Goal: Task Accomplishment & Management: Manage account settings

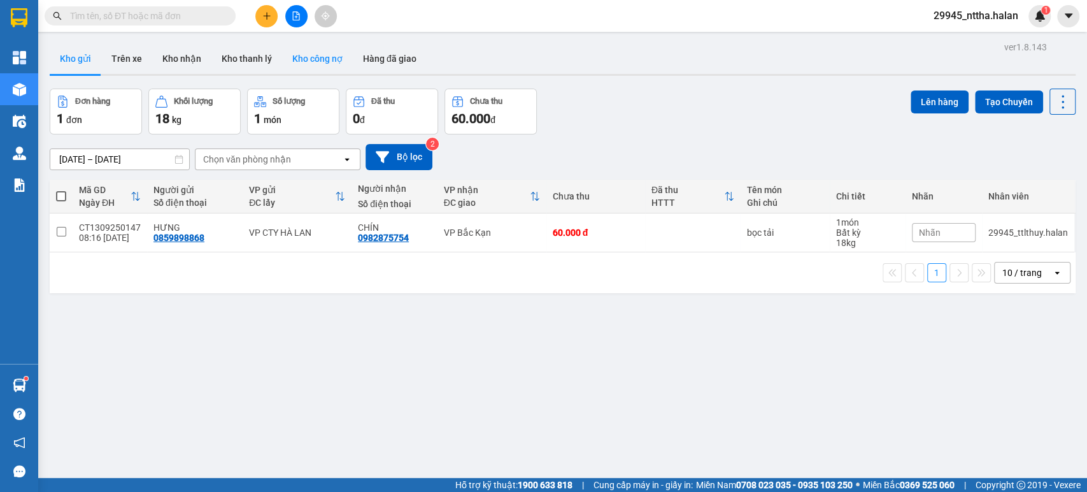
click at [315, 60] on button "Kho công nợ" at bounding box center [317, 58] width 71 height 31
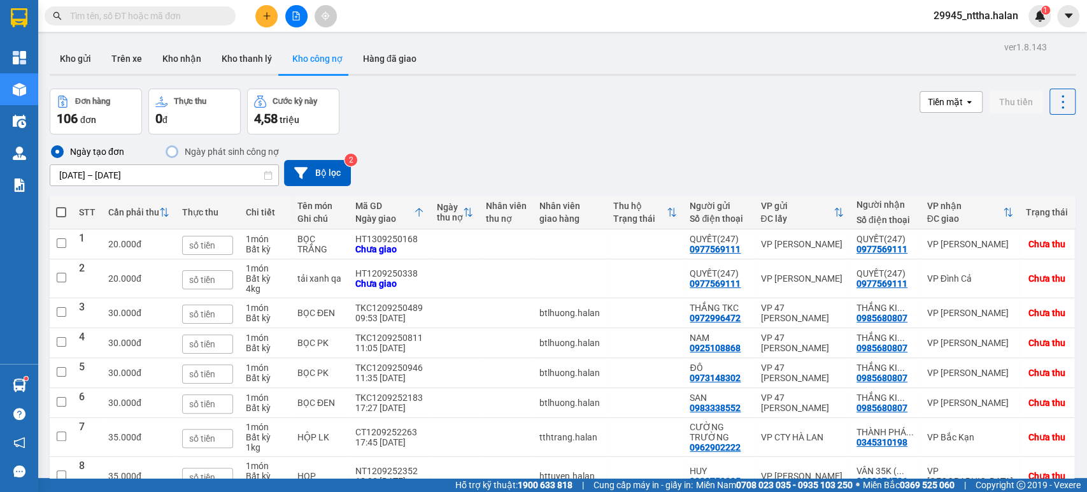
click at [956, 18] on span "29945_nttha.halan" at bounding box center [975, 16] width 105 height 16
click at [950, 35] on span "Đăng xuất" at bounding box center [982, 39] width 77 height 14
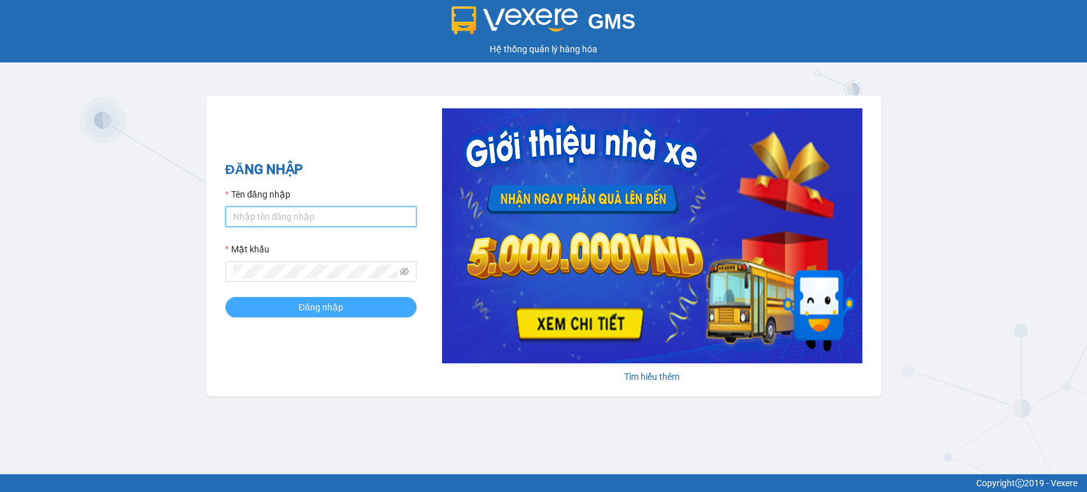
type input "nttha.halan"
click at [359, 308] on button "Đăng nhập" at bounding box center [320, 307] width 191 height 20
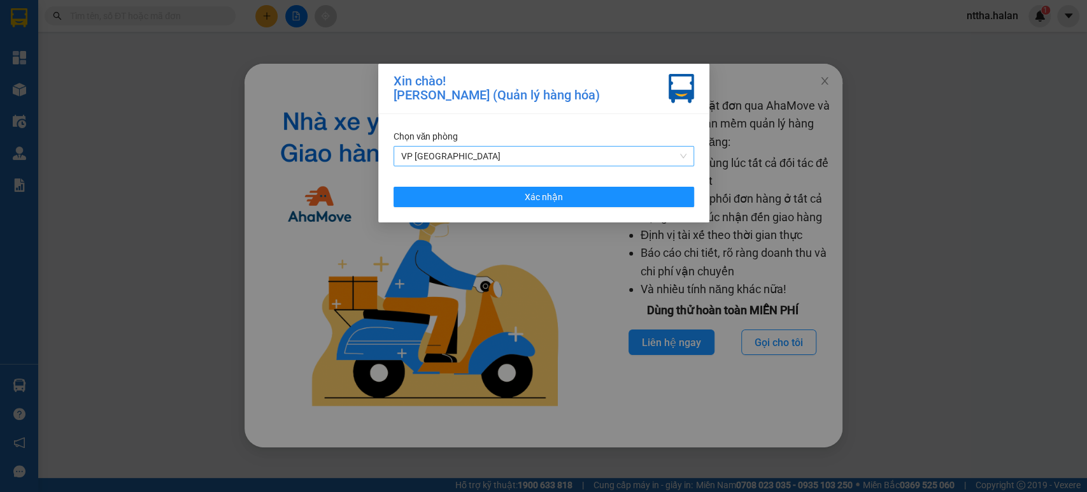
click at [484, 155] on span "VP [GEOGRAPHIC_DATA]" at bounding box center [543, 155] width 285 height 19
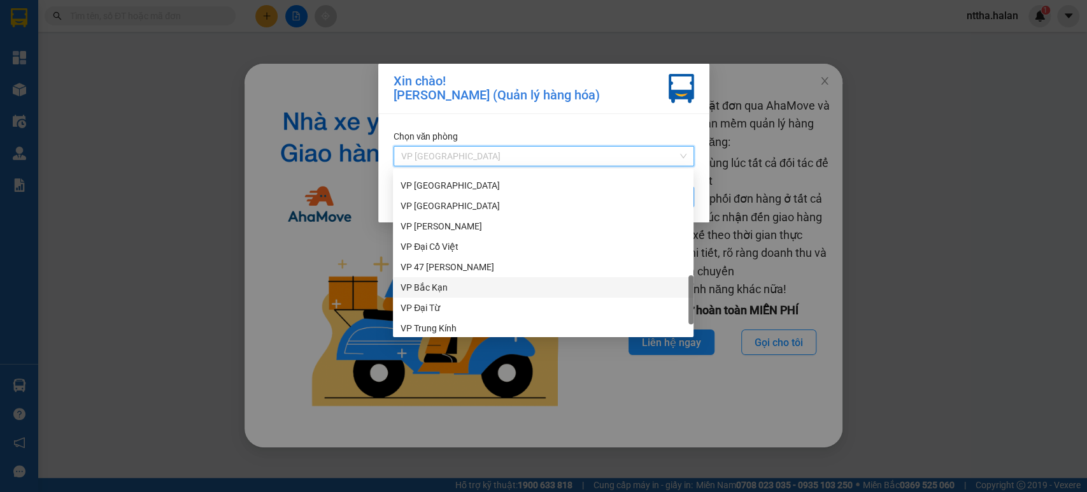
scroll to position [509, 0]
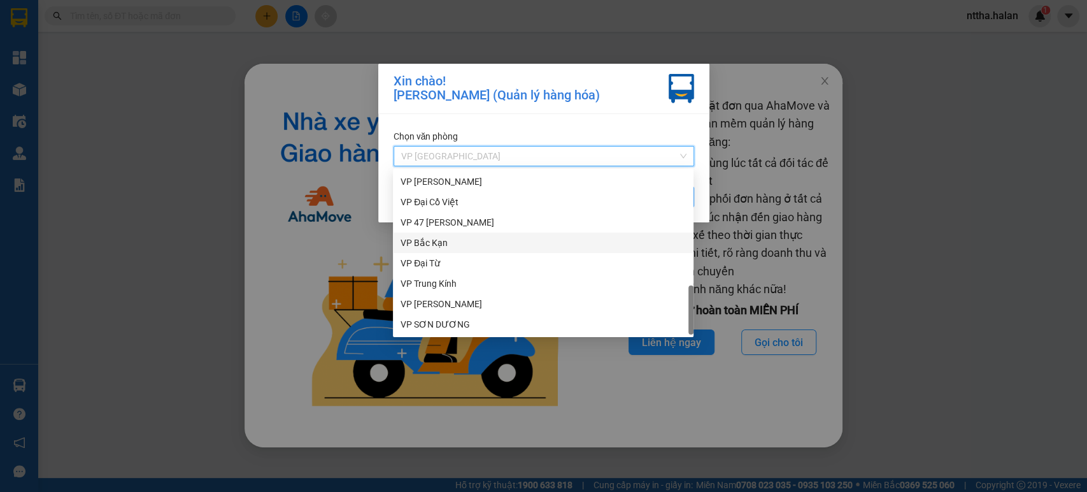
click at [430, 239] on div "VP Bắc Kạn" at bounding box center [543, 243] width 285 height 14
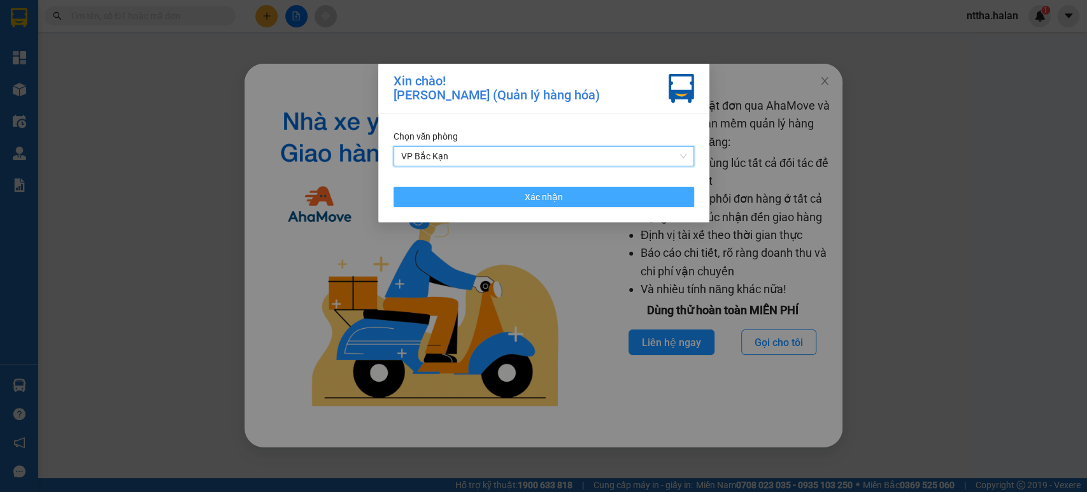
click at [488, 193] on button "Xác nhận" at bounding box center [544, 197] width 301 height 20
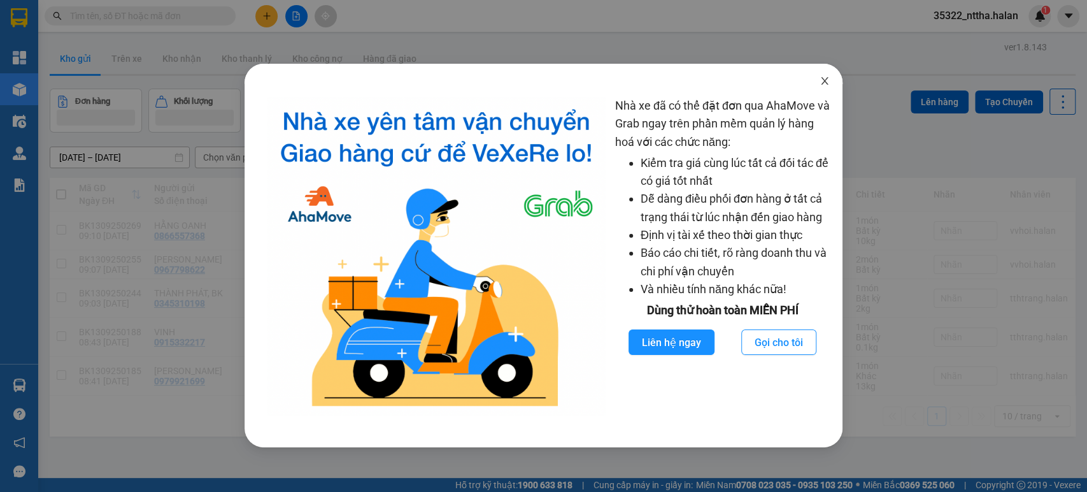
click at [823, 81] on icon "close" at bounding box center [825, 81] width 10 height 10
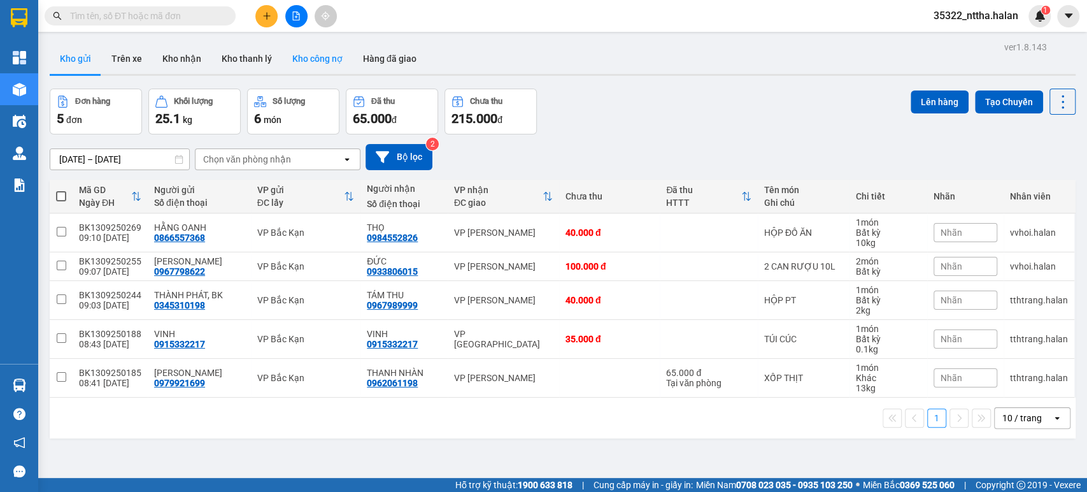
click at [324, 57] on button "Kho công nợ" at bounding box center [317, 58] width 71 height 31
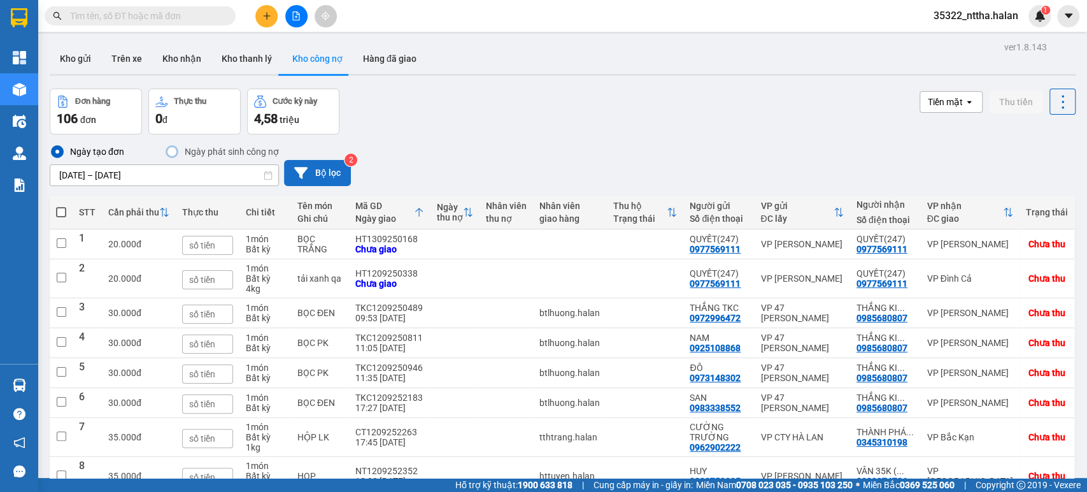
click at [313, 170] on button "Bộ lọc" at bounding box center [317, 173] width 67 height 26
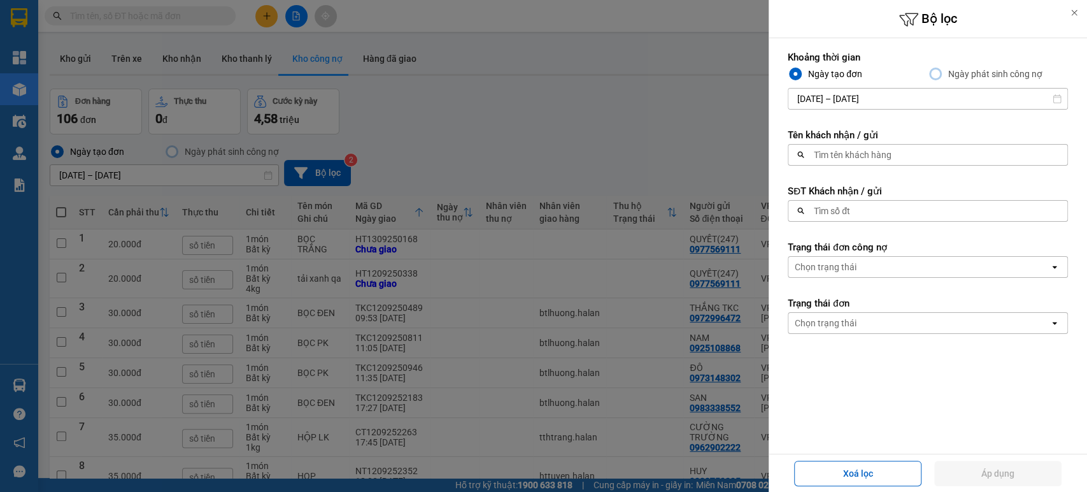
click at [823, 212] on div "Tìm số đt" at bounding box center [832, 210] width 36 height 13
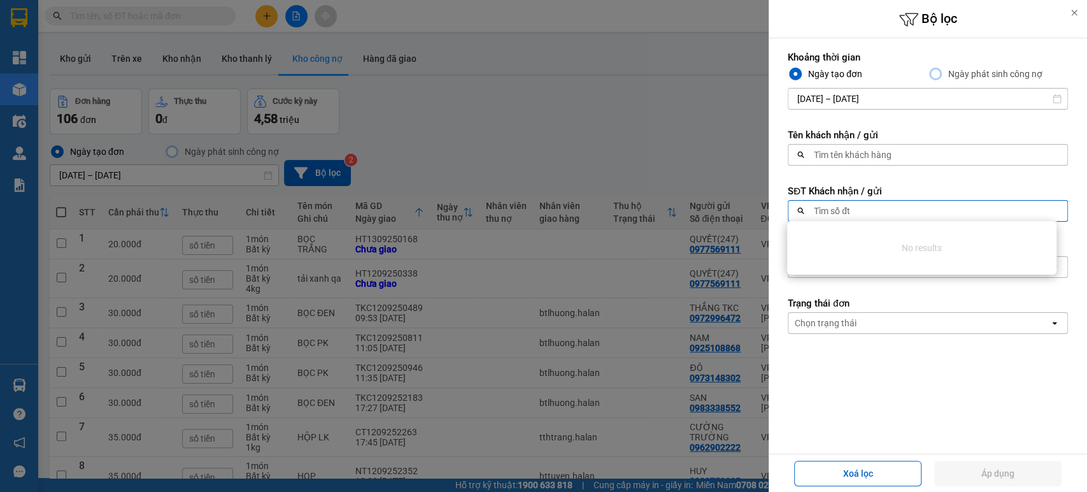
paste input "0972449649"
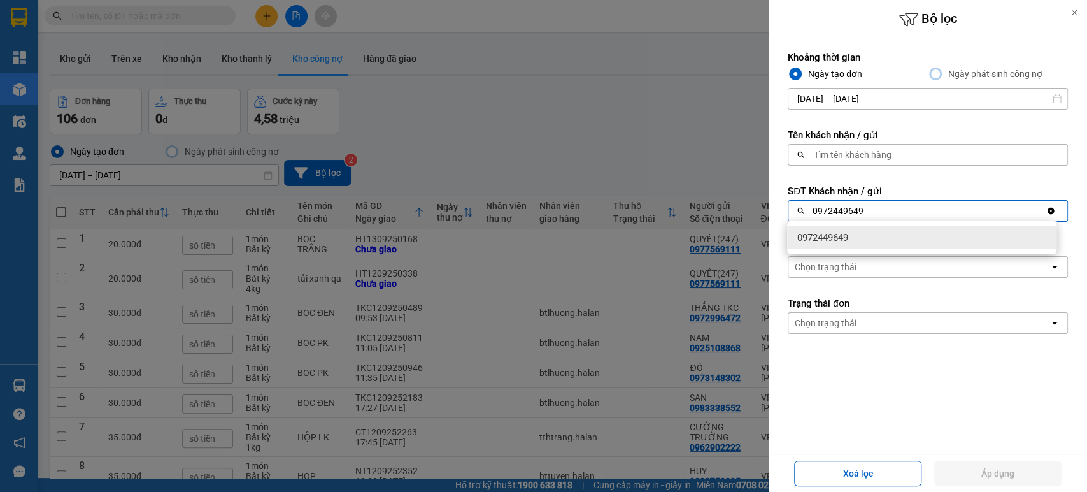
type input "0972449649"
click at [857, 232] on div "0972449649" at bounding box center [921, 237] width 269 height 23
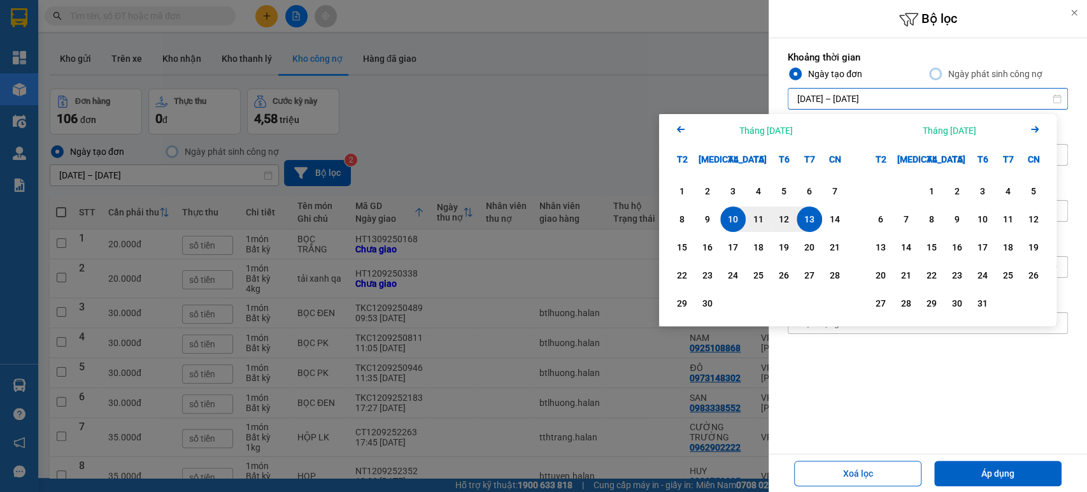
click at [676, 128] on icon "Arrow Left" at bounding box center [680, 129] width 15 height 15
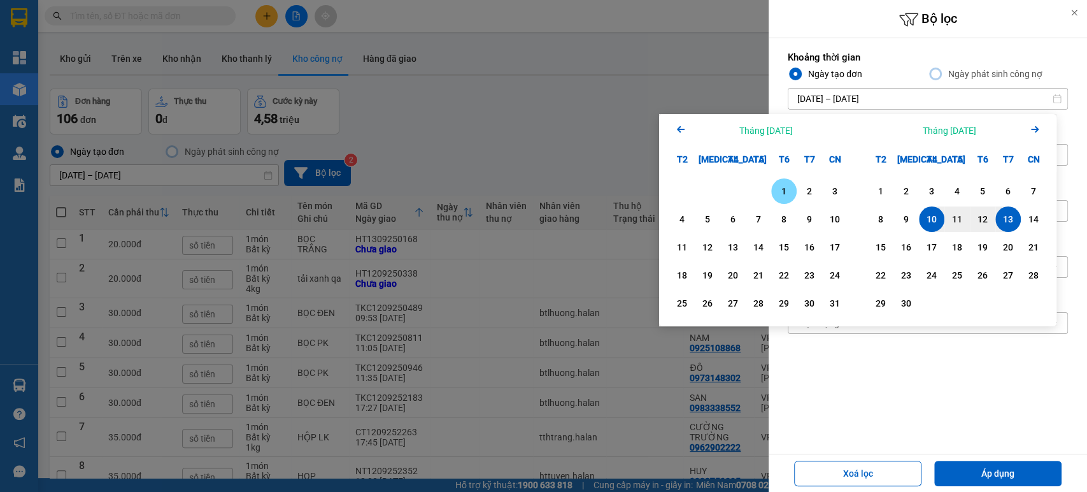
click at [786, 192] on div "1" at bounding box center [784, 190] width 18 height 15
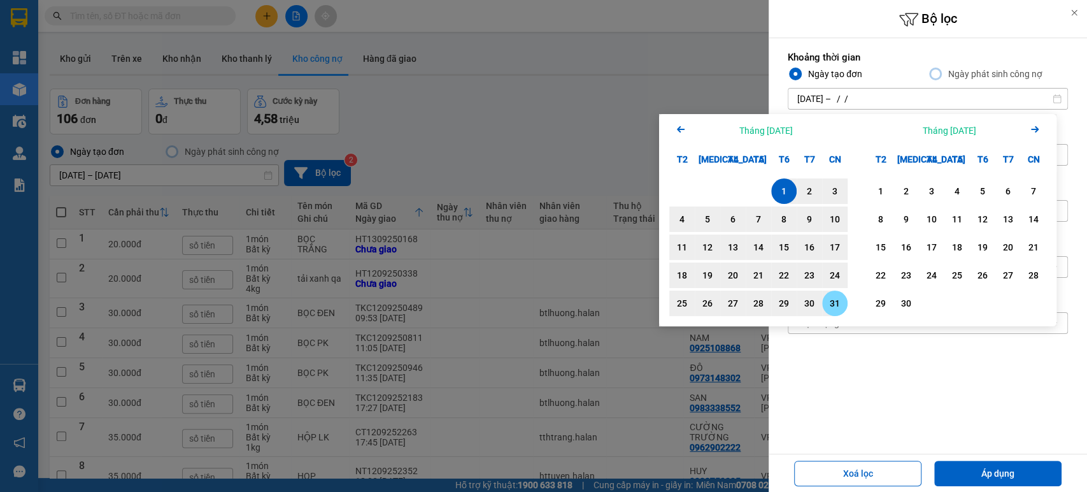
click at [835, 305] on div "31" at bounding box center [835, 302] width 18 height 15
type input "[DATE] – [DATE]"
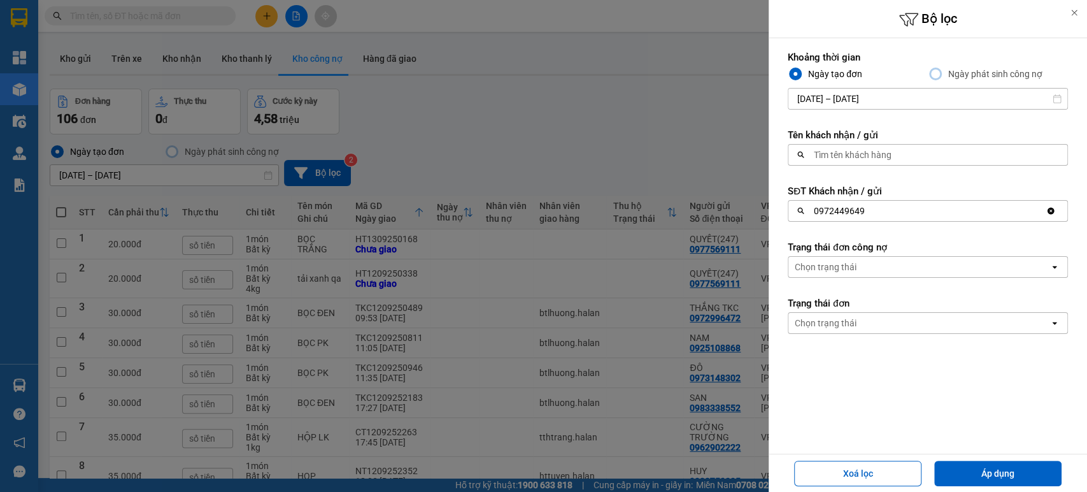
click at [827, 269] on div "Chọn trạng thái" at bounding box center [826, 266] width 62 height 13
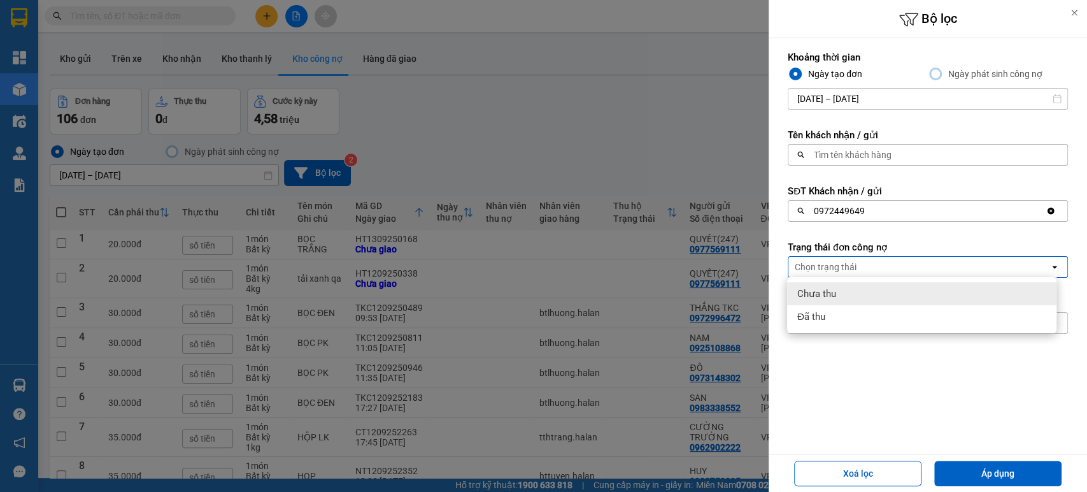
click at [829, 292] on span "Chưa thu" at bounding box center [816, 293] width 39 height 13
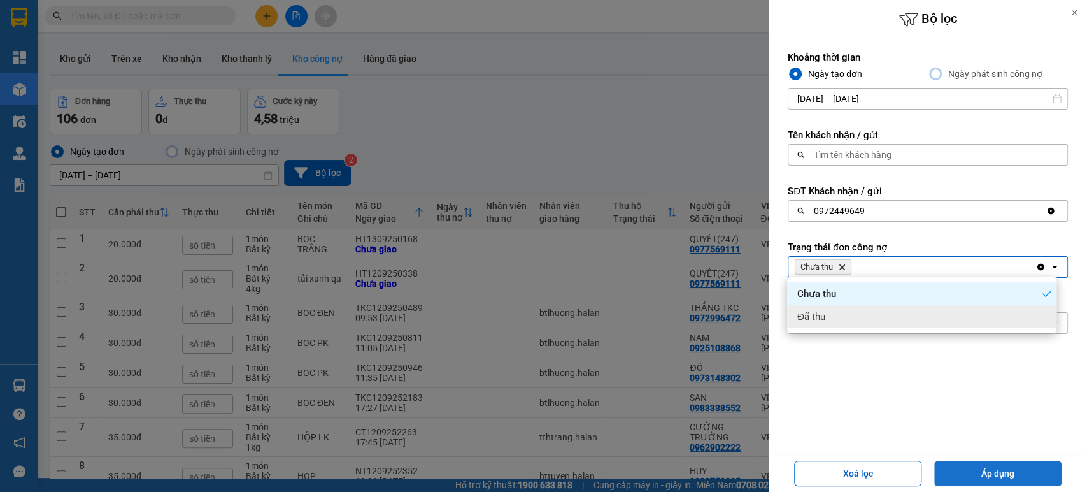
click at [968, 472] on button "Áp dụng" at bounding box center [997, 472] width 127 height 25
type input "[DATE] – [DATE]"
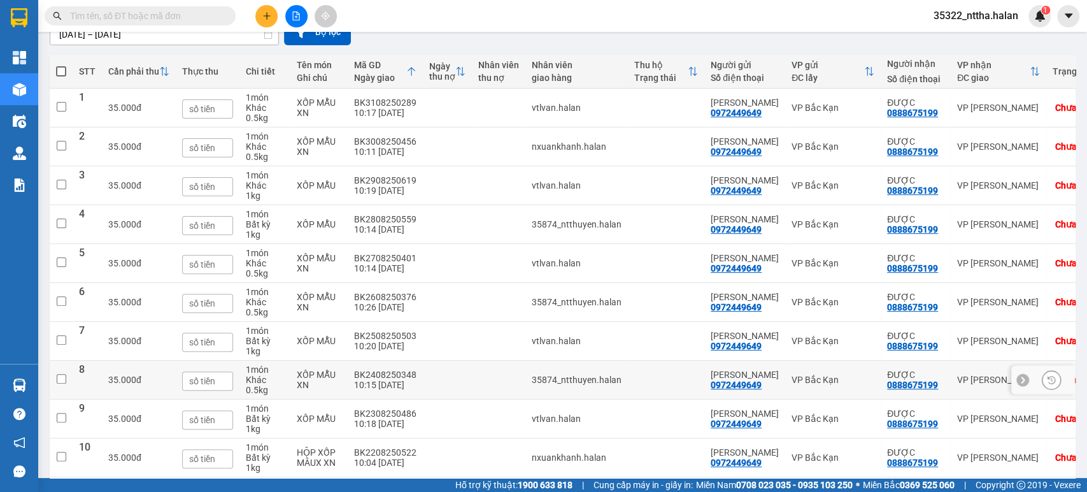
scroll to position [196, 0]
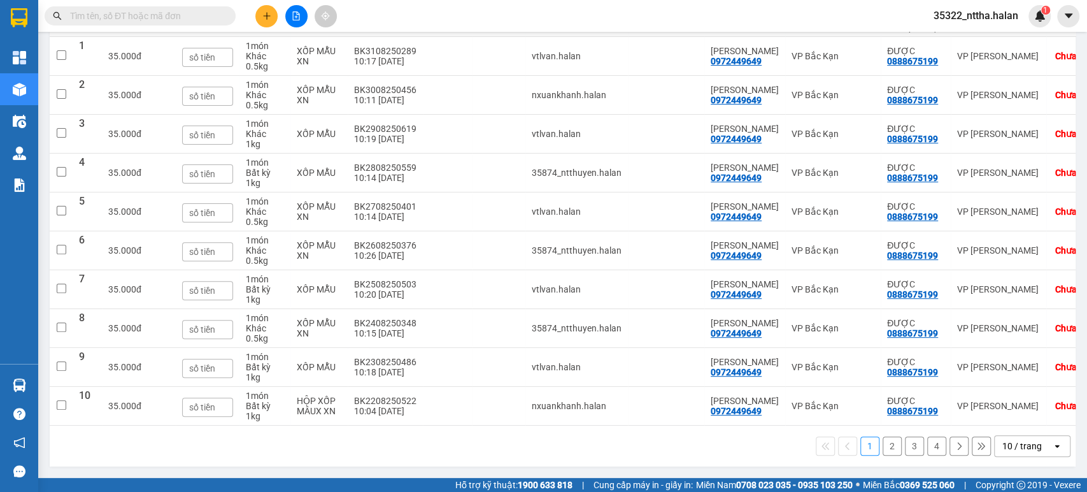
click at [994, 452] on div "10 / trang open" at bounding box center [1032, 446] width 76 height 22
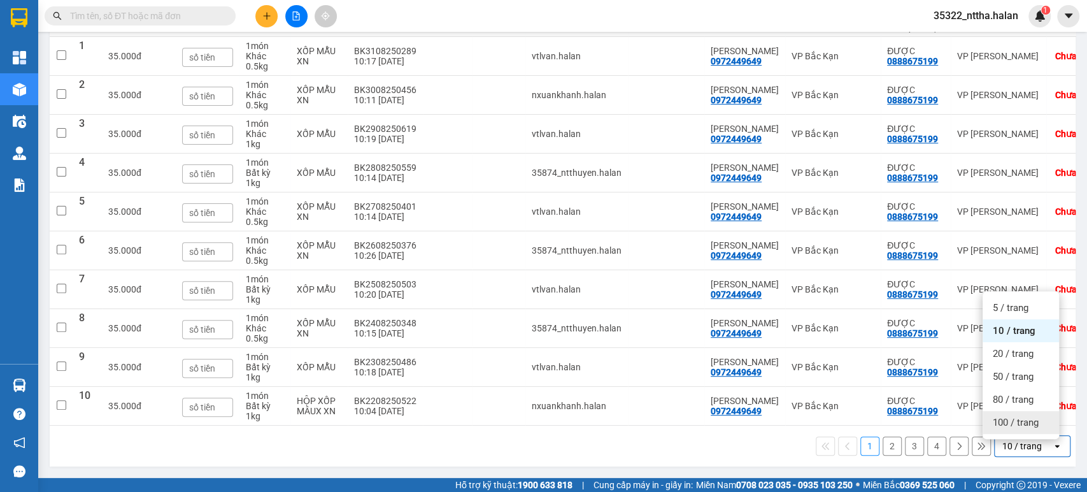
click at [1008, 417] on span "100 / trang" at bounding box center [1016, 422] width 46 height 13
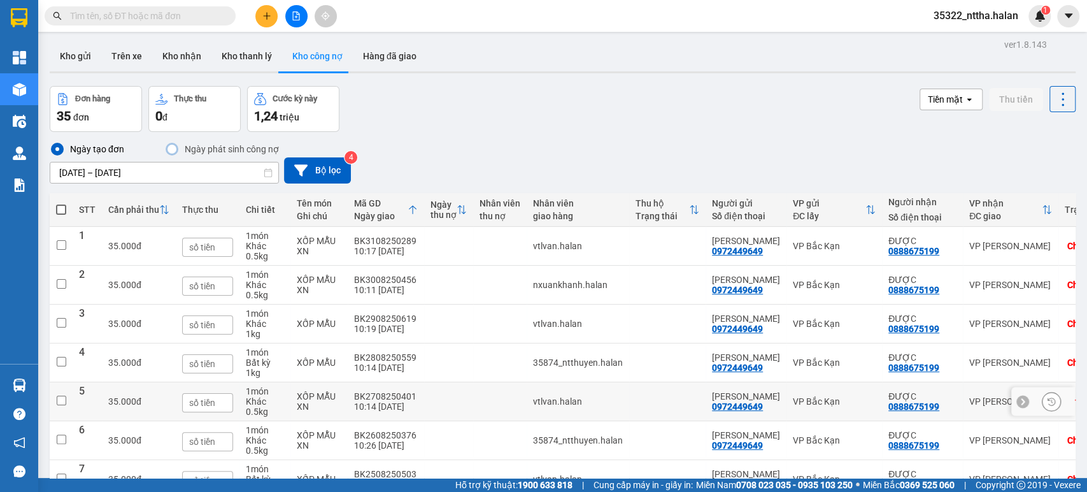
scroll to position [0, 0]
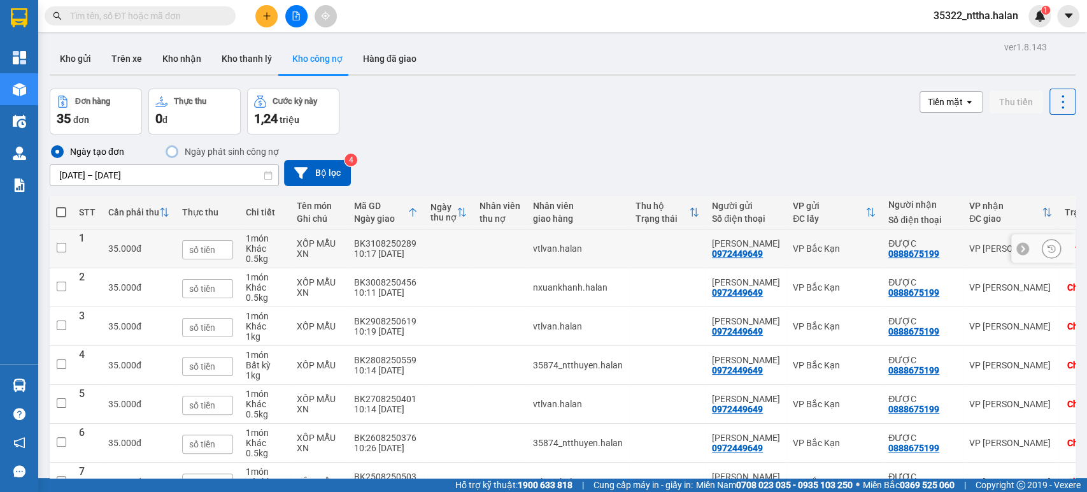
drag, startPoint x: 362, startPoint y: 243, endPoint x: 367, endPoint y: 248, distance: 7.7
click at [362, 243] on div "BK3108250289" at bounding box center [386, 243] width 64 height 10
checkbox input "true"
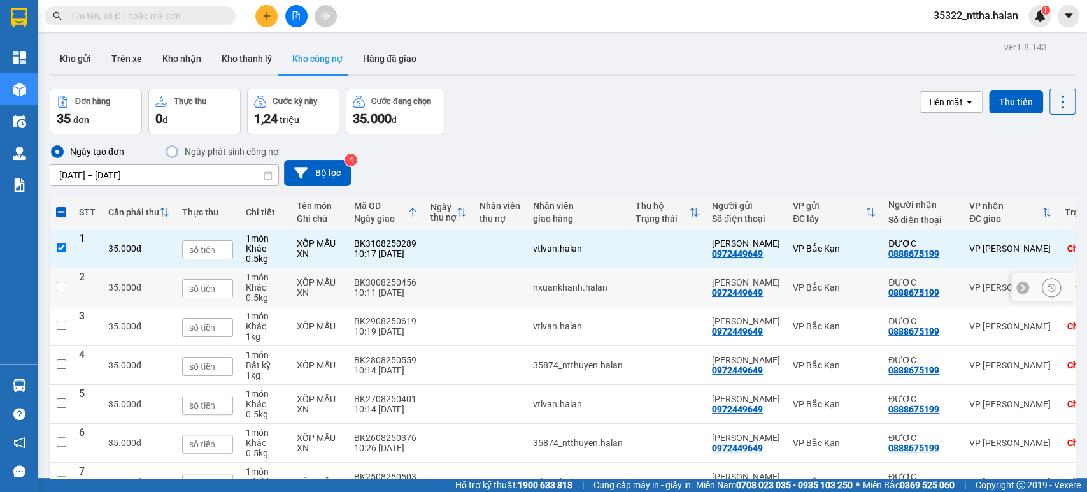
click at [408, 281] on div "BK3008250456" at bounding box center [386, 282] width 64 height 10
checkbox input "true"
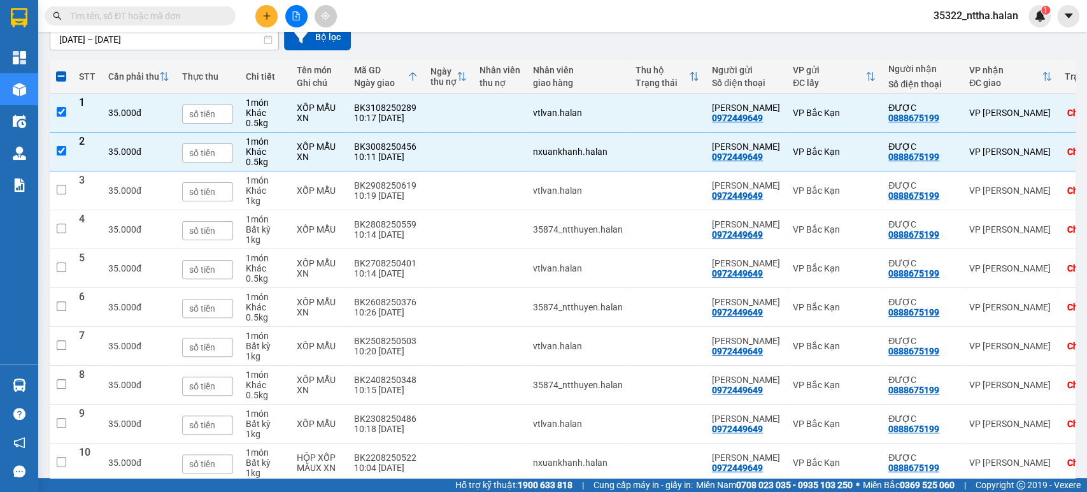
scroll to position [141, 0]
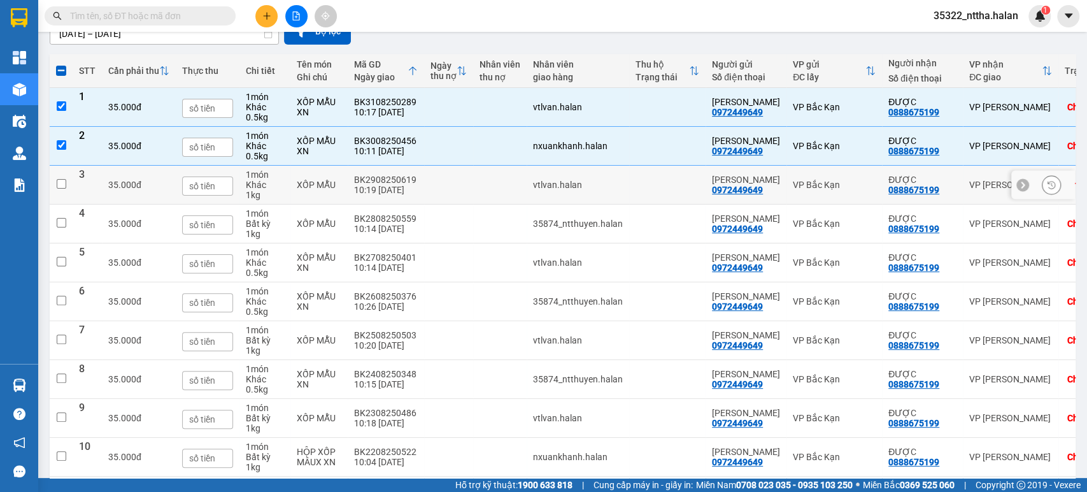
click at [425, 185] on td at bounding box center [448, 185] width 49 height 39
checkbox input "true"
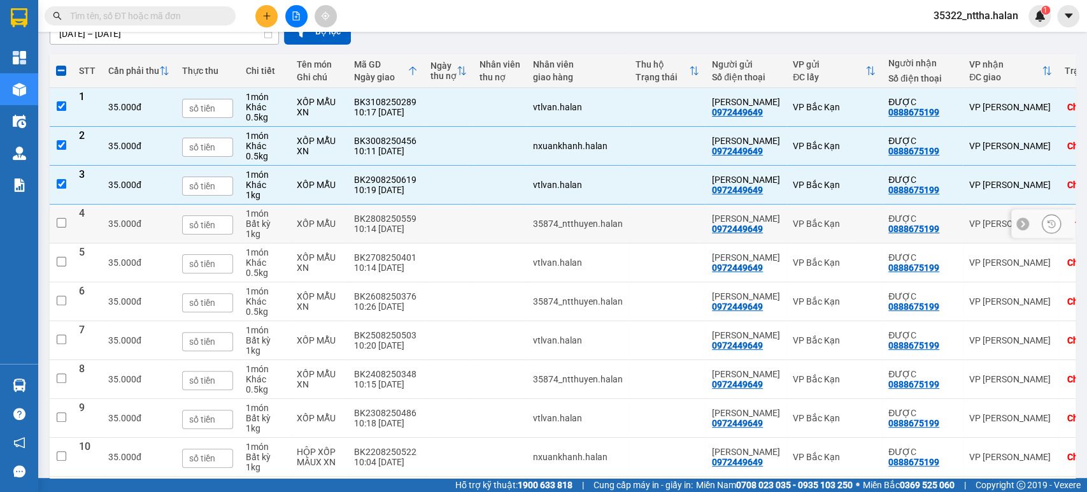
click at [424, 227] on td at bounding box center [448, 223] width 49 height 39
checkbox input "true"
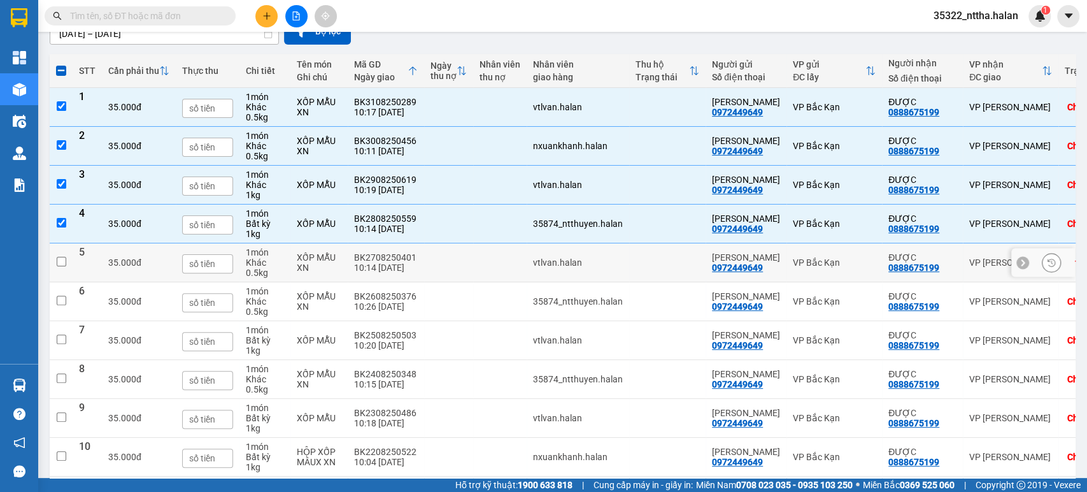
click at [417, 266] on td "BK2708250401 10:14 27/08" at bounding box center [386, 262] width 76 height 39
checkbox input "true"
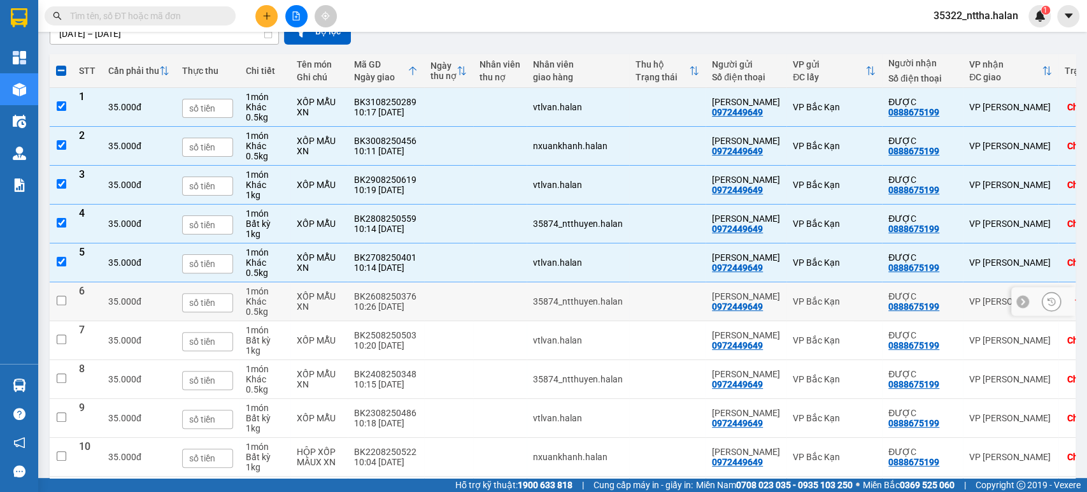
click at [424, 297] on td at bounding box center [448, 301] width 49 height 39
checkbox input "true"
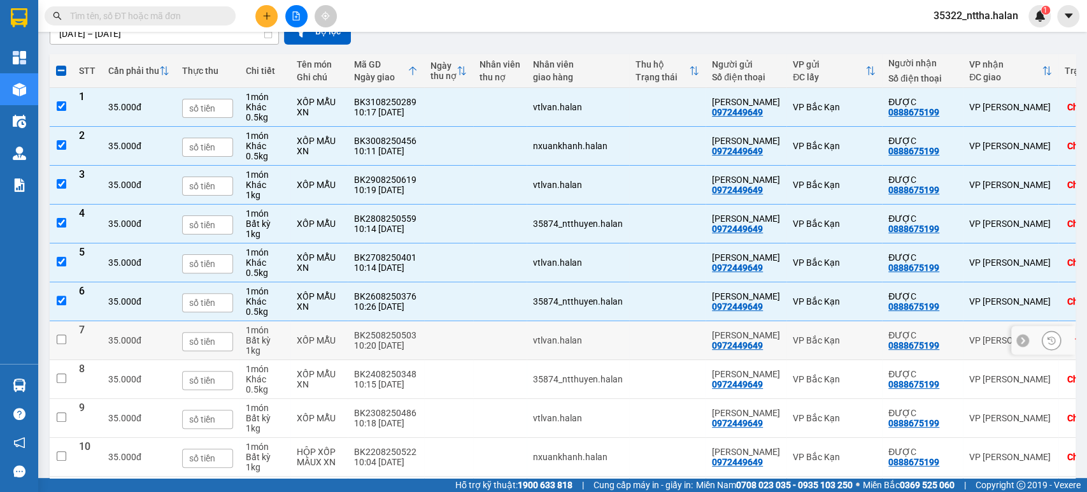
click at [407, 341] on div "10:20 25/08" at bounding box center [386, 345] width 64 height 10
checkbox input "true"
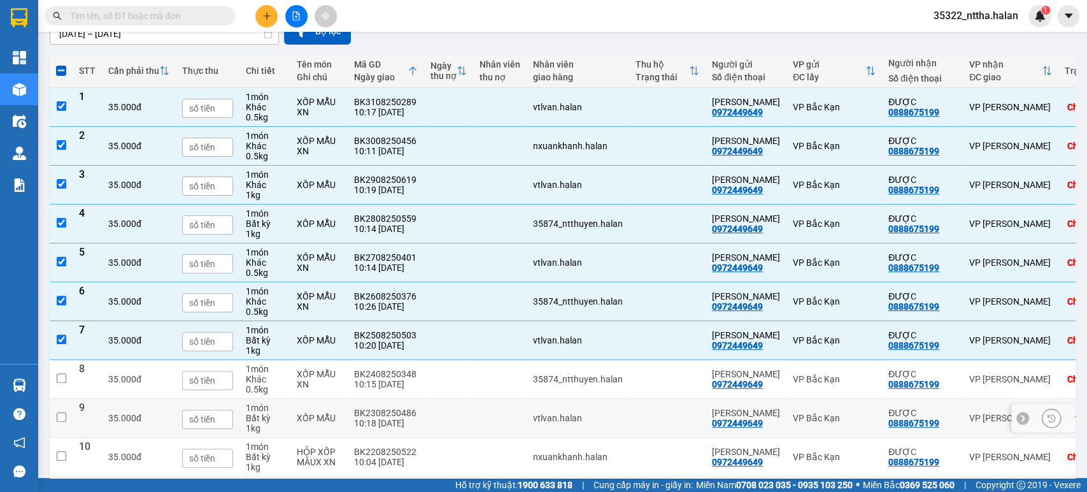
click at [416, 418] on td "BK2308250486 10:18 23/08" at bounding box center [386, 418] width 76 height 39
checkbox input "true"
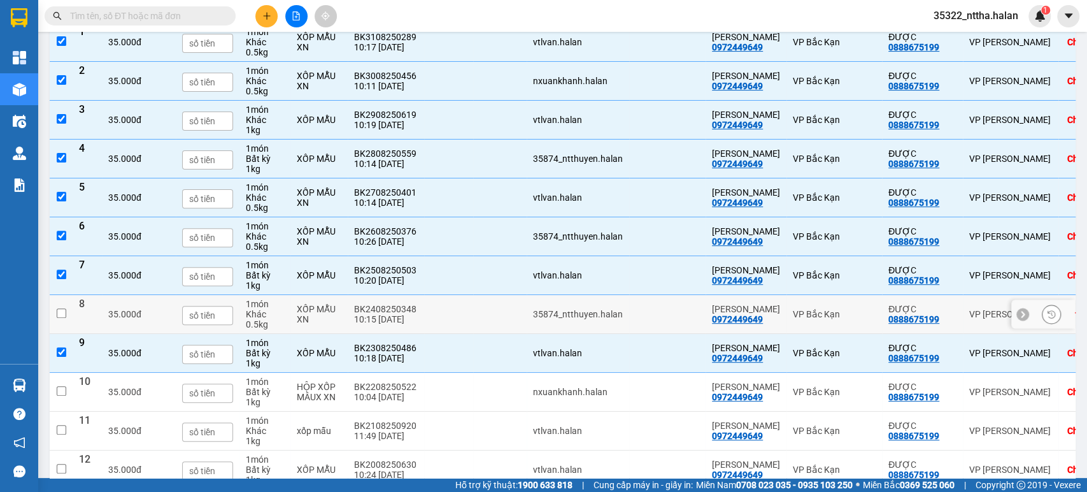
scroll to position [283, 0]
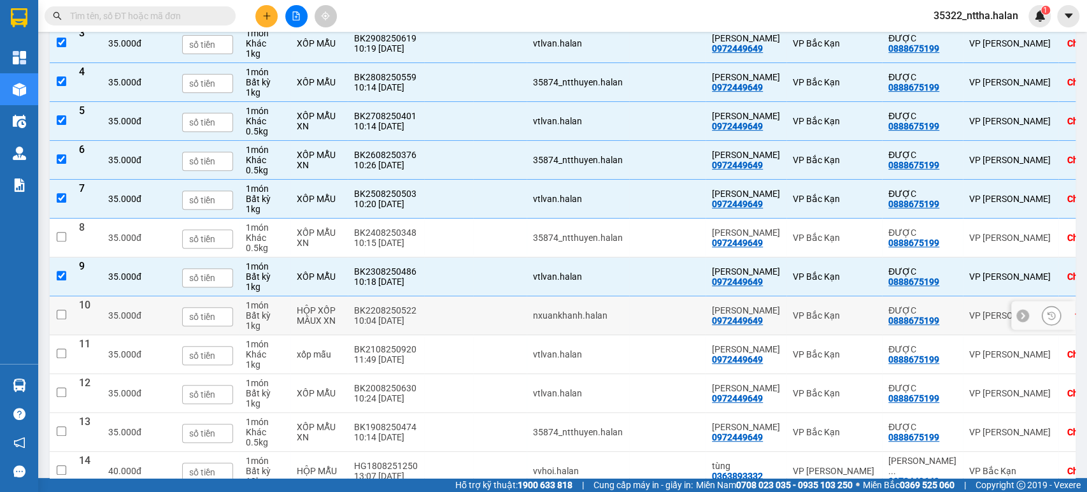
click at [404, 311] on div "BK2208250522" at bounding box center [386, 310] width 64 height 10
checkbox input "true"
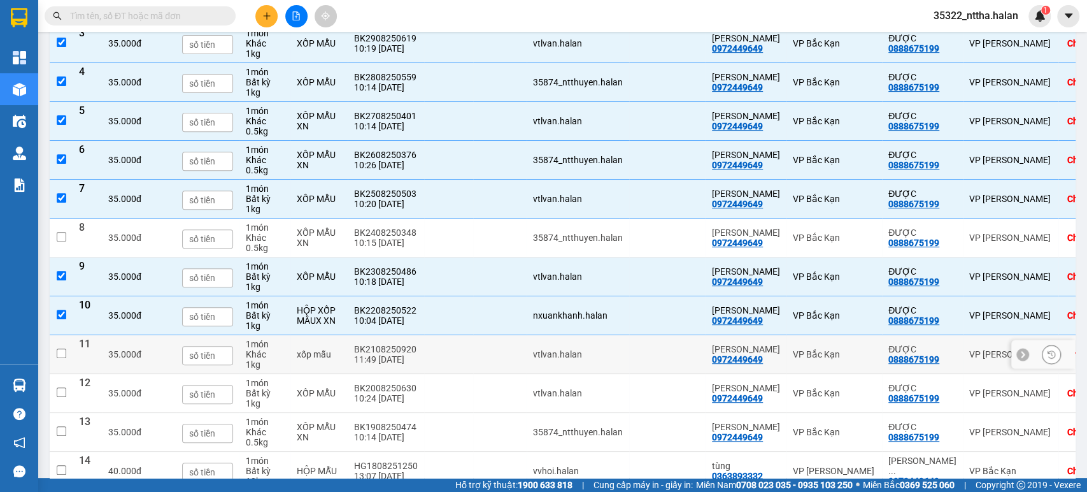
click at [424, 350] on td at bounding box center [448, 354] width 49 height 39
checkbox input "true"
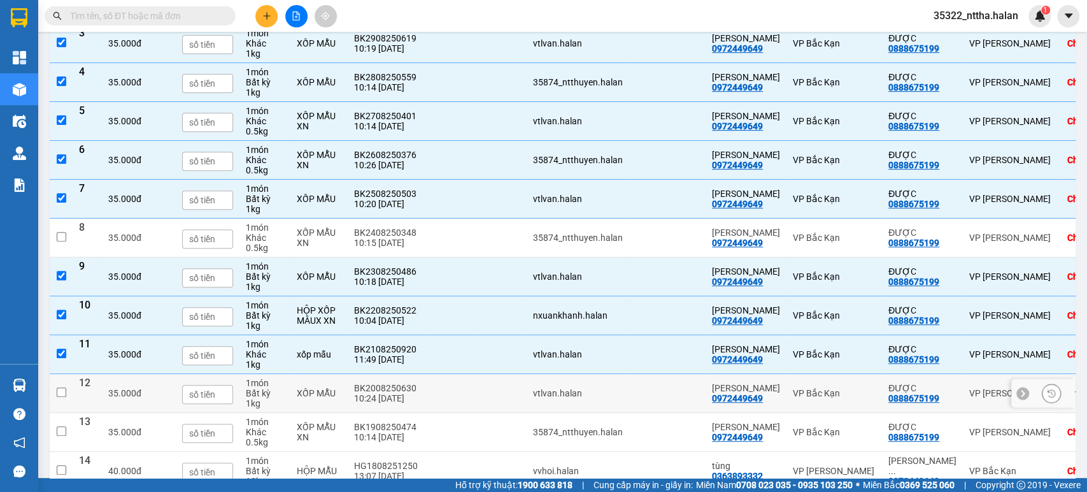
click at [418, 391] on td "BK2008250630 10:24 20/08" at bounding box center [386, 393] width 76 height 39
checkbox input "true"
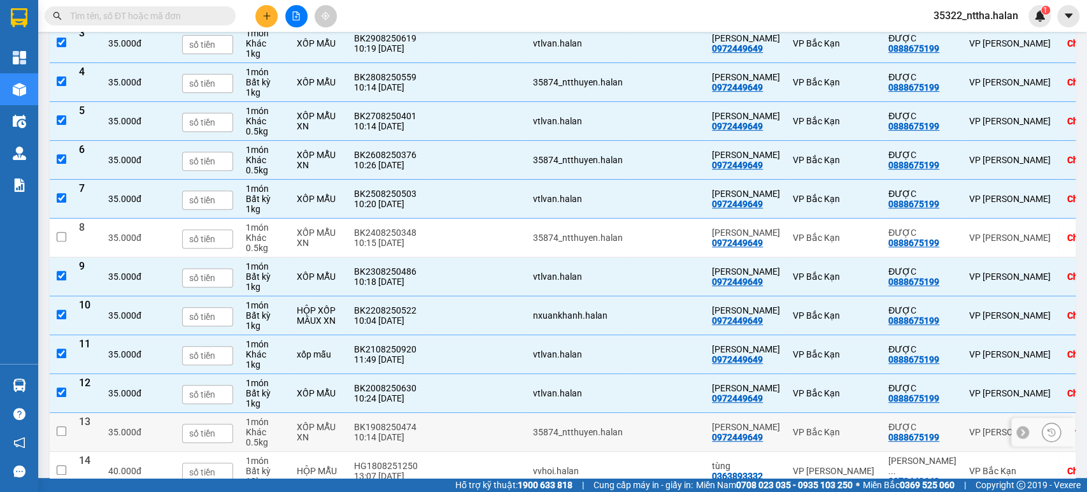
click at [418, 423] on td "BK1908250474 10:14 19/08" at bounding box center [386, 432] width 76 height 39
checkbox input "true"
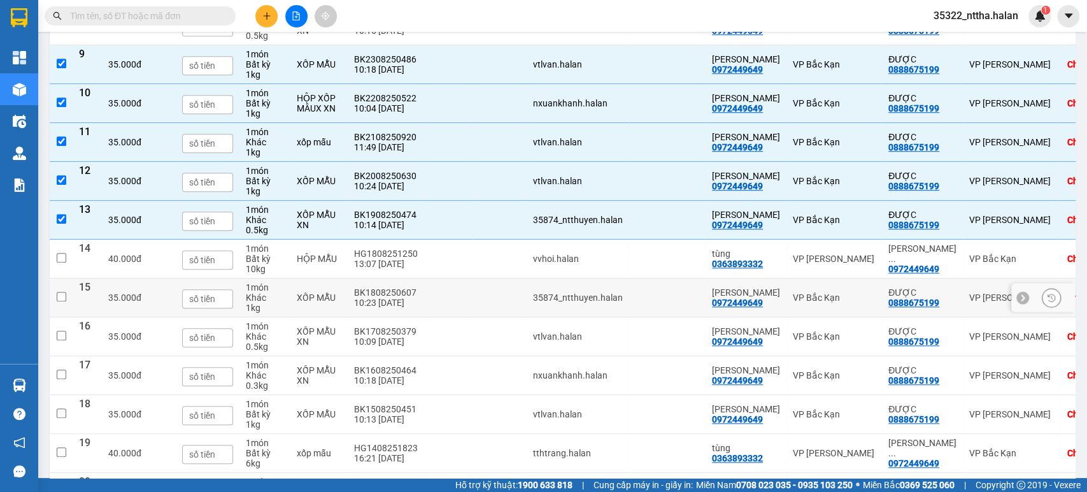
scroll to position [566, 0]
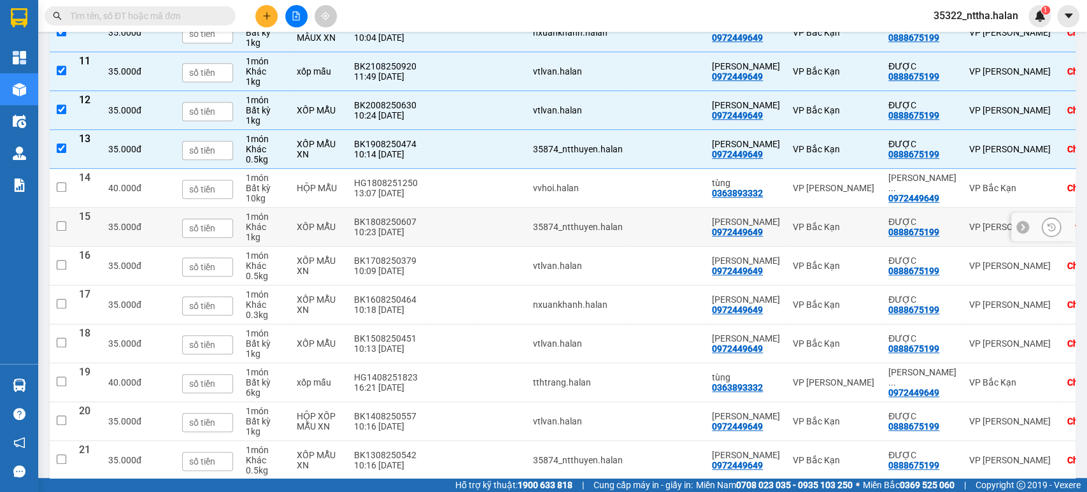
click at [426, 225] on td at bounding box center [448, 227] width 49 height 39
checkbox input "true"
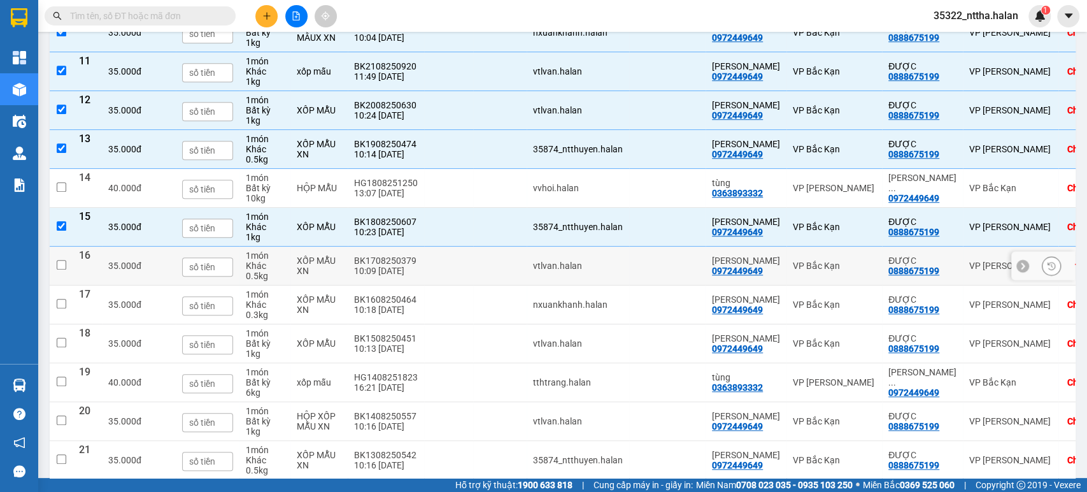
click at [427, 266] on td at bounding box center [448, 265] width 49 height 39
checkbox input "true"
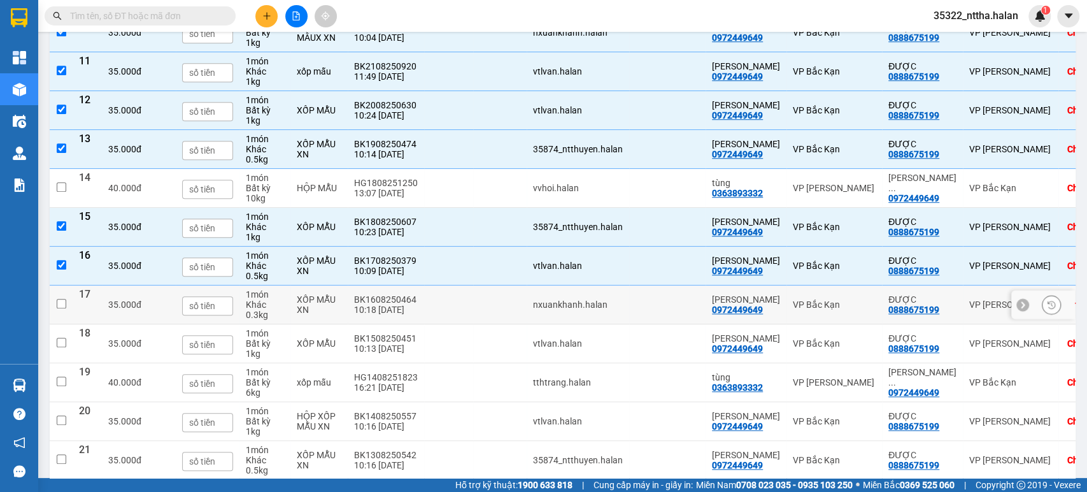
click at [428, 299] on td at bounding box center [448, 304] width 49 height 39
checkbox input "true"
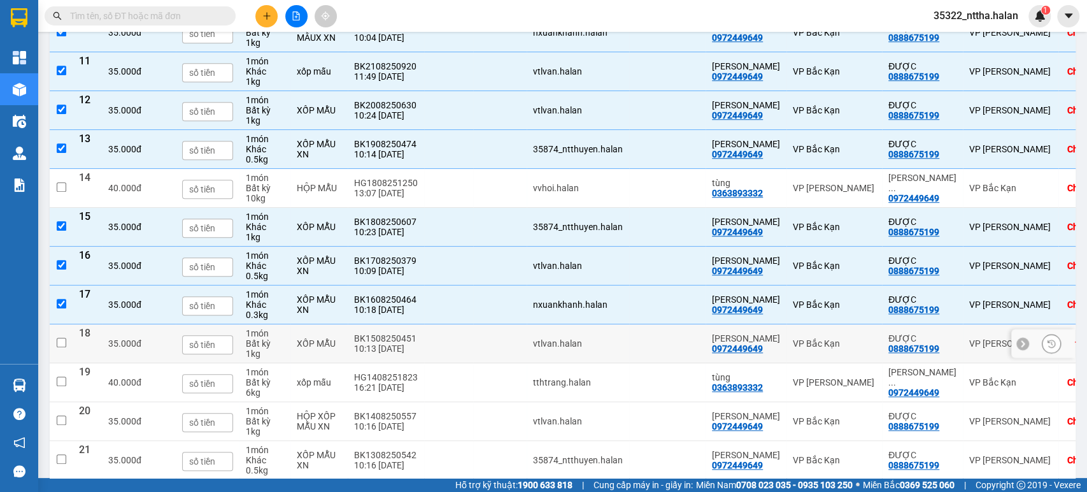
click at [413, 338] on div "BK1508250451" at bounding box center [386, 338] width 64 height 10
checkbox input "true"
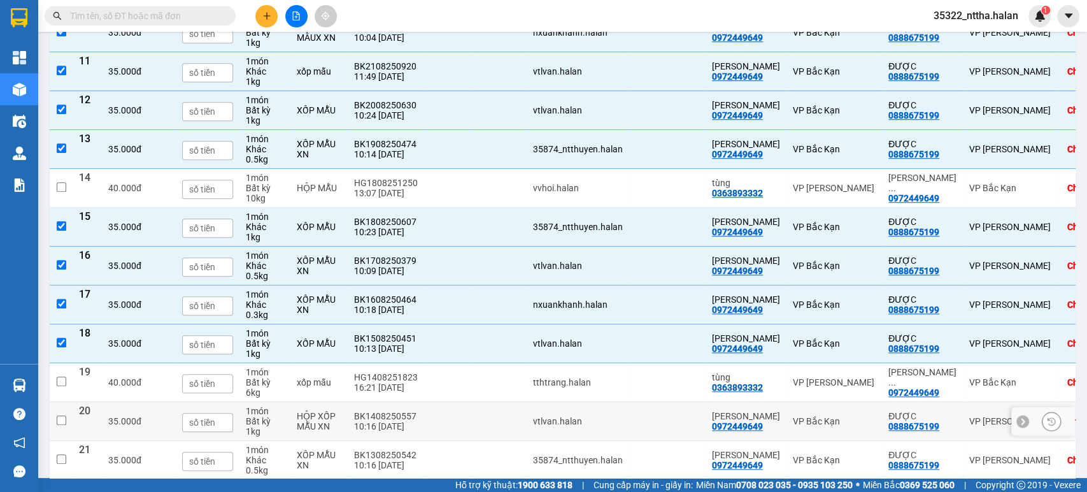
click at [418, 416] on td "BK1408250557 10:16 14/08" at bounding box center [386, 421] width 76 height 39
checkbox input "true"
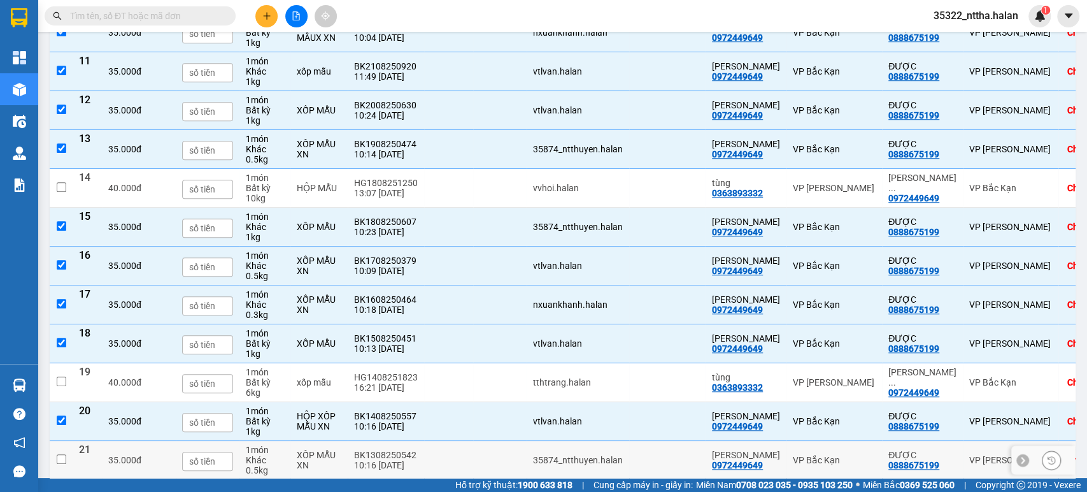
click at [424, 455] on td at bounding box center [448, 460] width 49 height 39
checkbox input "true"
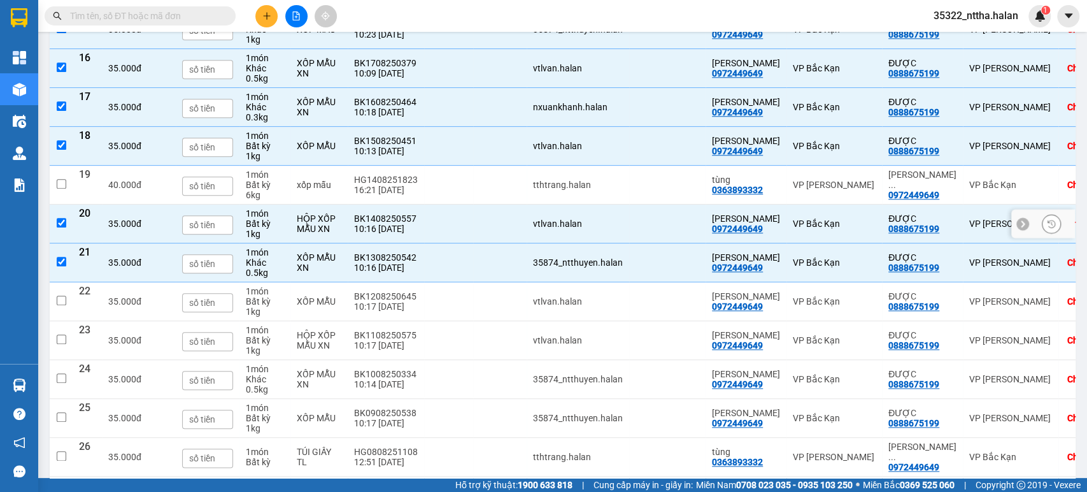
scroll to position [778, 0]
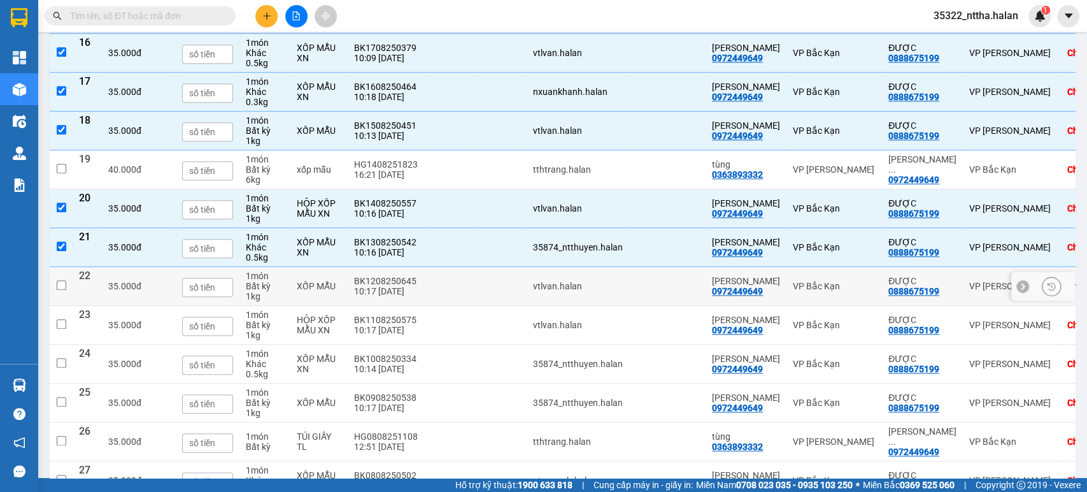
click at [413, 281] on td "BK1208250645 10:17 12/08" at bounding box center [386, 286] width 76 height 39
checkbox input "true"
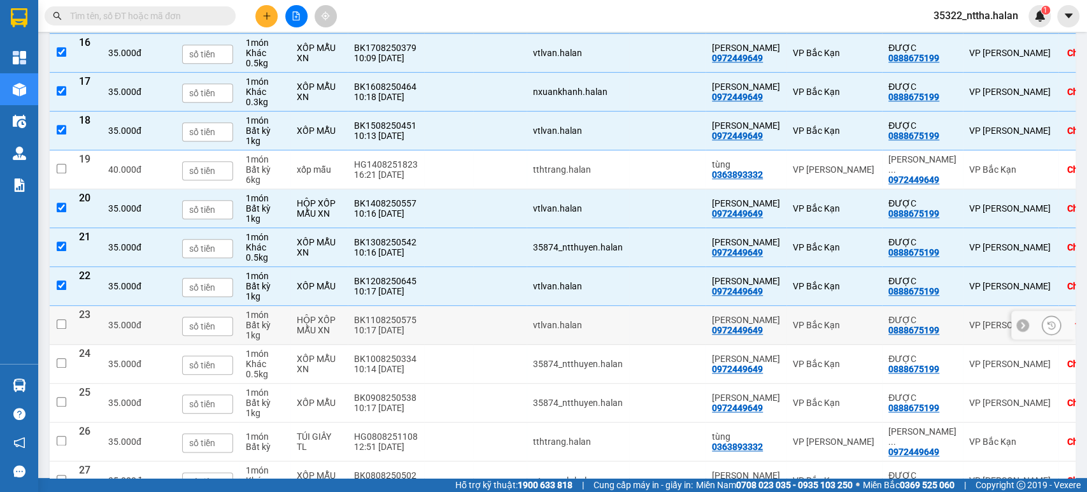
click at [424, 320] on td at bounding box center [448, 325] width 49 height 39
checkbox input "true"
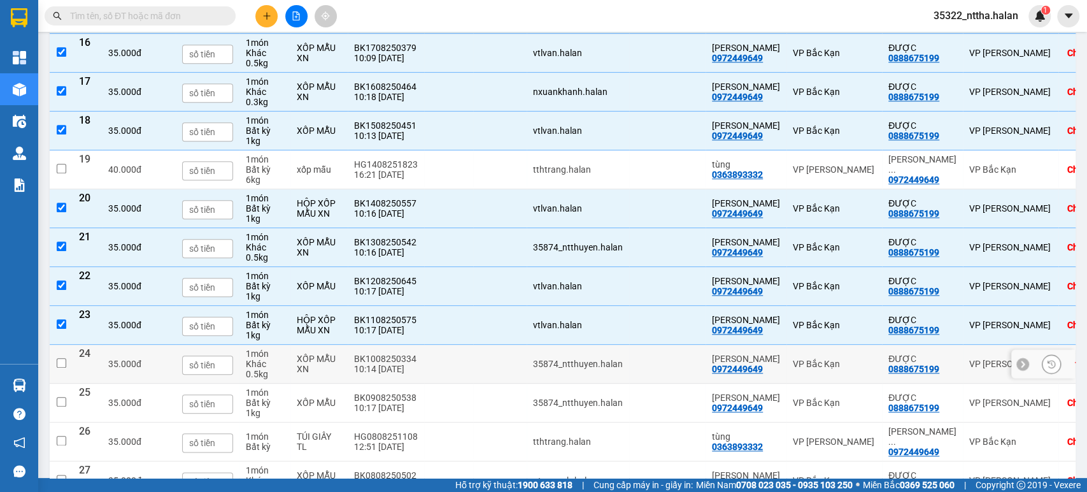
scroll to position [920, 0]
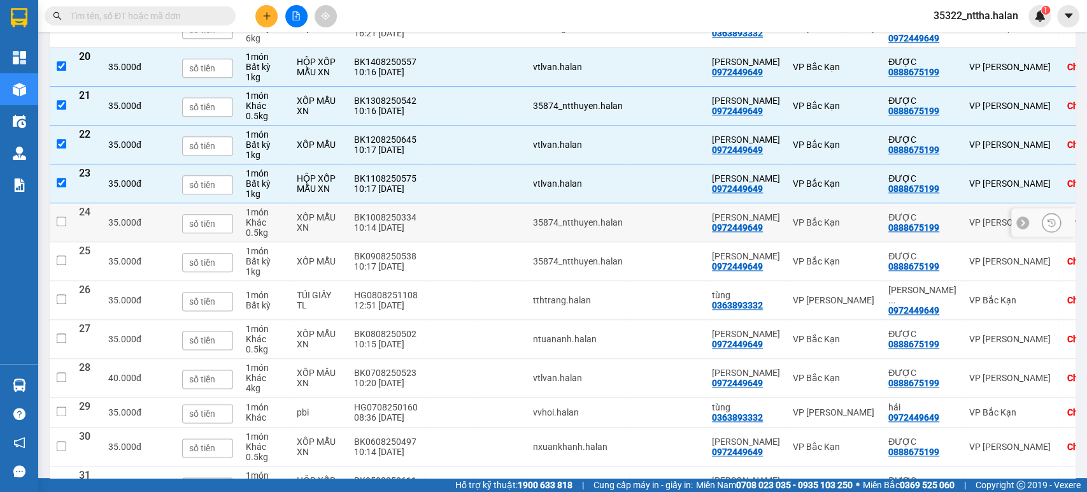
click at [418, 224] on td "BK1008250334 10:14 10/08" at bounding box center [386, 222] width 76 height 39
checkbox input "true"
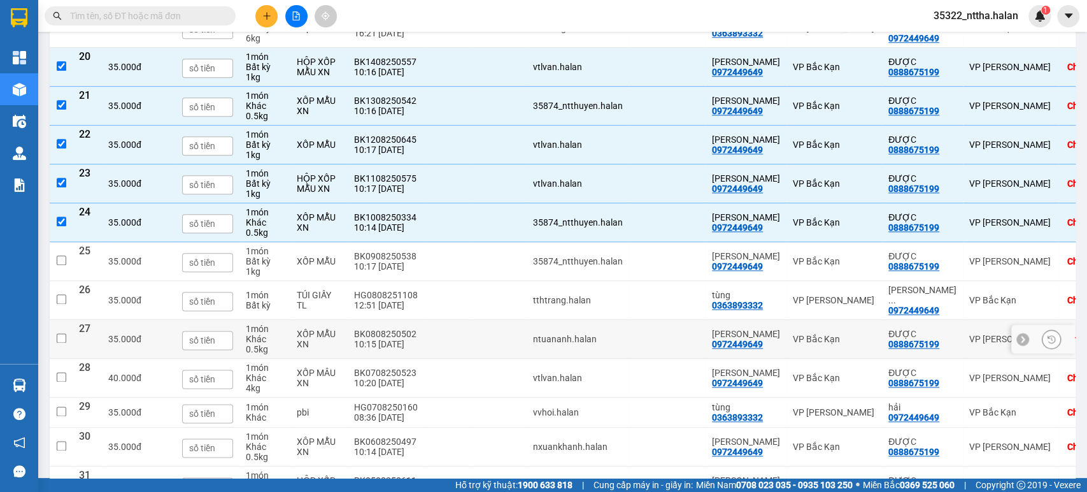
click at [424, 327] on td at bounding box center [448, 339] width 49 height 39
checkbox input "true"
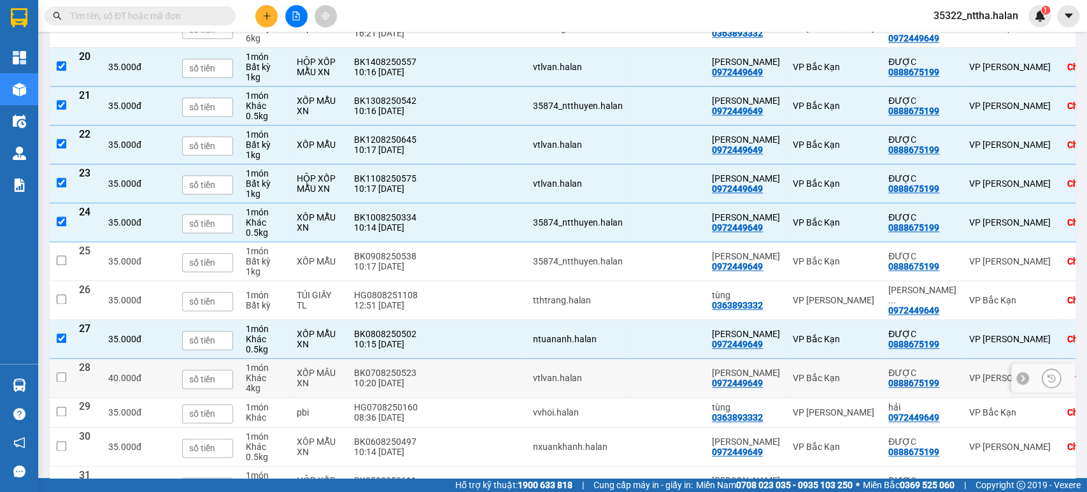
click at [417, 370] on td "BK0708250523 10:20 07/08" at bounding box center [386, 378] width 76 height 39
checkbox input "true"
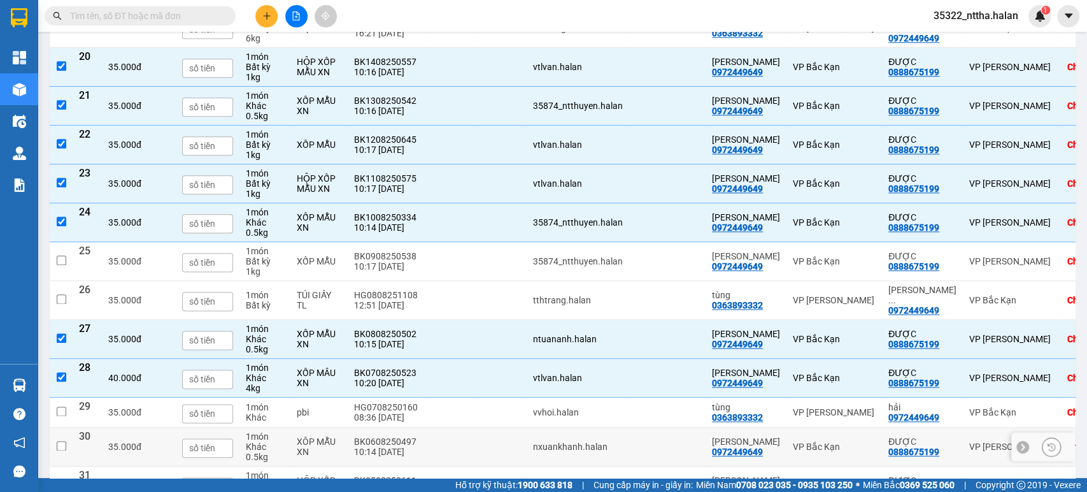
click at [429, 439] on td at bounding box center [448, 446] width 49 height 39
checkbox input "true"
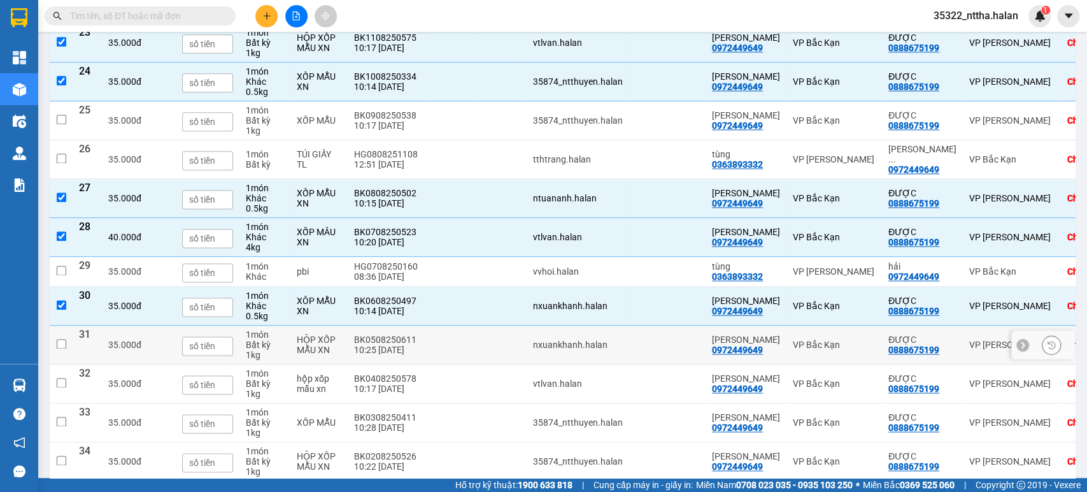
scroll to position [1132, 0]
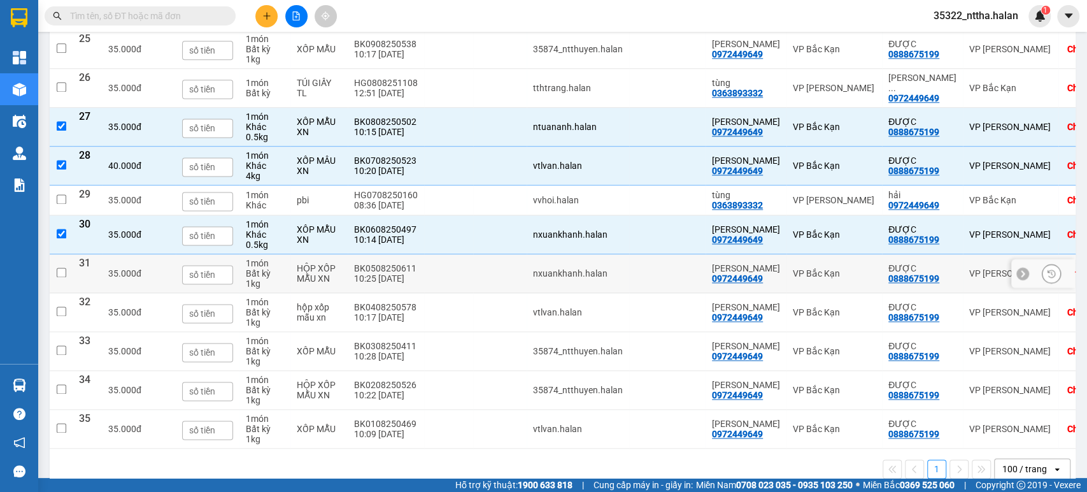
click at [431, 259] on td at bounding box center [448, 273] width 49 height 39
checkbox input "true"
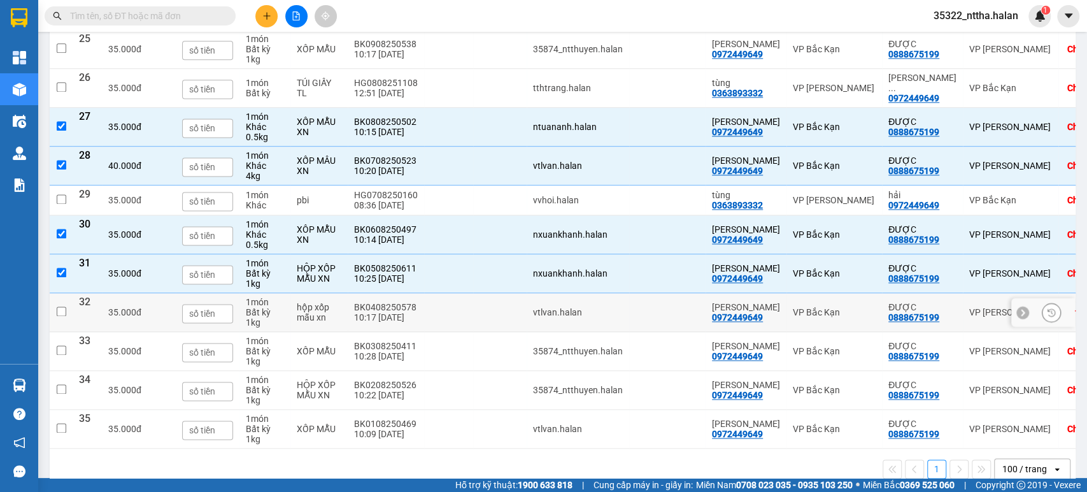
click at [424, 293] on td at bounding box center [448, 312] width 49 height 39
checkbox input "true"
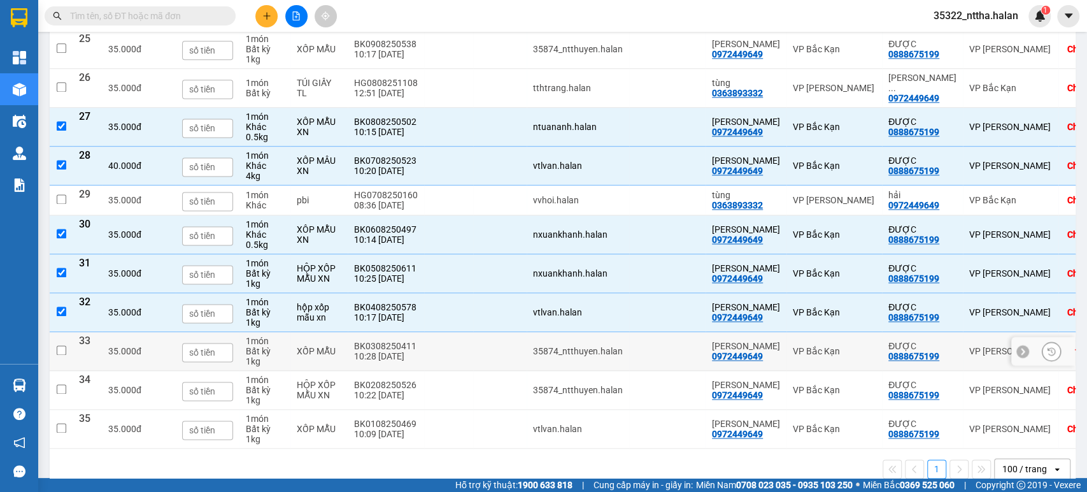
drag, startPoint x: 444, startPoint y: 343, endPoint x: 439, endPoint y: 364, distance: 21.6
click at [443, 343] on td at bounding box center [448, 351] width 49 height 39
checkbox input "true"
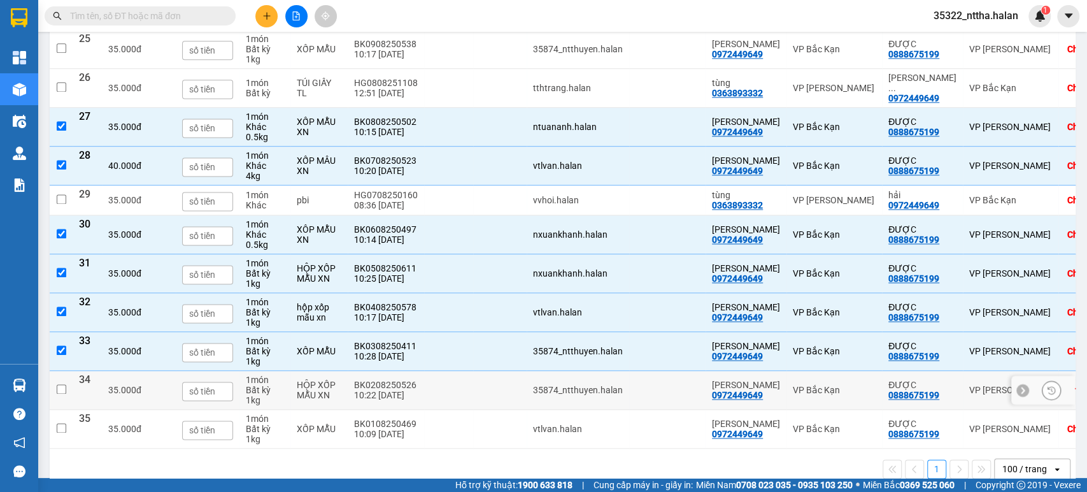
click at [436, 371] on td at bounding box center [448, 390] width 49 height 39
checkbox input "true"
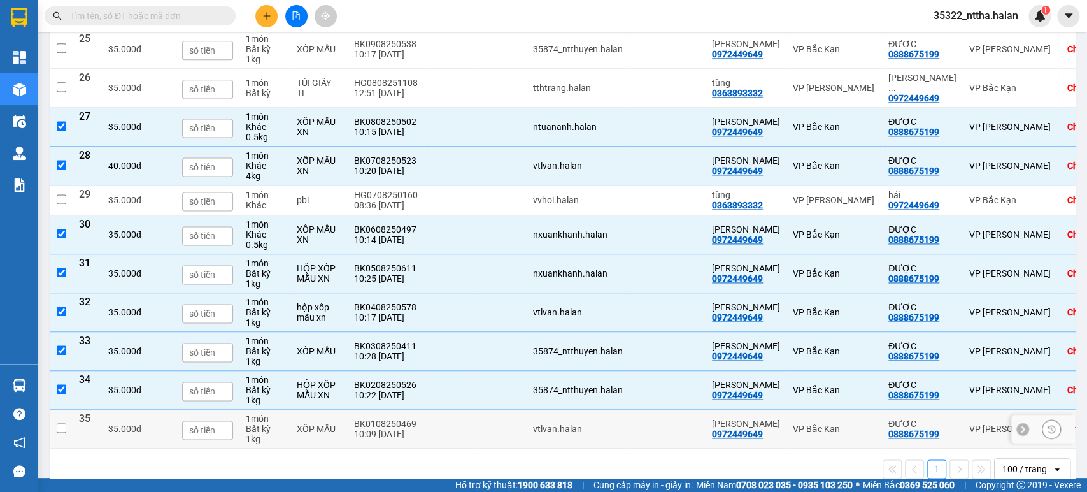
click at [394, 418] on div "BK0108250469" at bounding box center [386, 423] width 64 height 10
checkbox input "true"
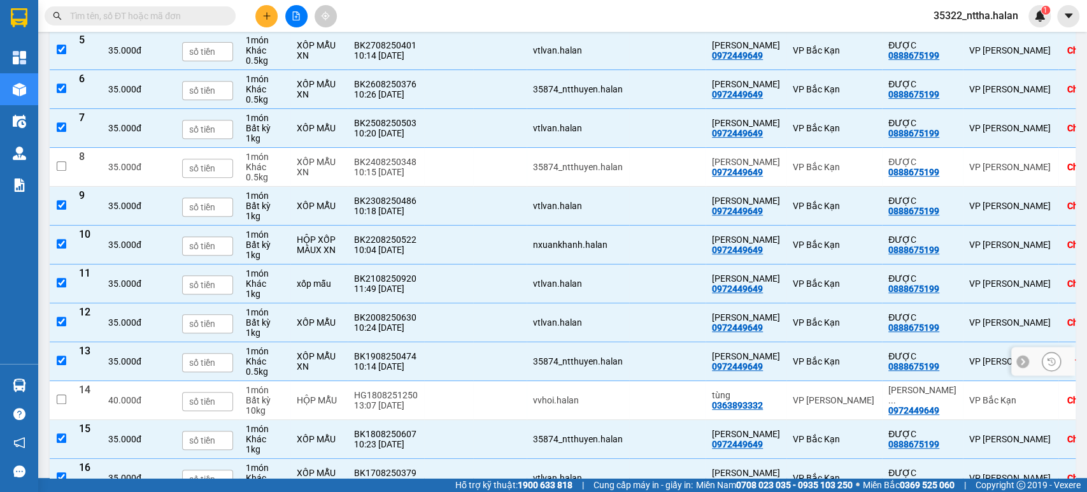
scroll to position [0, 0]
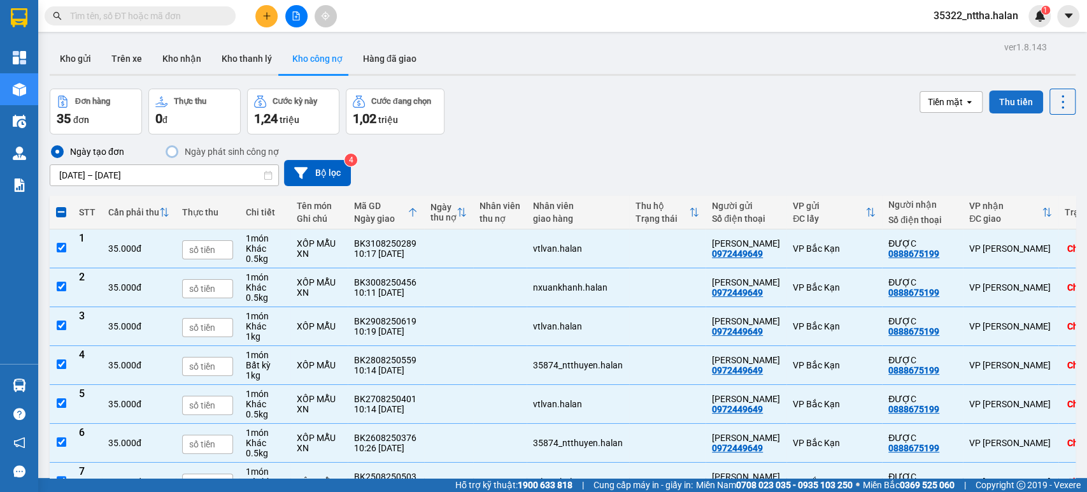
click at [1009, 102] on button "Thu tiền" at bounding box center [1016, 101] width 54 height 23
checkbox input "false"
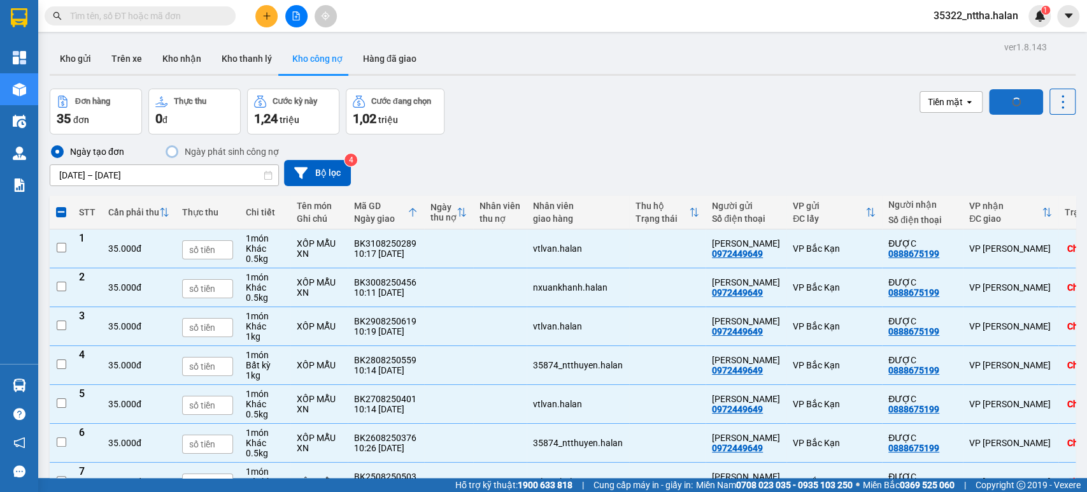
checkbox input "false"
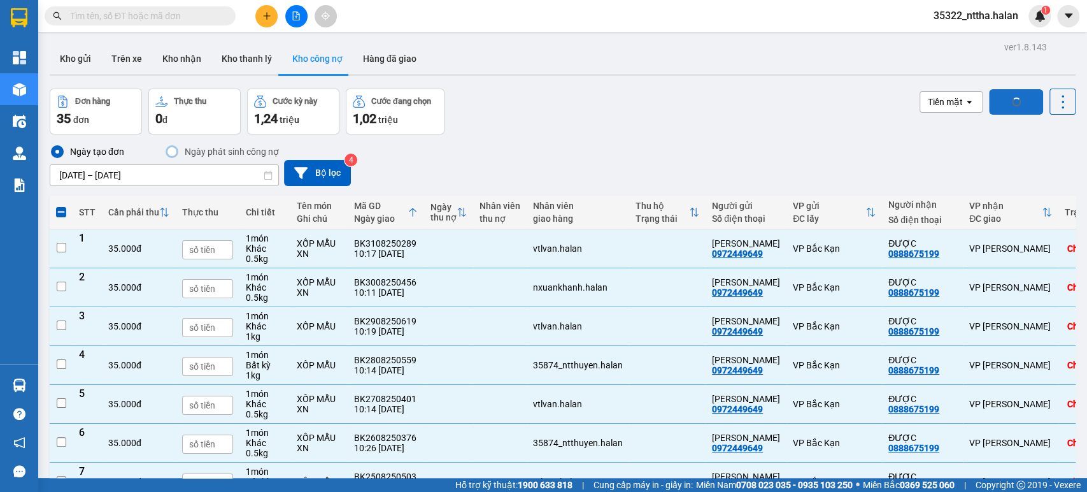
checkbox input "false"
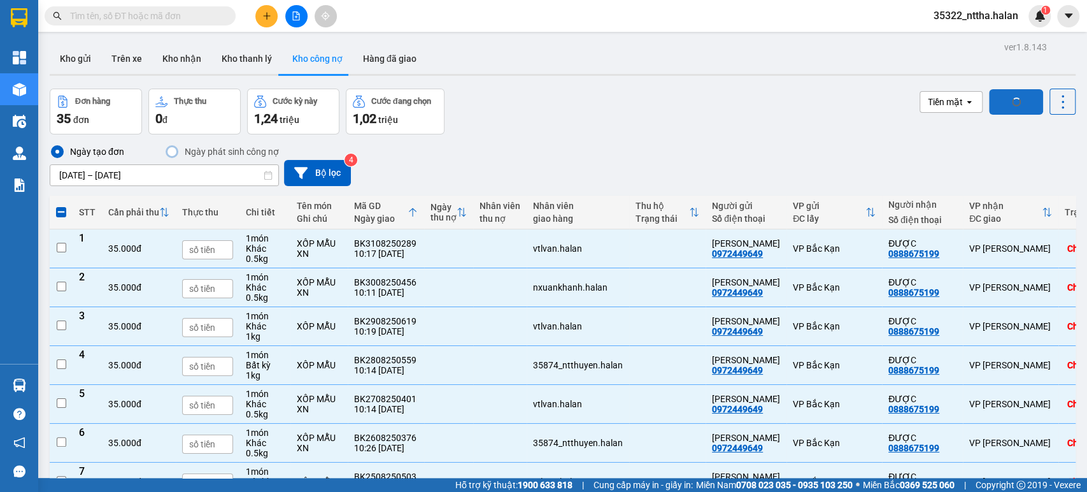
checkbox input "false"
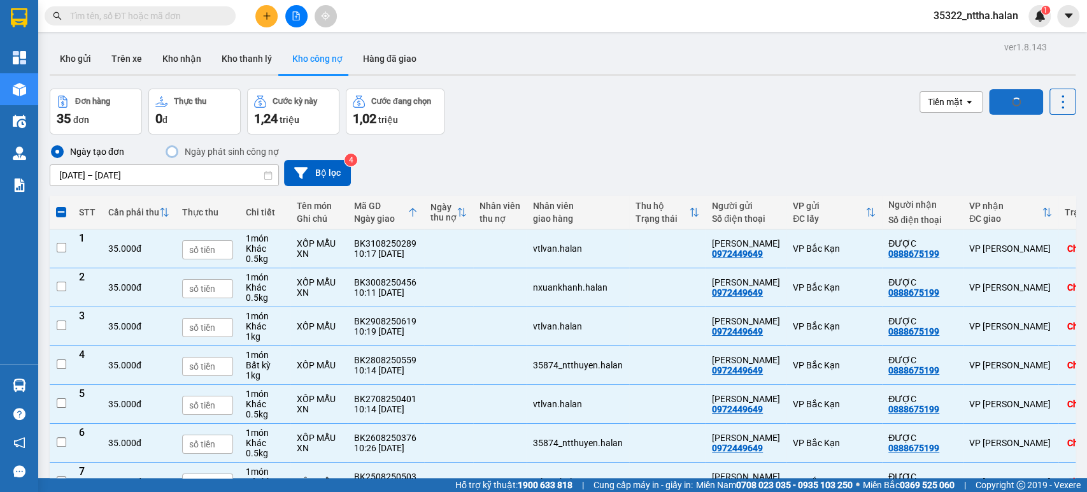
checkbox input "false"
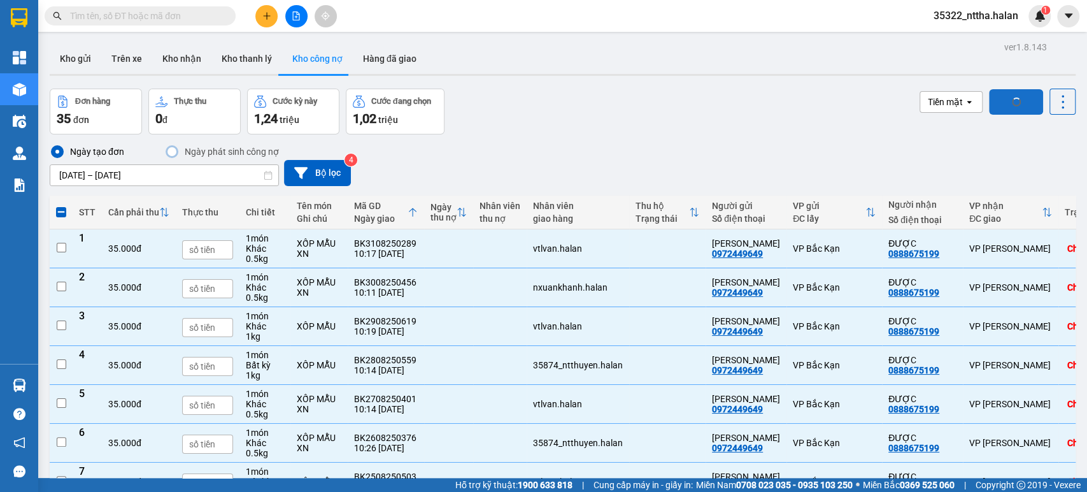
checkbox input "false"
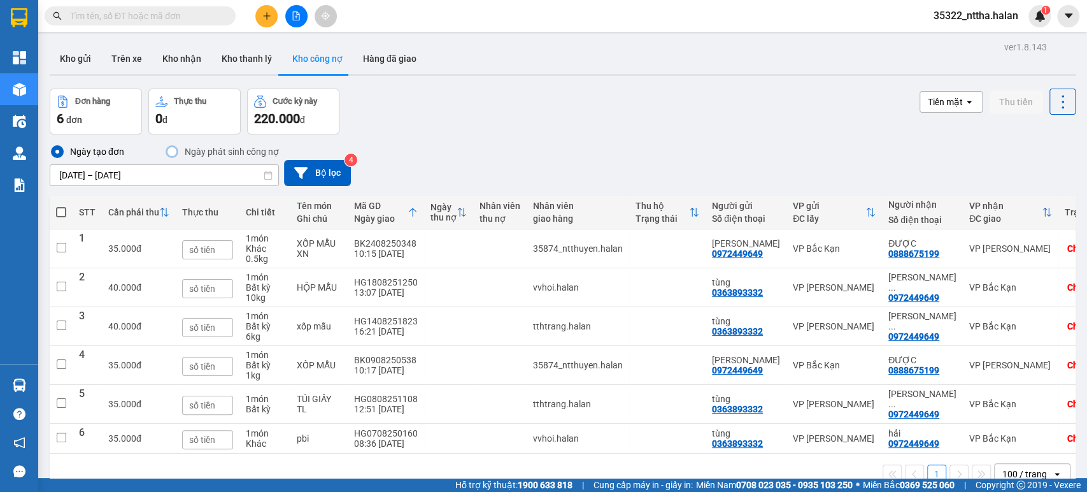
click at [947, 15] on span "35322_nttha.halan" at bounding box center [975, 16] width 105 height 16
click at [930, 31] on li "Đăng xuất" at bounding box center [975, 39] width 105 height 20
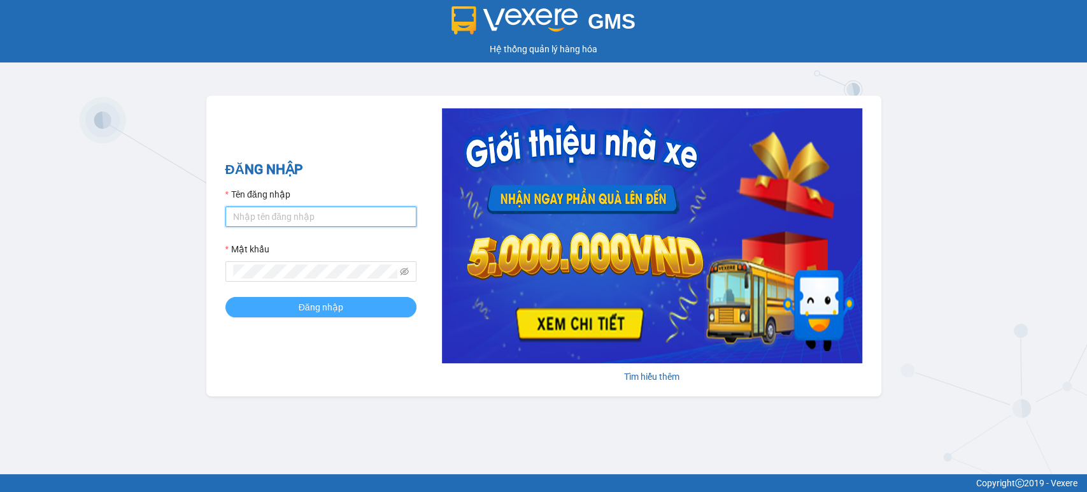
type input "nttha.halan"
click at [317, 303] on span "Đăng nhập" at bounding box center [321, 307] width 45 height 14
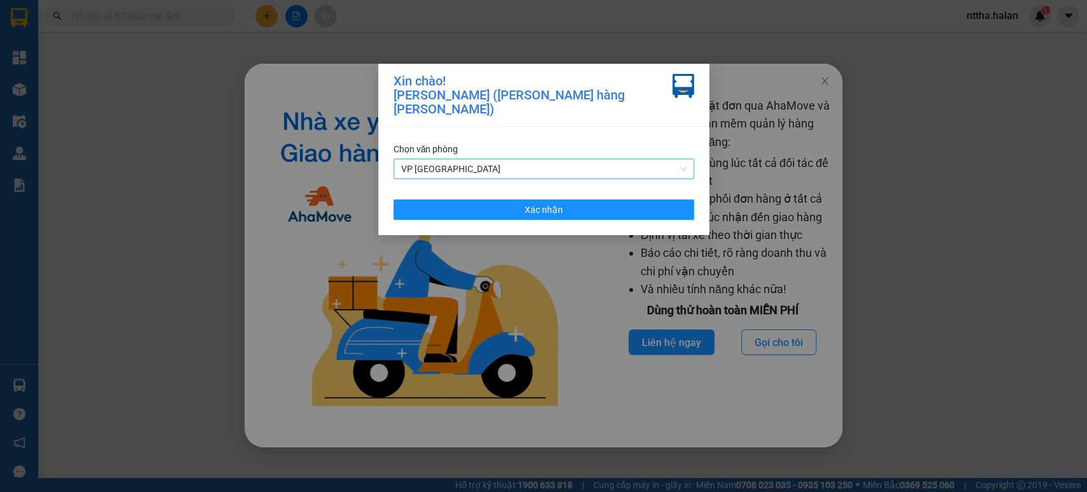
click at [490, 159] on span "VP [GEOGRAPHIC_DATA]" at bounding box center [543, 168] width 285 height 19
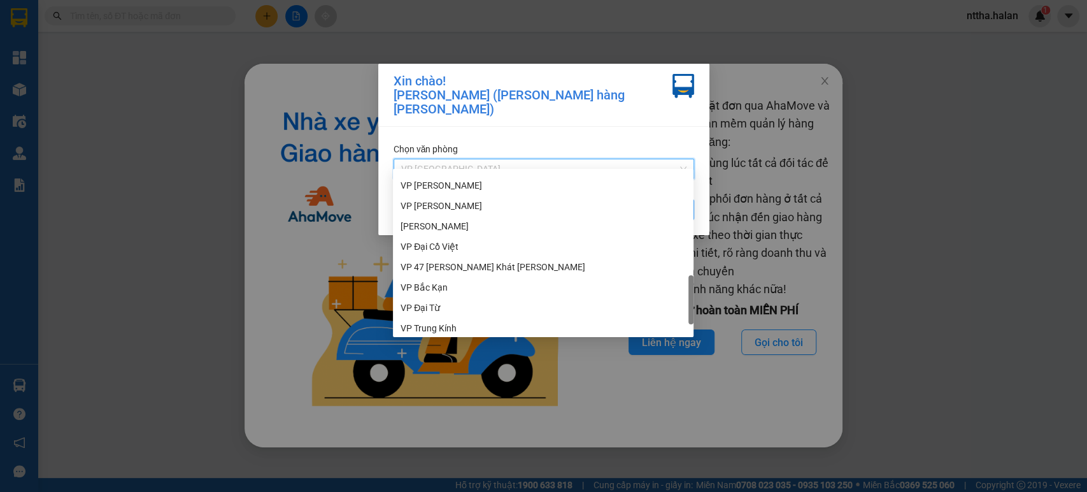
scroll to position [509, 0]
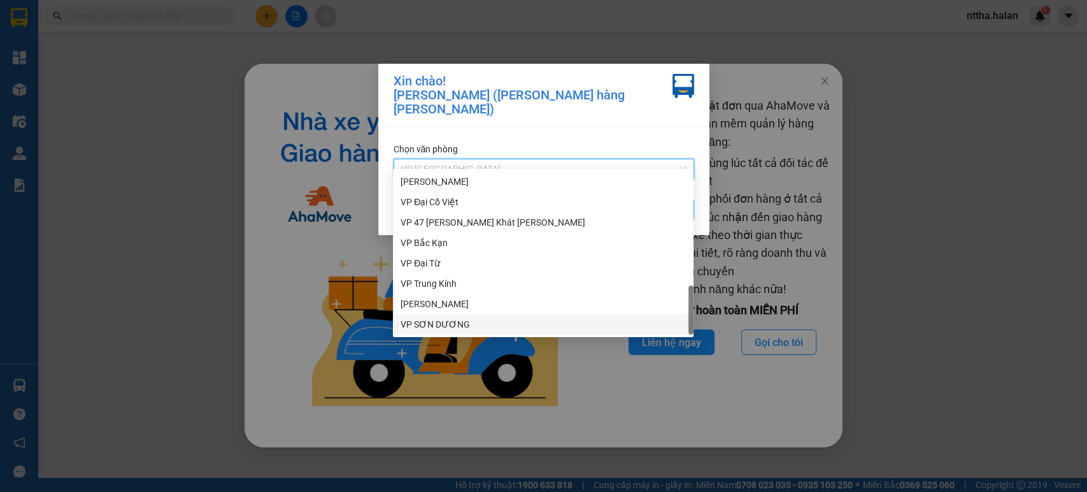
click at [425, 304] on div "VP [PERSON_NAME]" at bounding box center [543, 304] width 285 height 14
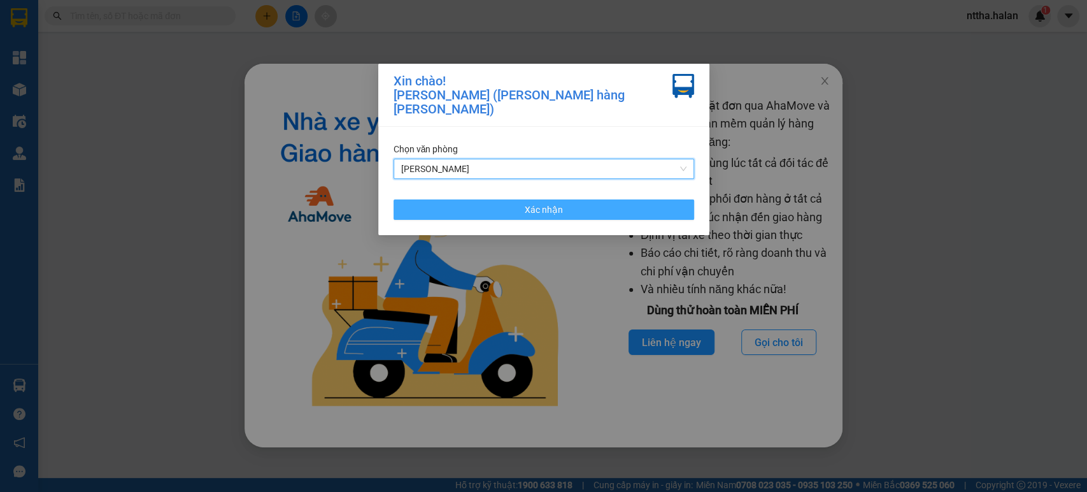
click at [472, 203] on button "Xác nhận" at bounding box center [544, 209] width 301 height 20
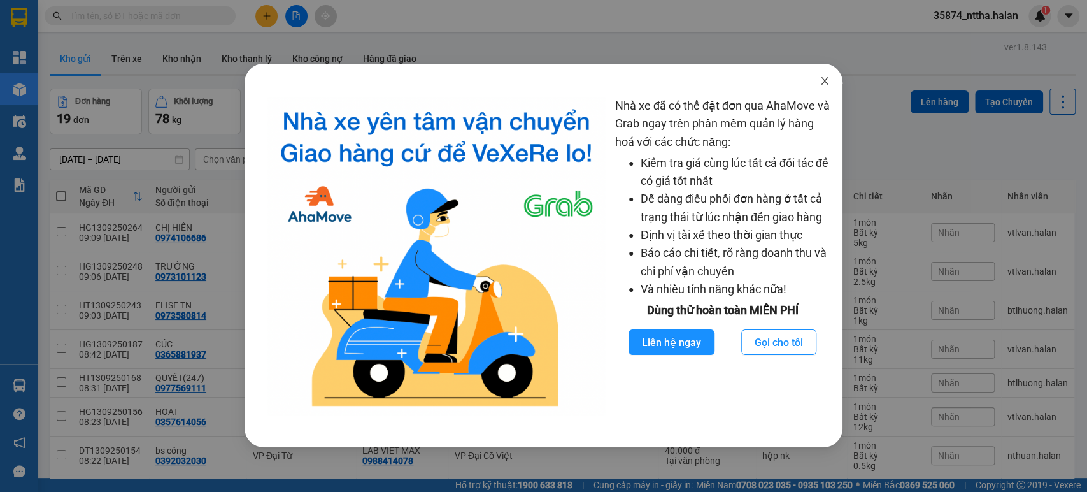
click at [823, 82] on icon "close" at bounding box center [825, 81] width 10 height 10
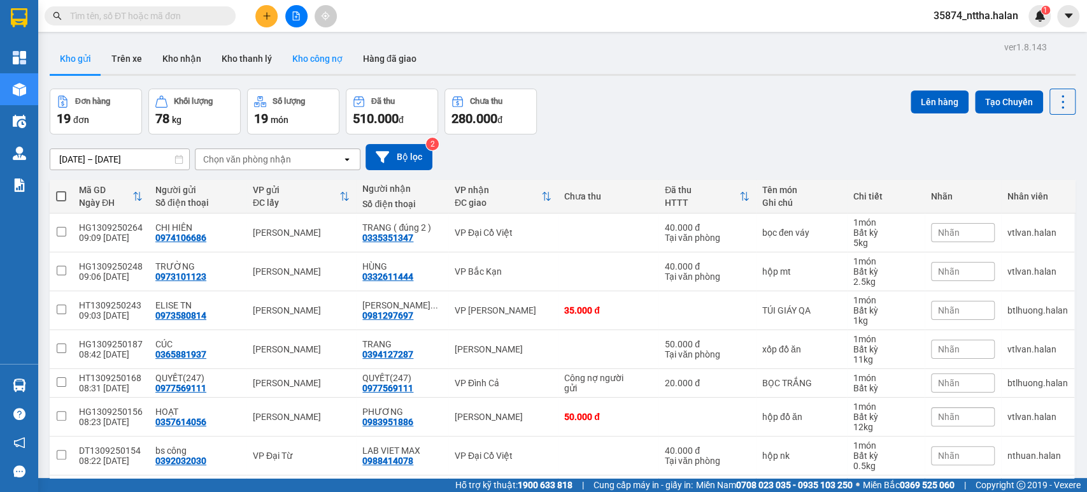
click at [327, 60] on button "Kho công nợ" at bounding box center [317, 58] width 71 height 31
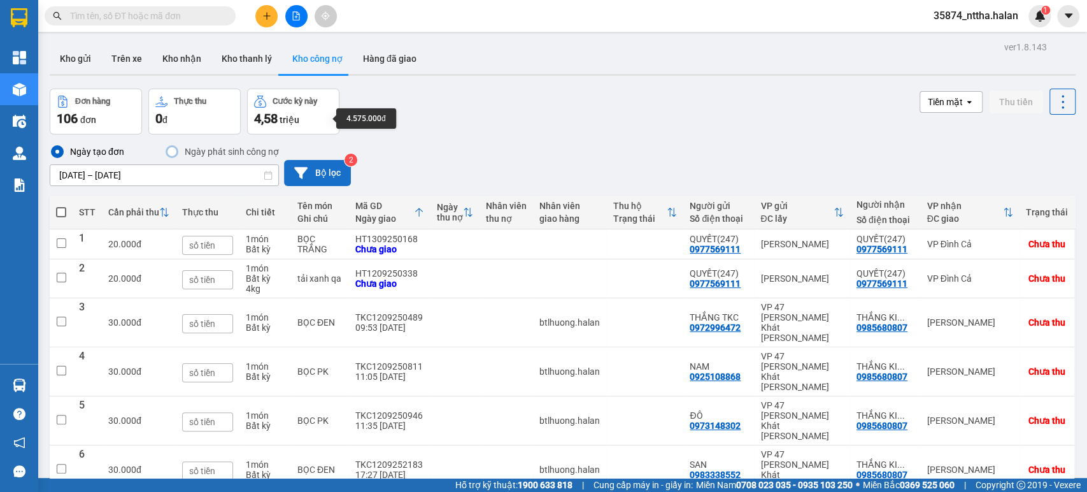
click at [318, 181] on button "Bộ lọc" at bounding box center [317, 173] width 67 height 26
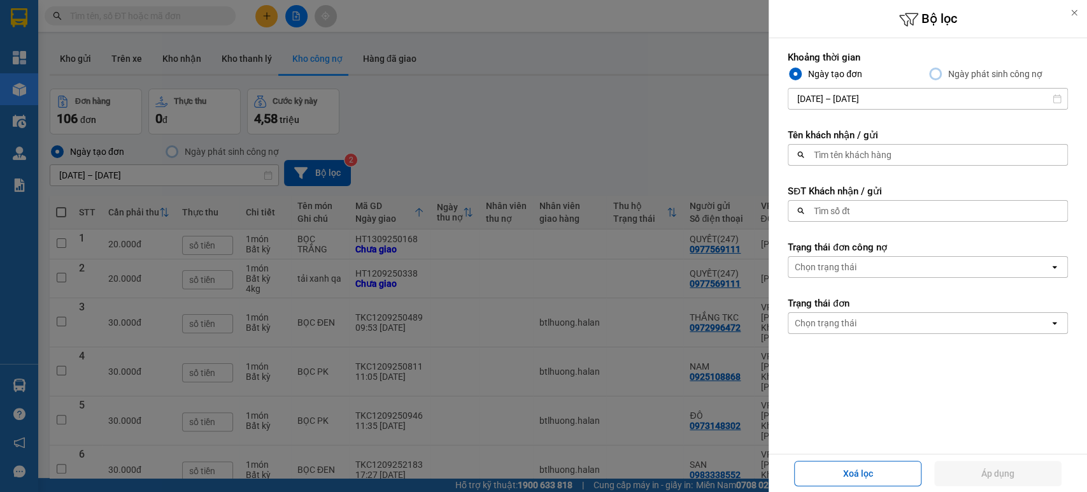
click at [829, 208] on div "Tìm số đt" at bounding box center [832, 210] width 36 height 13
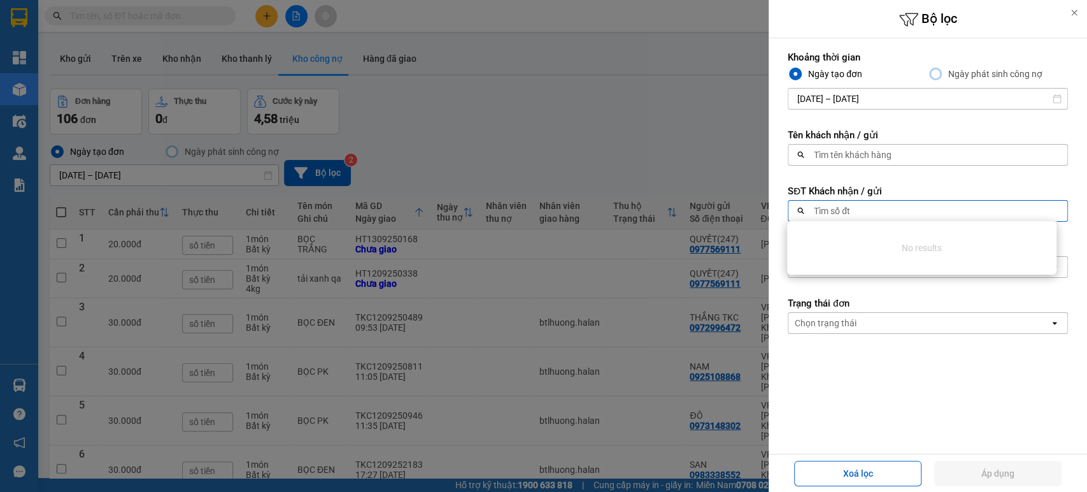
paste input "0363893332"
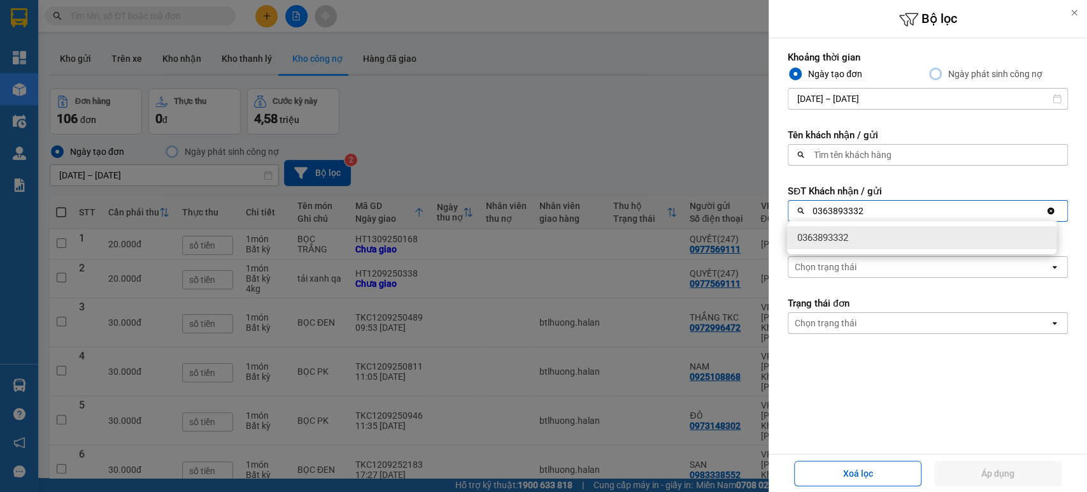
type input "0363893332"
click at [846, 232] on span "0363893332" at bounding box center [822, 237] width 51 height 13
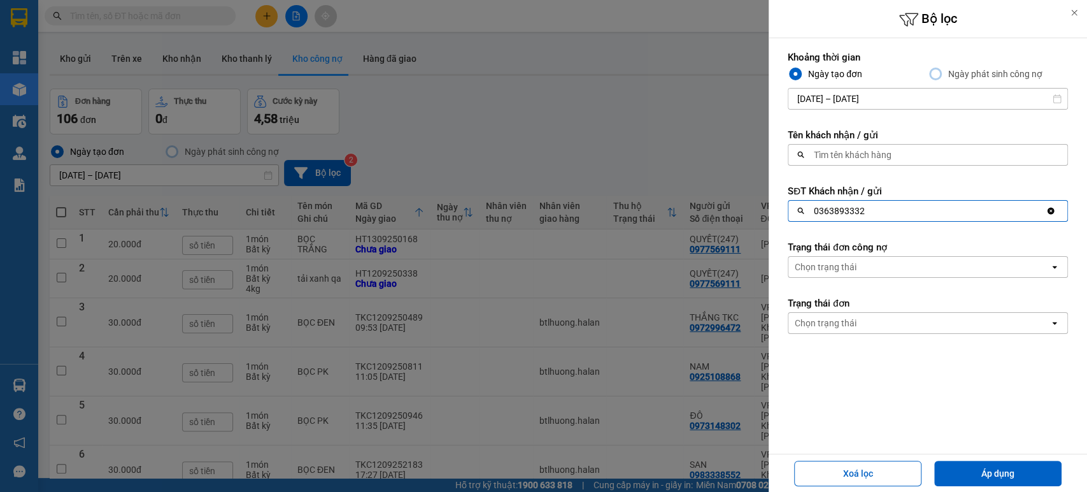
click at [825, 97] on input "[DATE] – [DATE]" at bounding box center [927, 99] width 279 height 20
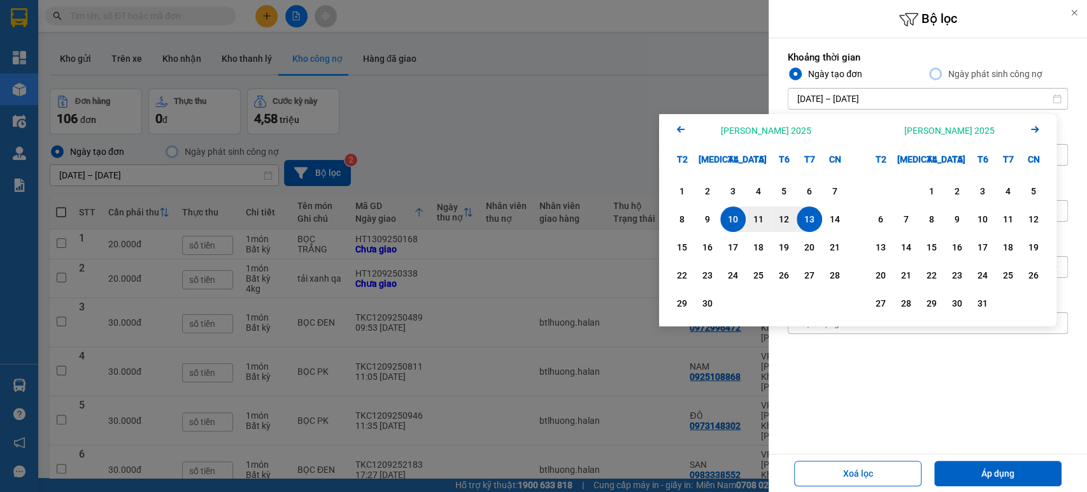
drag, startPoint x: 678, startPoint y: 127, endPoint x: 708, endPoint y: 140, distance: 32.5
click at [678, 128] on icon "Arrow Left" at bounding box center [680, 129] width 15 height 15
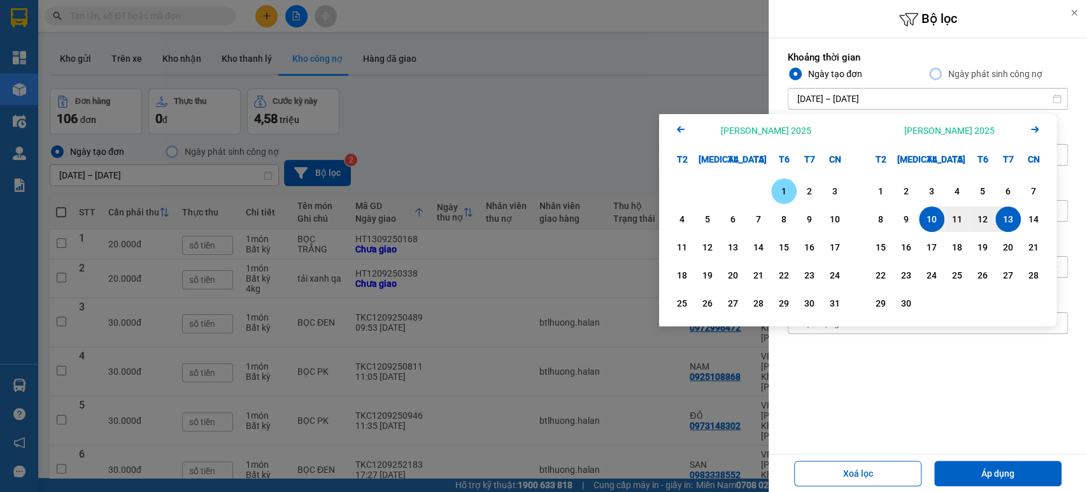
drag, startPoint x: 779, startPoint y: 189, endPoint x: 800, endPoint y: 210, distance: 29.3
click at [781, 190] on div "1" at bounding box center [784, 190] width 18 height 15
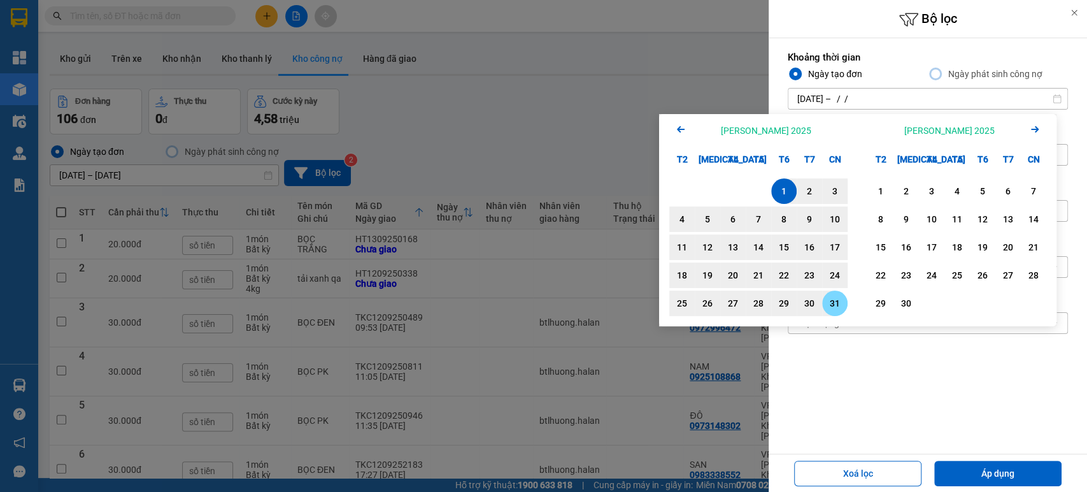
click at [830, 301] on div "31" at bounding box center [835, 302] width 18 height 15
type input "[DATE] – [DATE]"
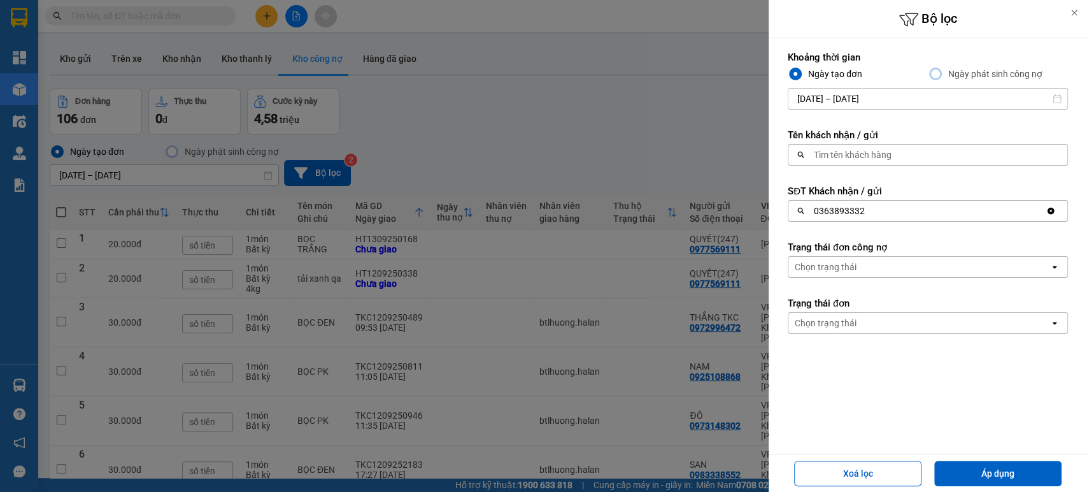
click at [837, 266] on div "Chọn trạng thái" at bounding box center [826, 266] width 62 height 13
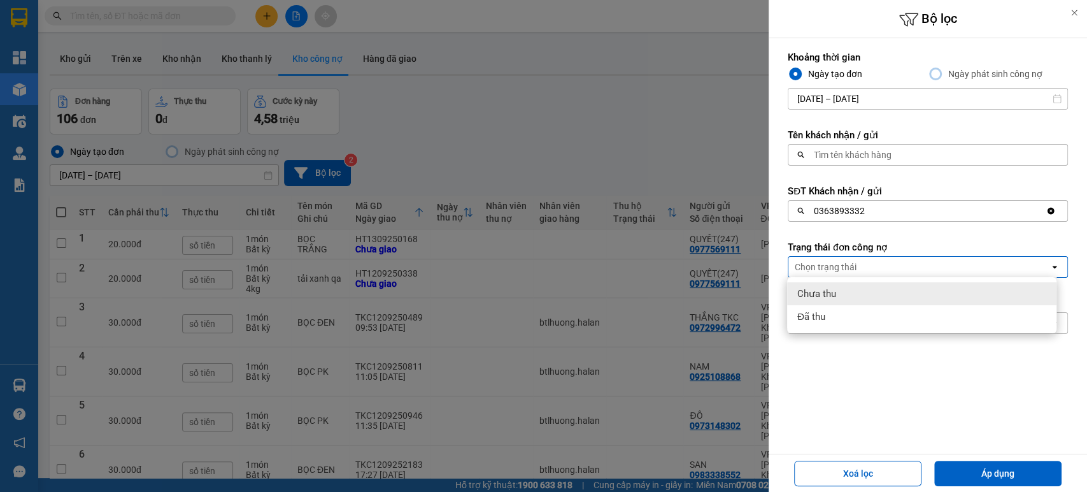
click at [833, 295] on span "Chưa thu" at bounding box center [816, 293] width 39 height 13
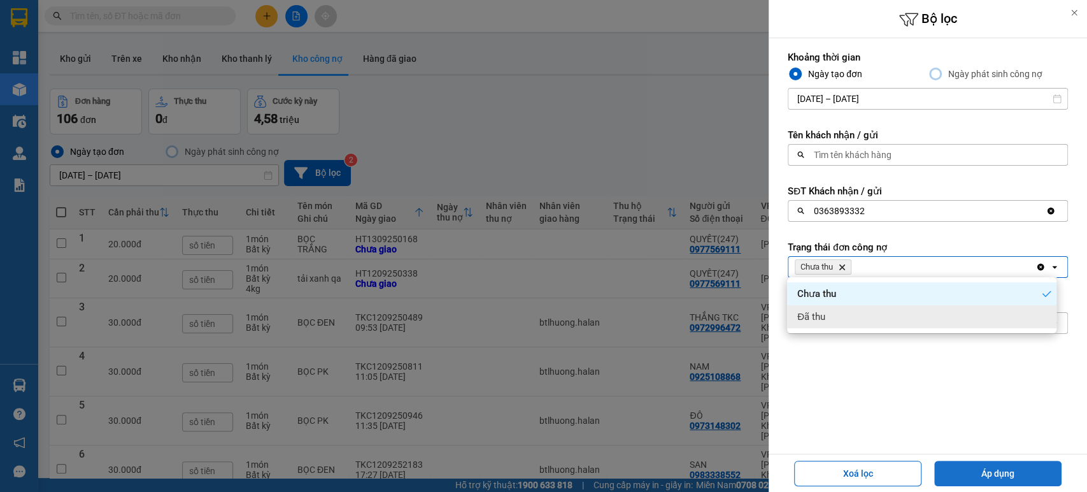
click at [978, 472] on button "Áp dụng" at bounding box center [997, 472] width 127 height 25
type input "[DATE] – [DATE]"
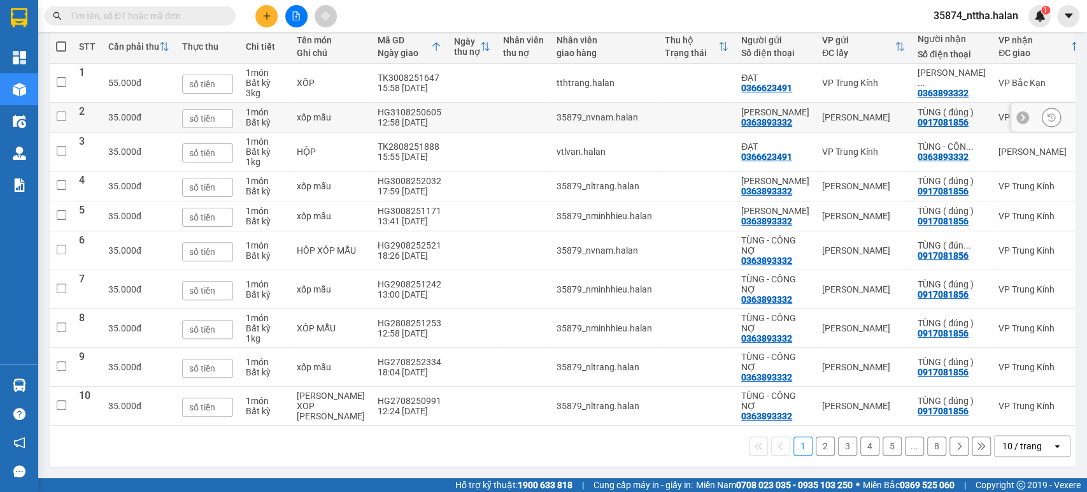
scroll to position [196, 0]
click at [1002, 446] on div "10 / trang" at bounding box center [1021, 445] width 39 height 13
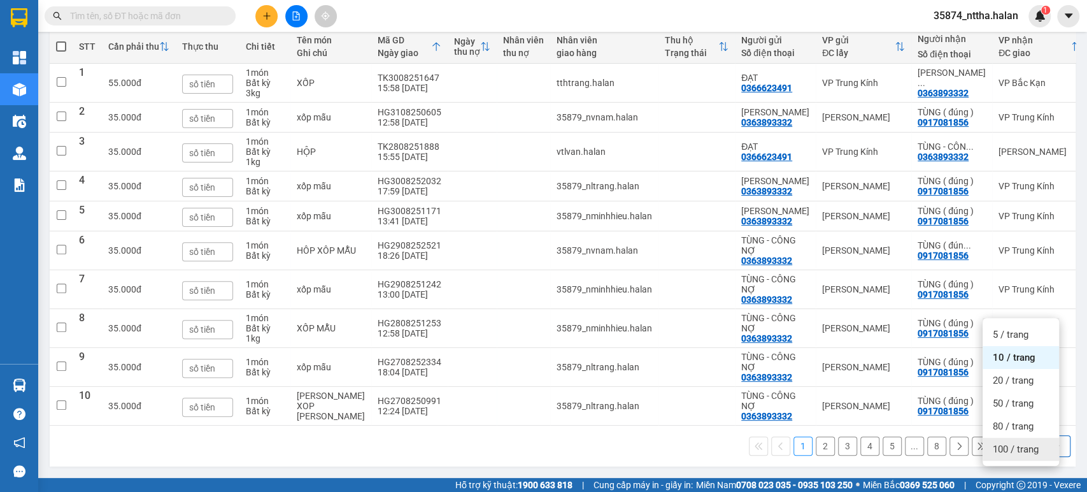
click at [985, 437] on div "100 / trang" at bounding box center [1021, 448] width 76 height 23
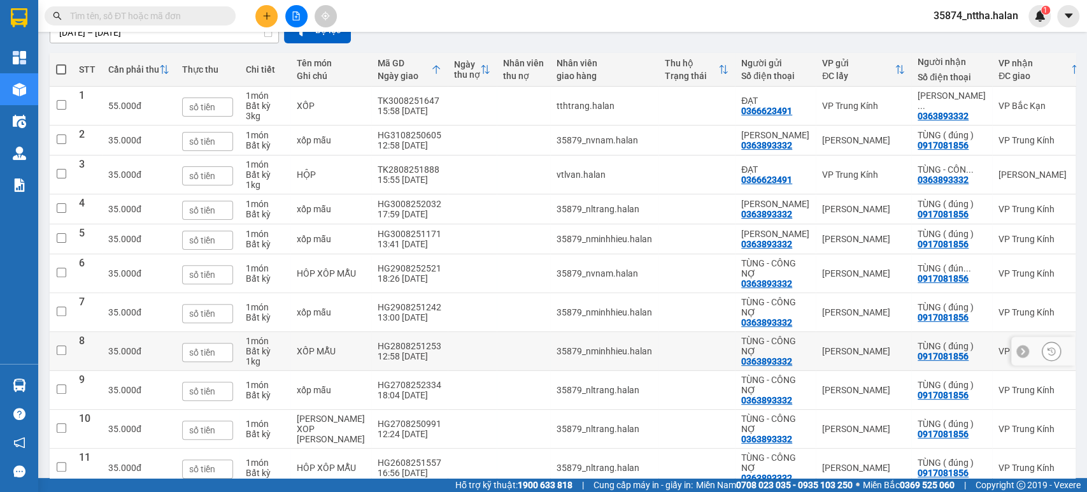
scroll to position [0, 0]
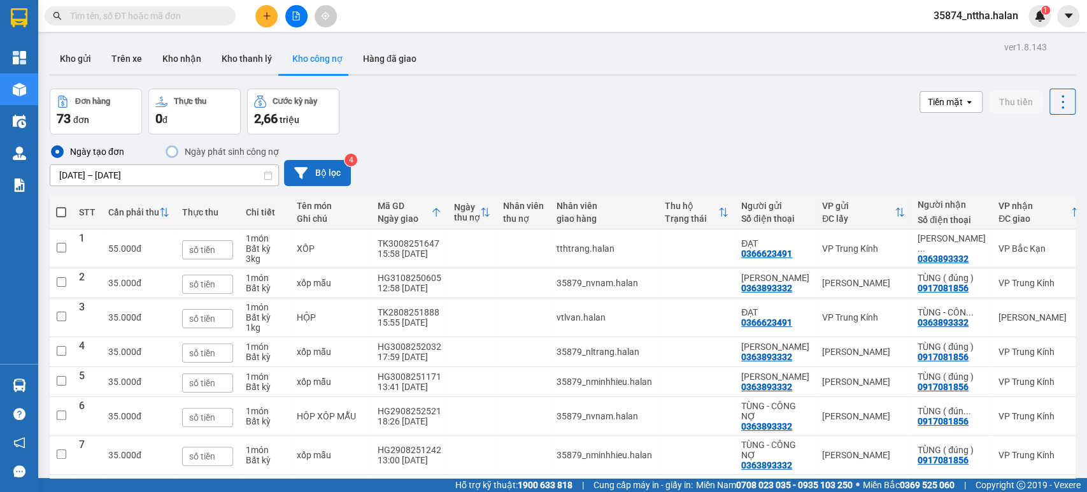
click at [329, 172] on button "Bộ lọc" at bounding box center [317, 173] width 67 height 26
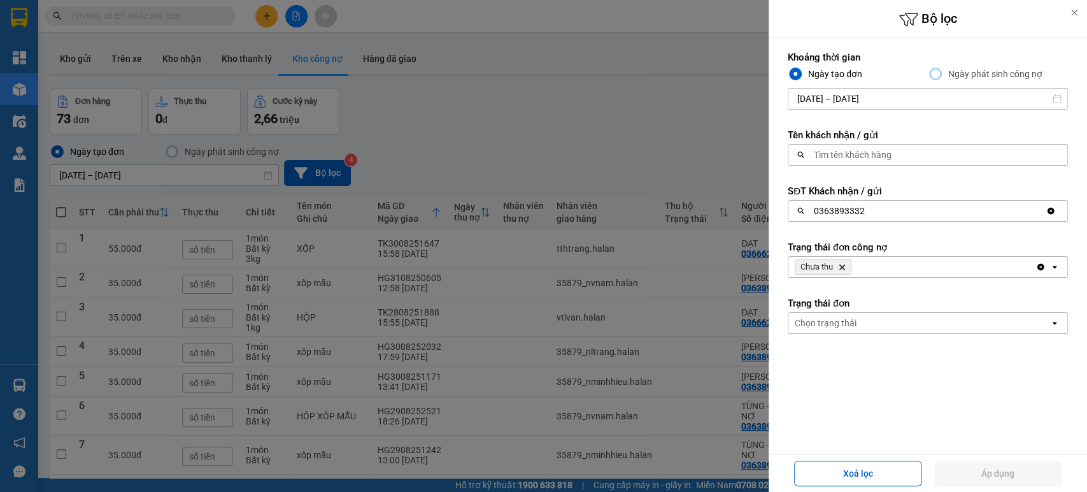
click at [841, 265] on icon "Chưa thu, close by backspace" at bounding box center [842, 267] width 6 height 6
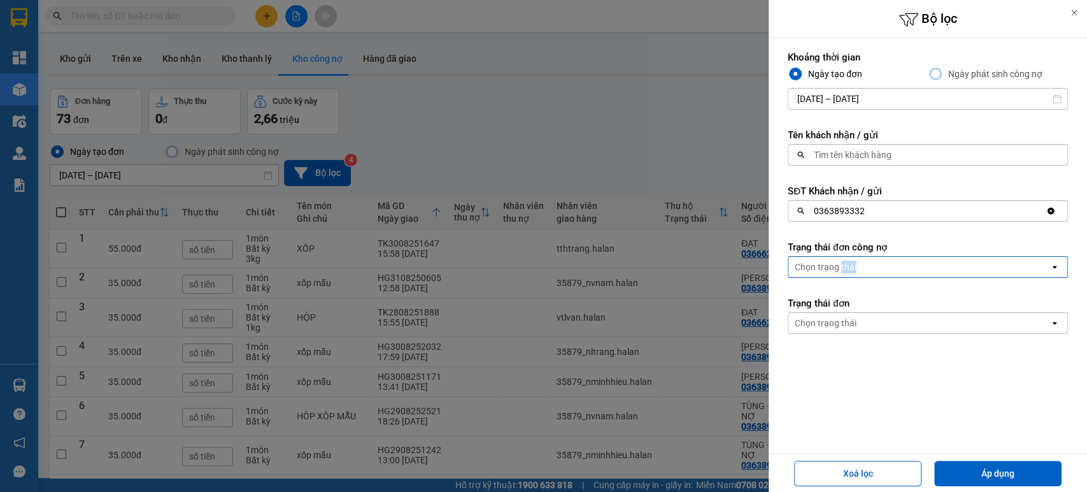
click at [841, 265] on div "Chọn trạng thái" at bounding box center [826, 266] width 62 height 13
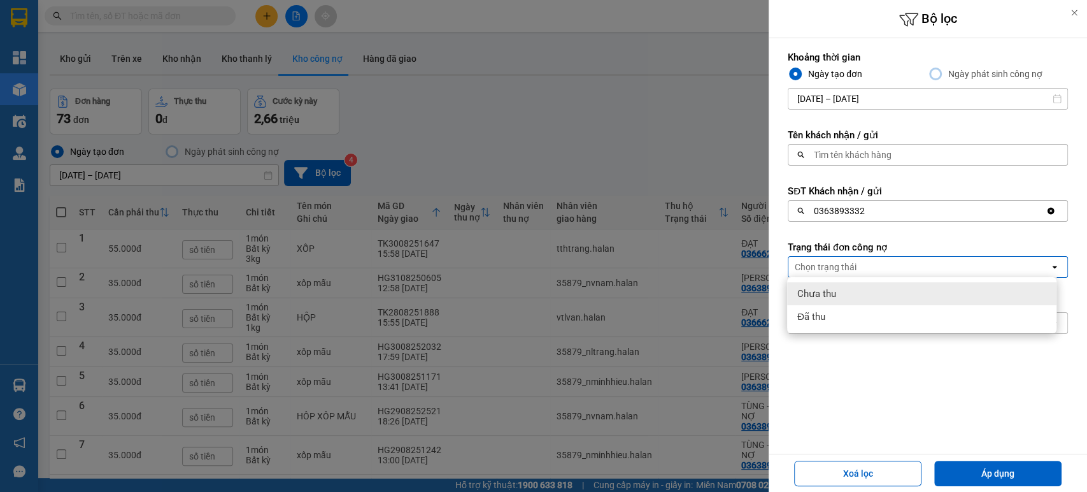
click at [829, 301] on div "Chưa thu" at bounding box center [921, 293] width 269 height 23
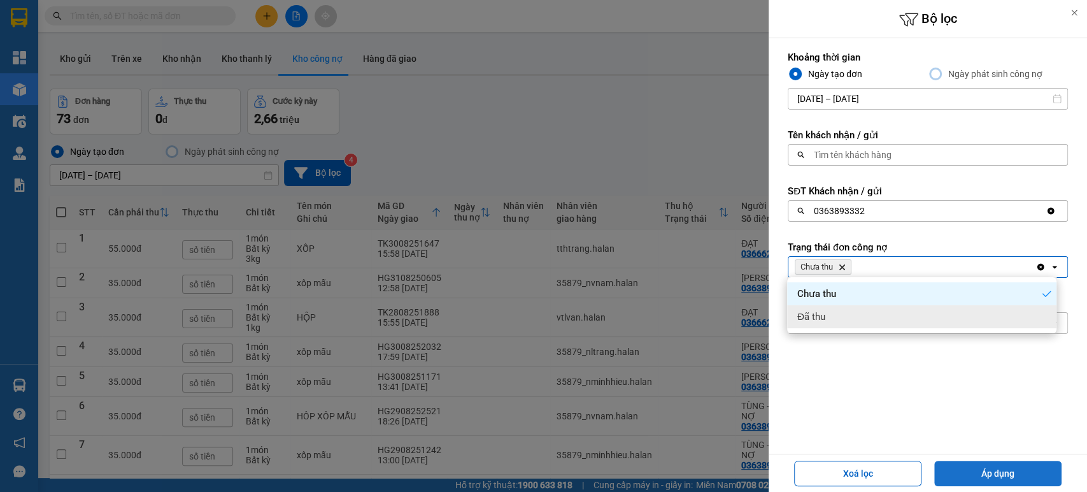
click at [973, 476] on button "Áp dụng" at bounding box center [997, 472] width 127 height 25
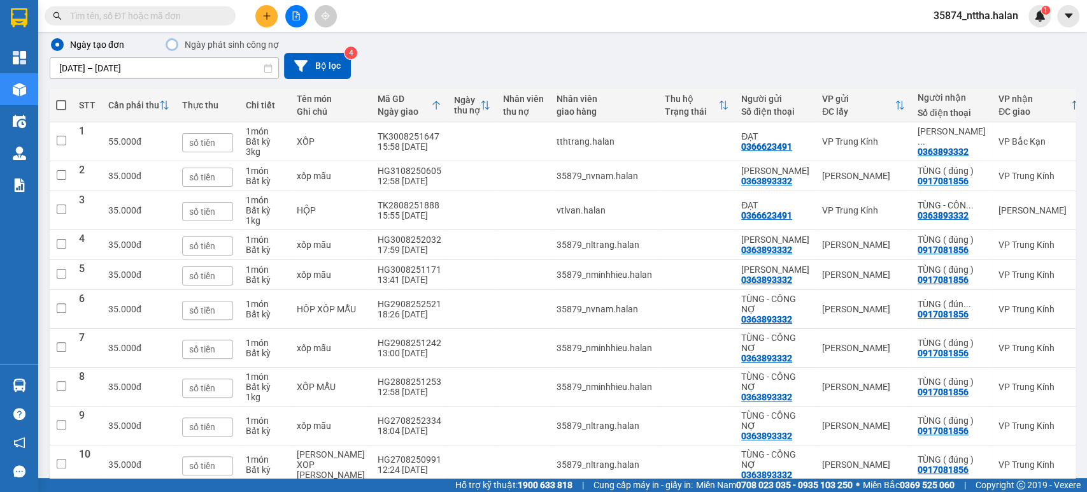
scroll to position [141, 0]
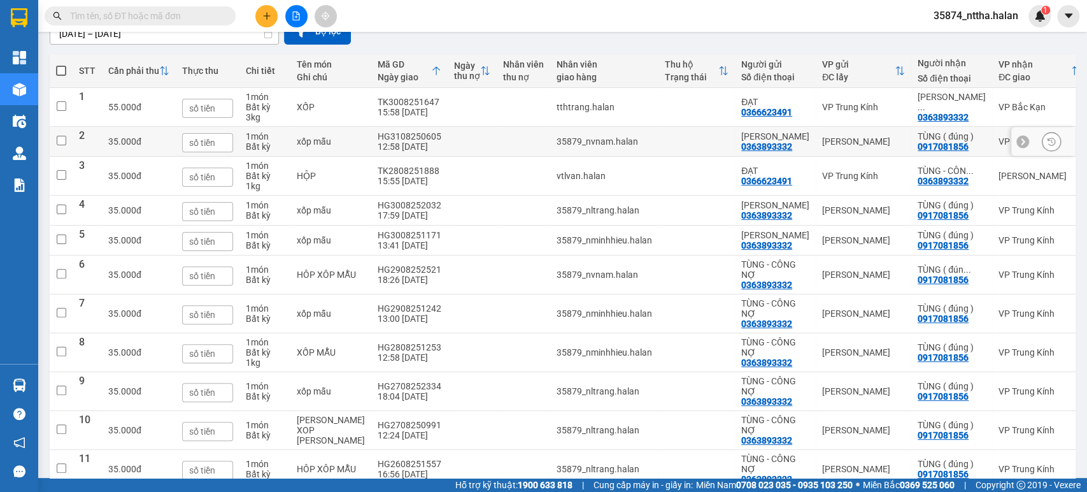
click at [378, 146] on div "12:58 31/08" at bounding box center [410, 146] width 64 height 10
checkbox input "true"
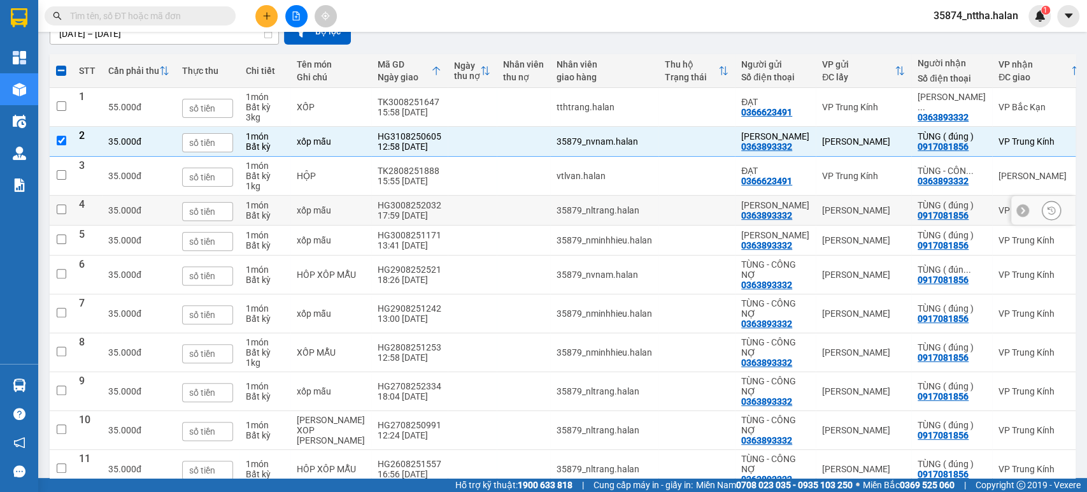
click at [397, 210] on div "HG3008252032" at bounding box center [410, 205] width 64 height 10
checkbox input "true"
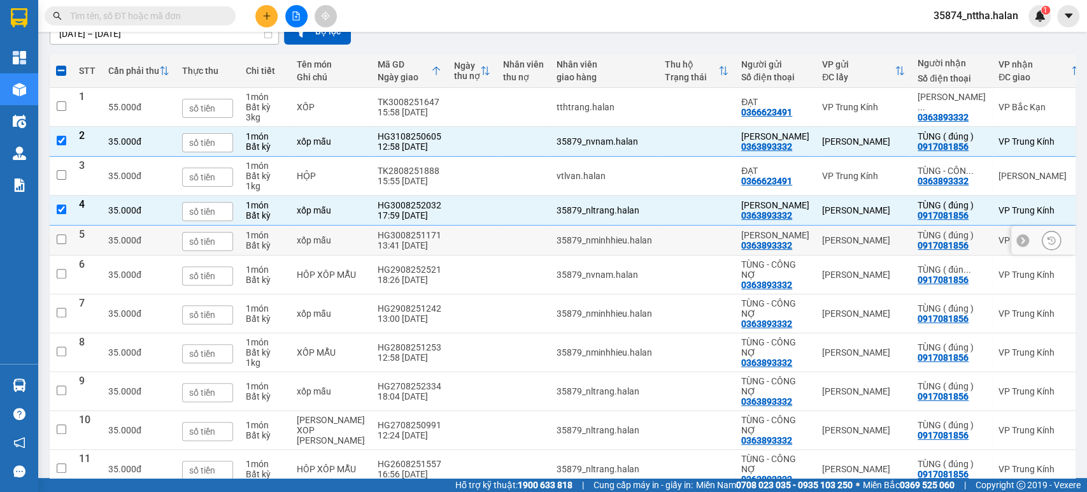
click at [414, 255] on td "HG3008251171 13:41 30/08" at bounding box center [409, 240] width 76 height 30
checkbox input "true"
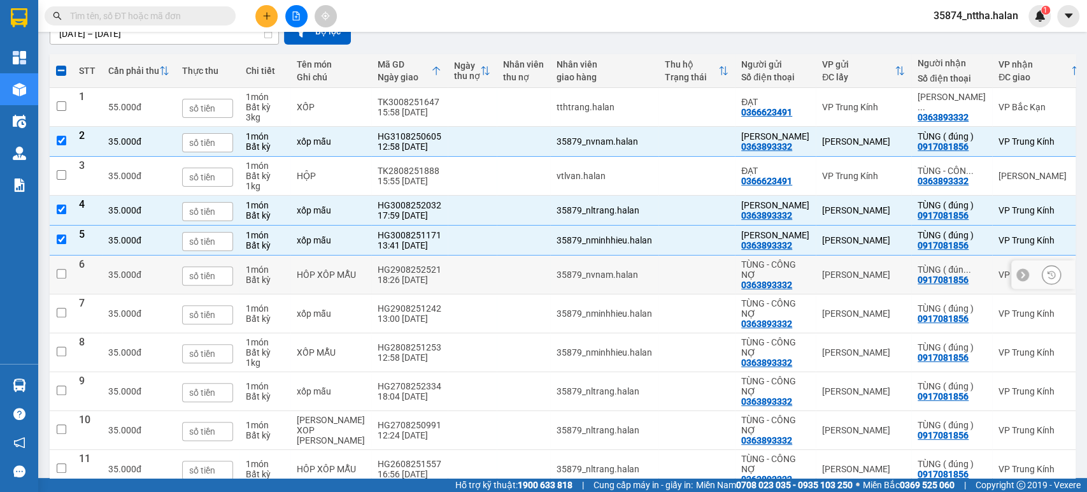
click at [416, 294] on td "HG2908252521 18:26 29/08" at bounding box center [409, 274] width 76 height 39
checkbox input "true"
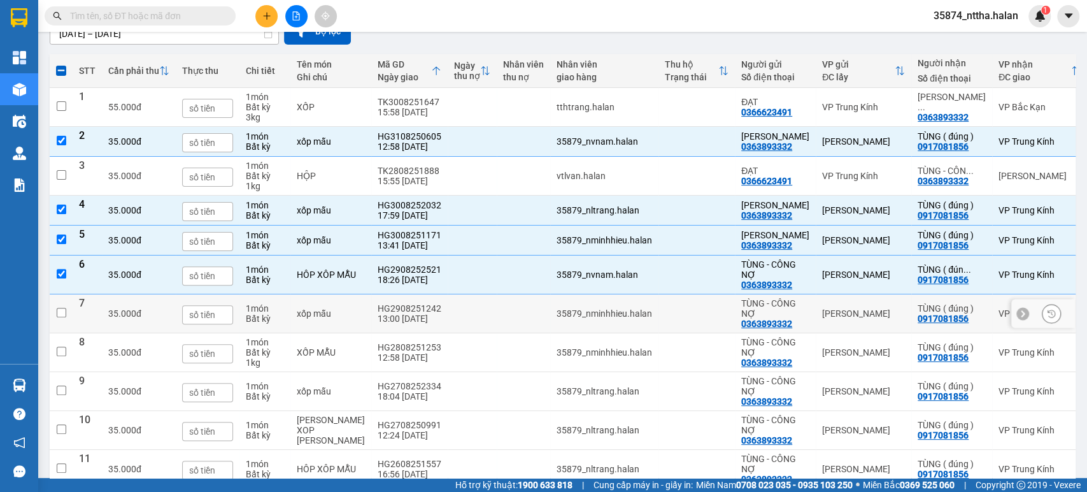
click at [448, 333] on td at bounding box center [472, 313] width 49 height 39
checkbox input "true"
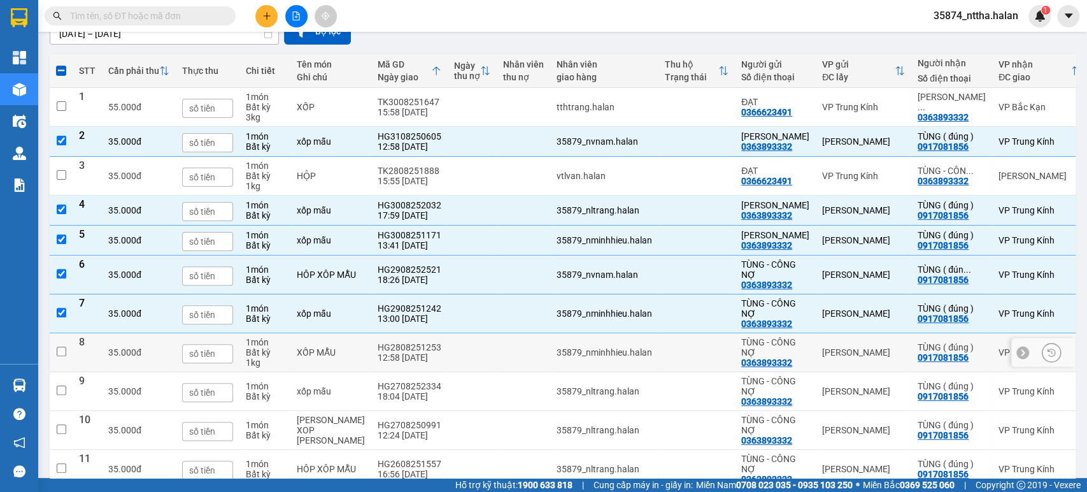
click at [448, 372] on td at bounding box center [472, 352] width 49 height 39
checkbox input "true"
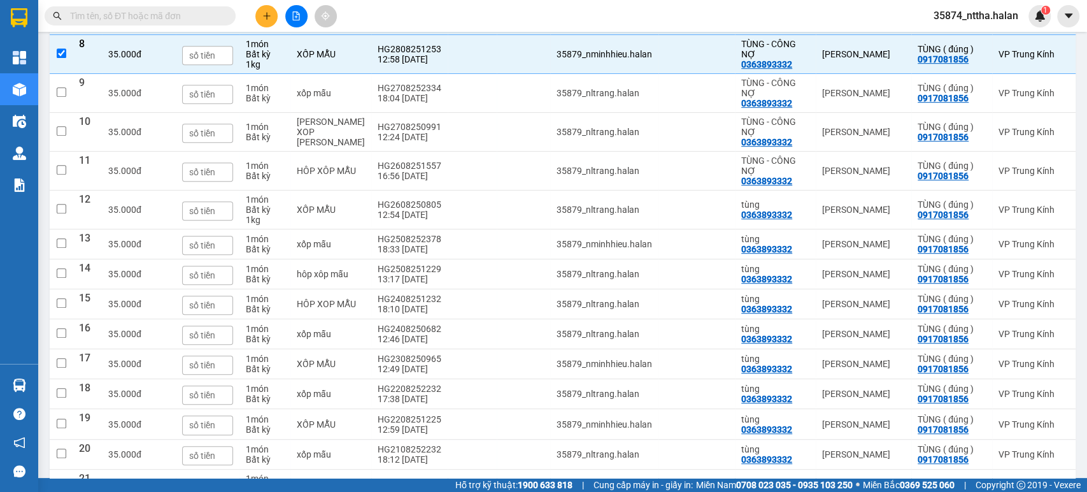
scroll to position [495, 0]
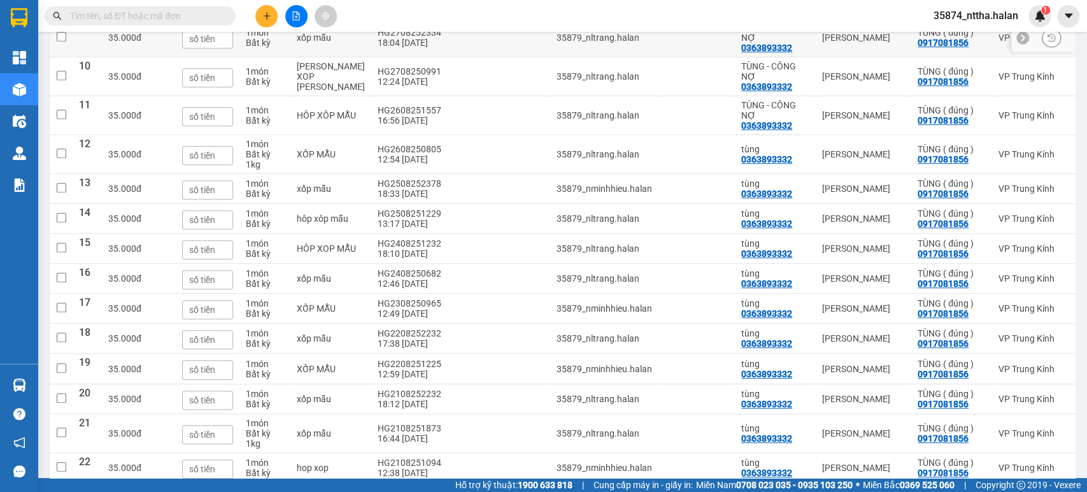
click at [448, 57] on td at bounding box center [472, 37] width 49 height 39
checkbox input "true"
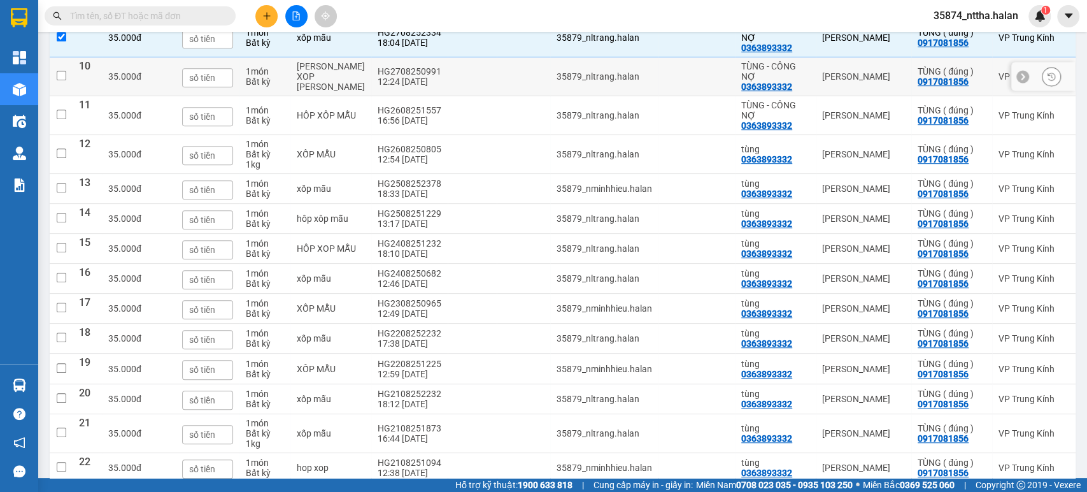
click at [417, 96] on td "HG2708250991 12:24 27/08" at bounding box center [409, 76] width 76 height 39
checkbox input "true"
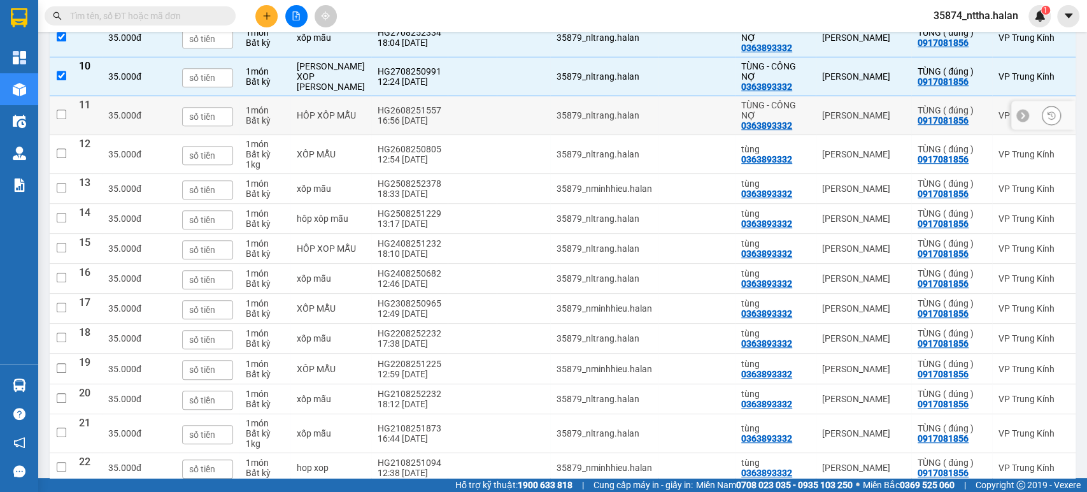
click at [448, 135] on td at bounding box center [472, 115] width 49 height 39
checkbox input "true"
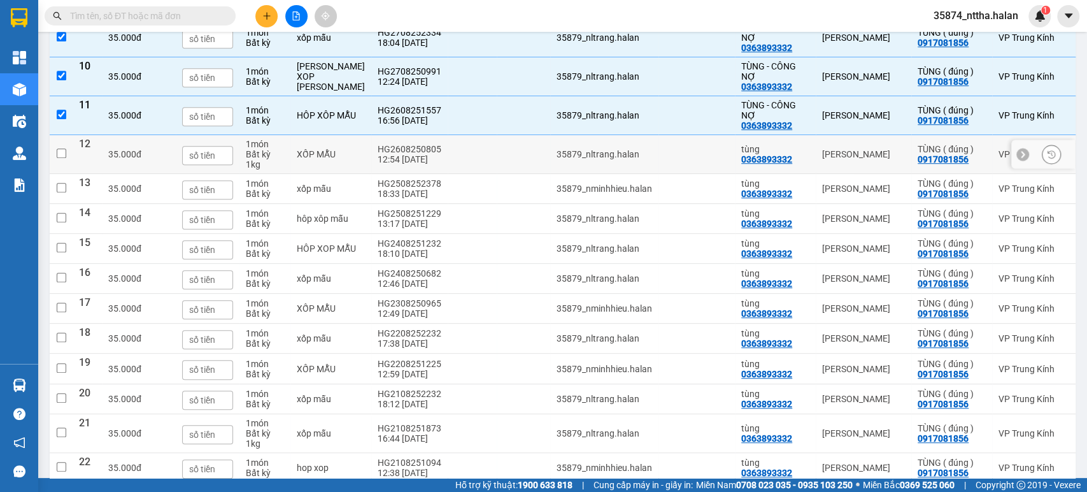
click at [415, 174] on td "HG2608250805 12:54 26/08" at bounding box center [409, 154] width 76 height 39
checkbox input "true"
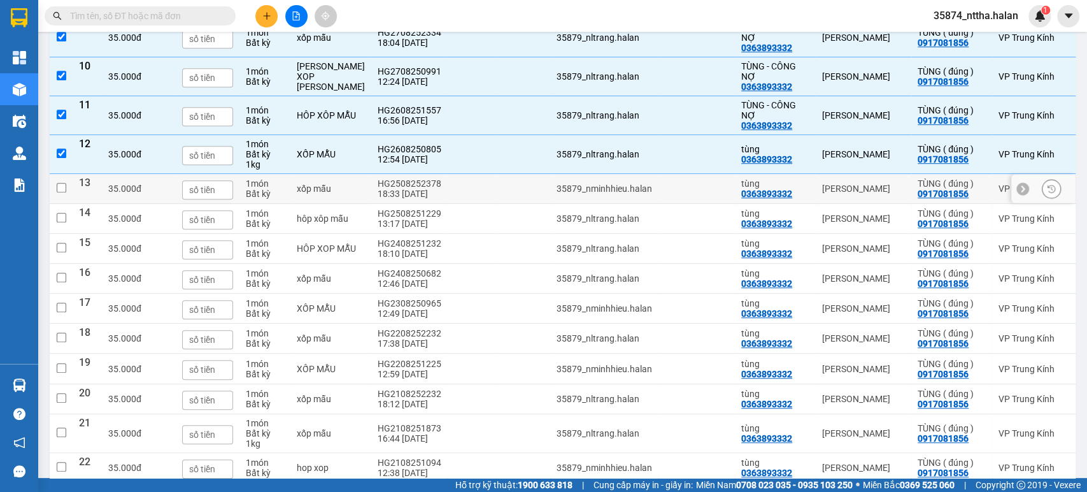
click at [448, 204] on td at bounding box center [472, 189] width 49 height 30
checkbox input "true"
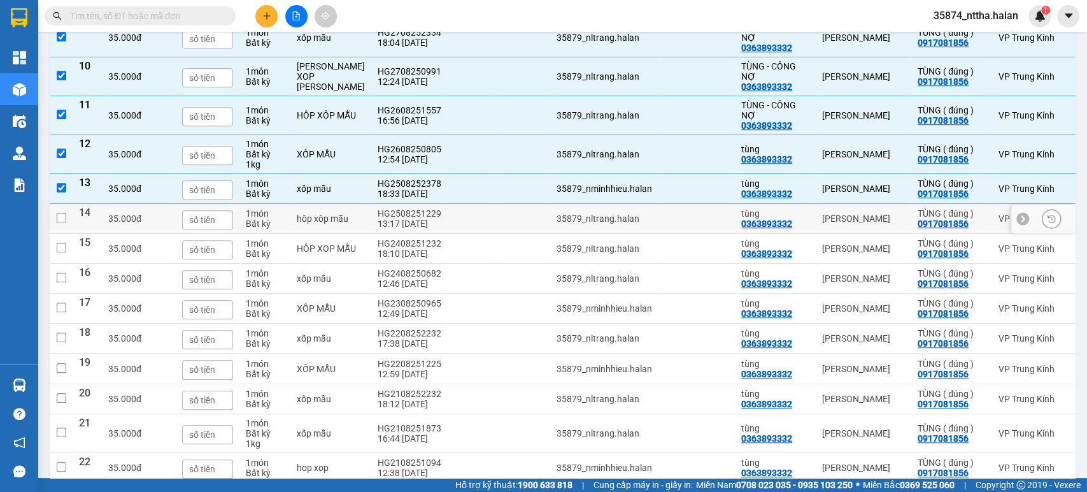
drag, startPoint x: 425, startPoint y: 244, endPoint x: 425, endPoint y: 236, distance: 8.3
click at [448, 234] on td at bounding box center [472, 219] width 49 height 30
checkbox input "true"
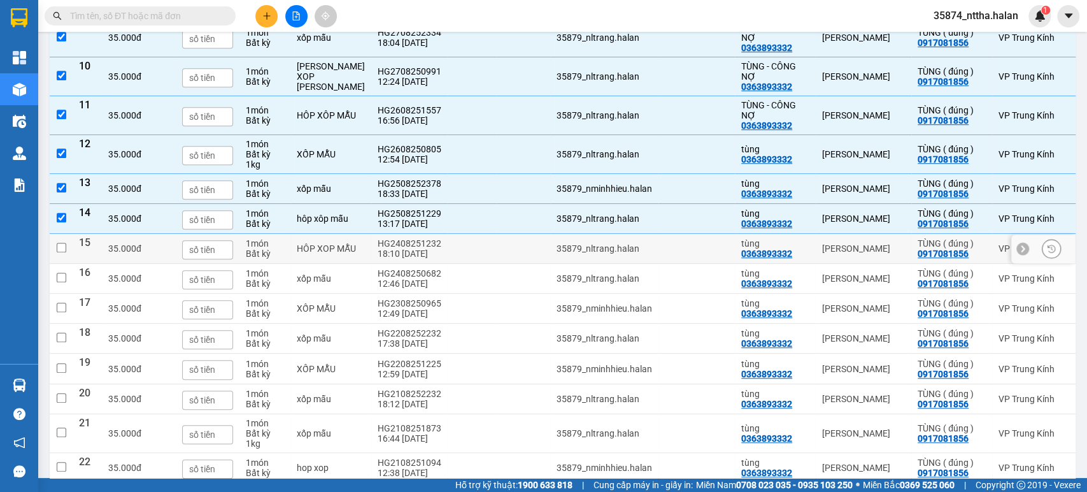
click at [448, 264] on td at bounding box center [472, 249] width 49 height 30
checkbox input "true"
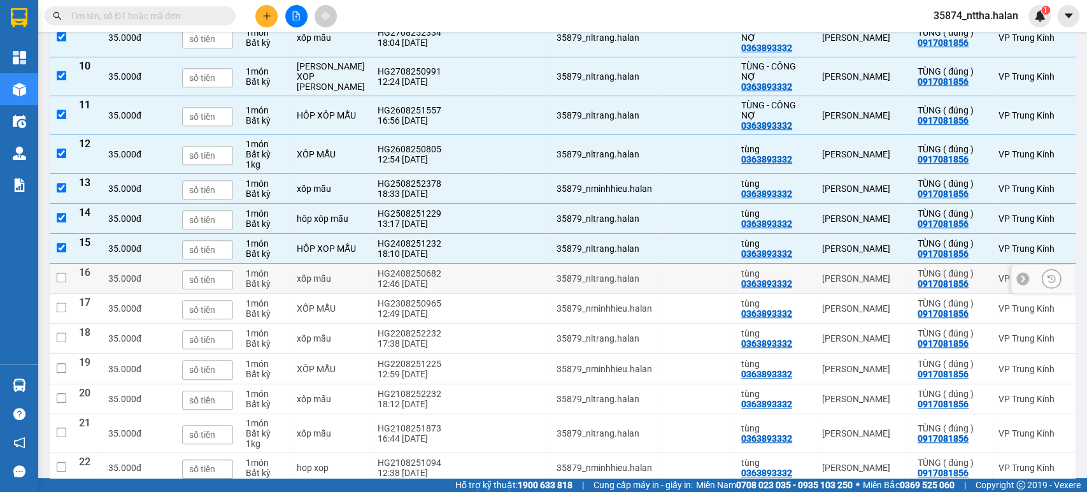
click at [448, 294] on td at bounding box center [472, 279] width 49 height 30
checkbox input "true"
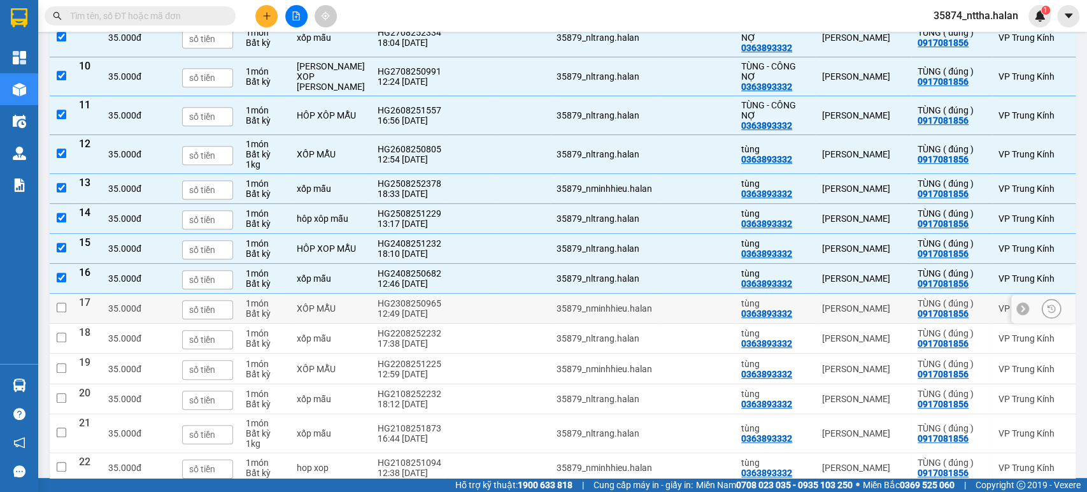
click at [448, 324] on td at bounding box center [472, 309] width 49 height 30
checkbox input "true"
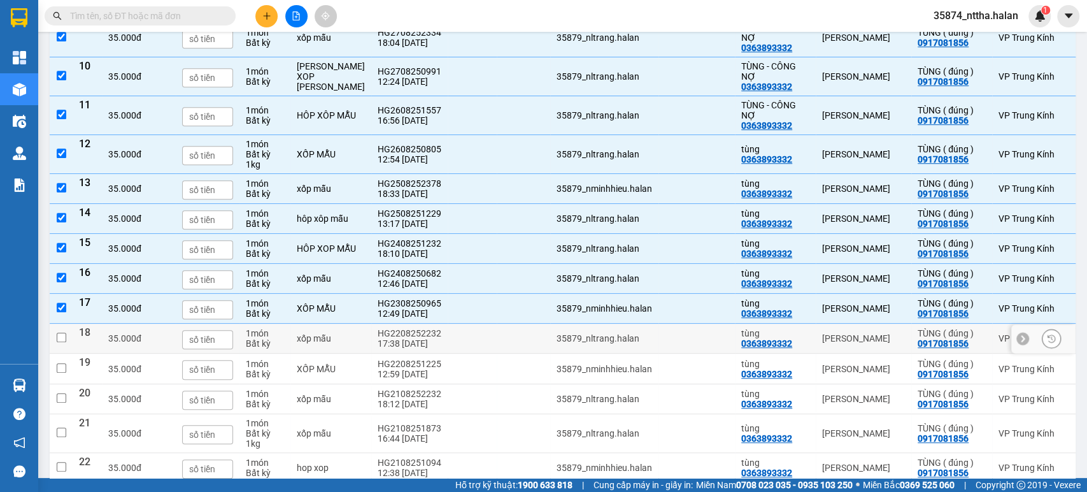
click at [448, 353] on td at bounding box center [472, 339] width 49 height 30
checkbox input "true"
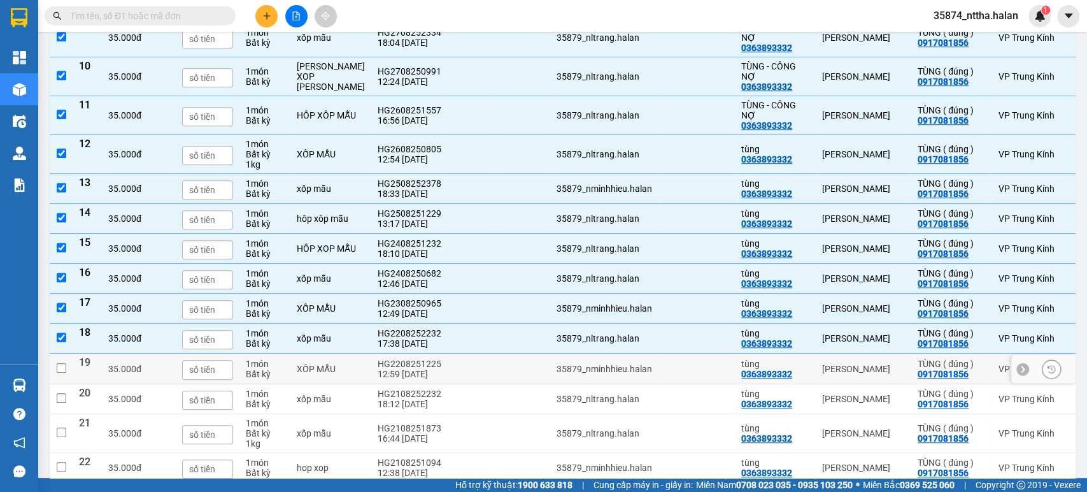
click at [448, 383] on td at bounding box center [472, 368] width 49 height 30
checkbox input "true"
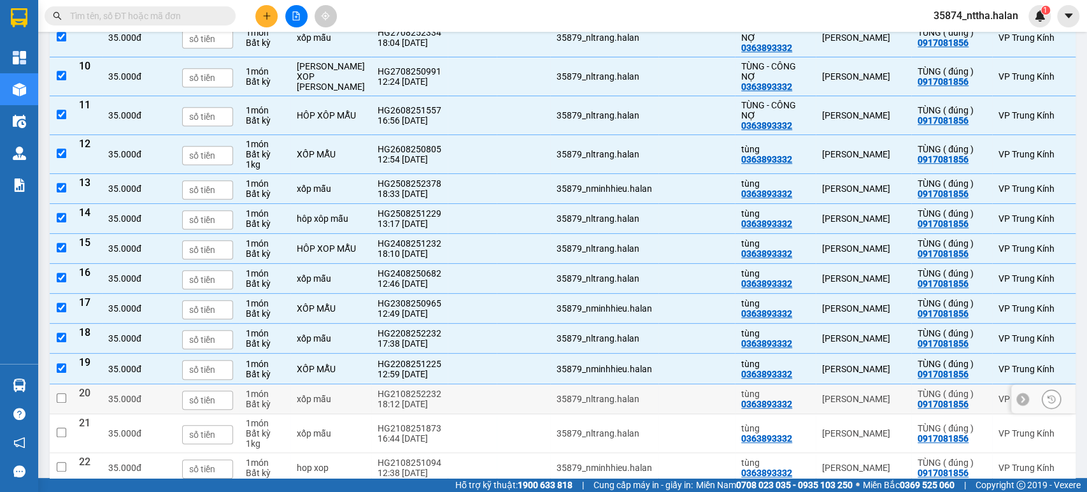
click at [448, 414] on td at bounding box center [472, 399] width 49 height 30
checkbox input "true"
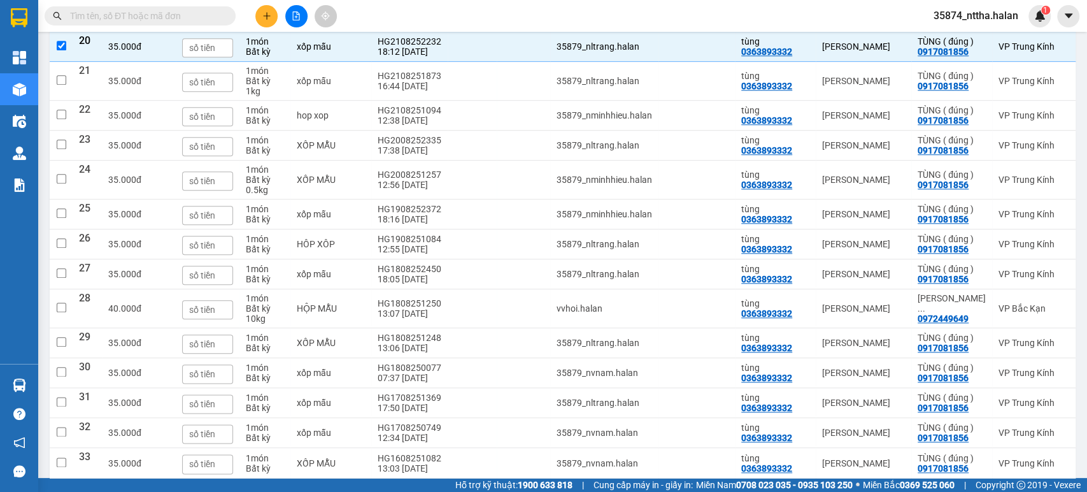
scroll to position [849, 0]
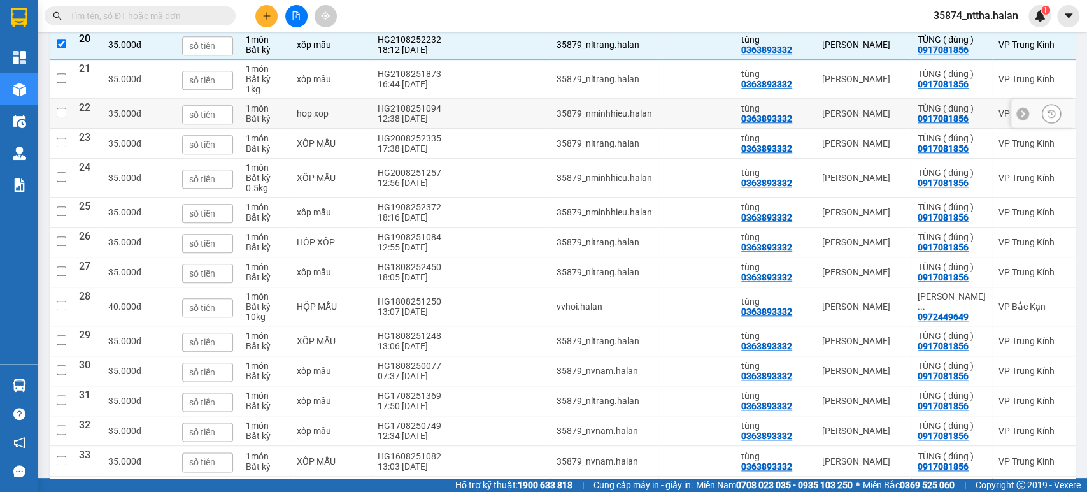
click at [448, 129] on td at bounding box center [472, 114] width 49 height 30
checkbox input "true"
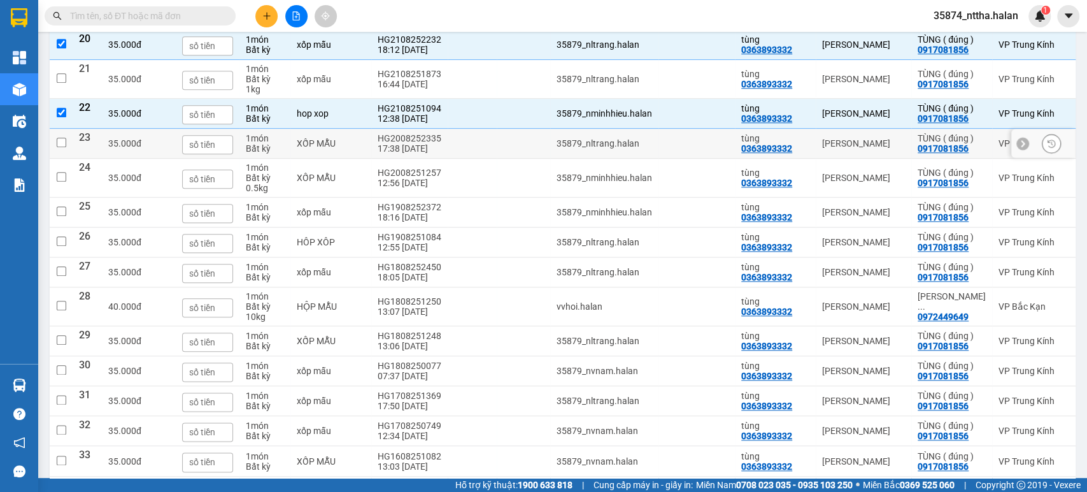
click at [415, 159] on td "HG2008252335 17:38 20/08" at bounding box center [409, 144] width 76 height 30
checkbox input "true"
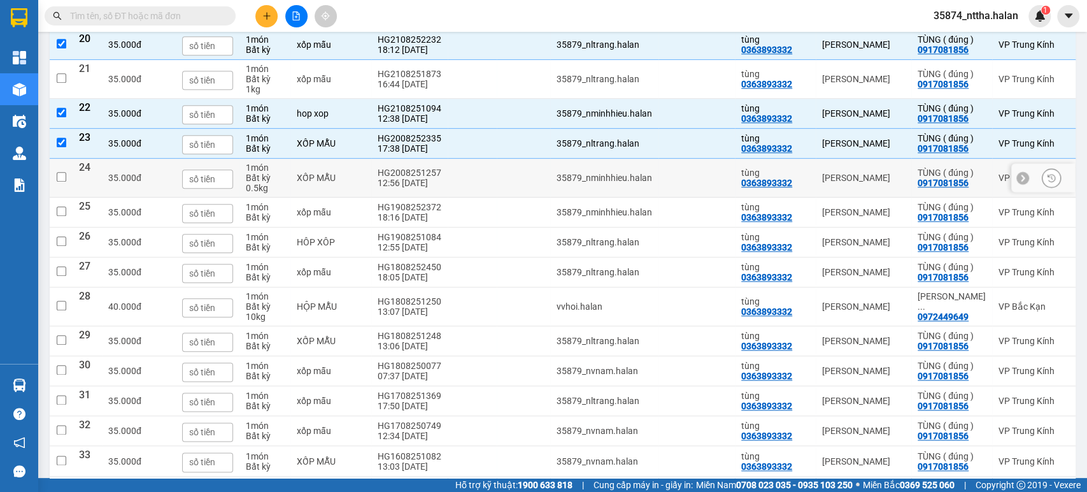
click at [448, 197] on td at bounding box center [472, 178] width 49 height 39
checkbox input "true"
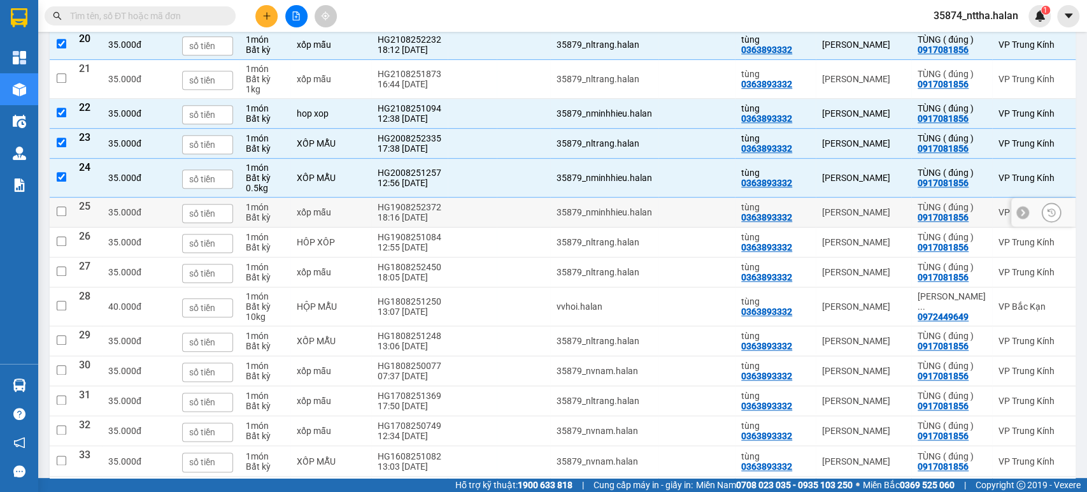
click at [448, 227] on td at bounding box center [472, 212] width 49 height 30
checkbox input "true"
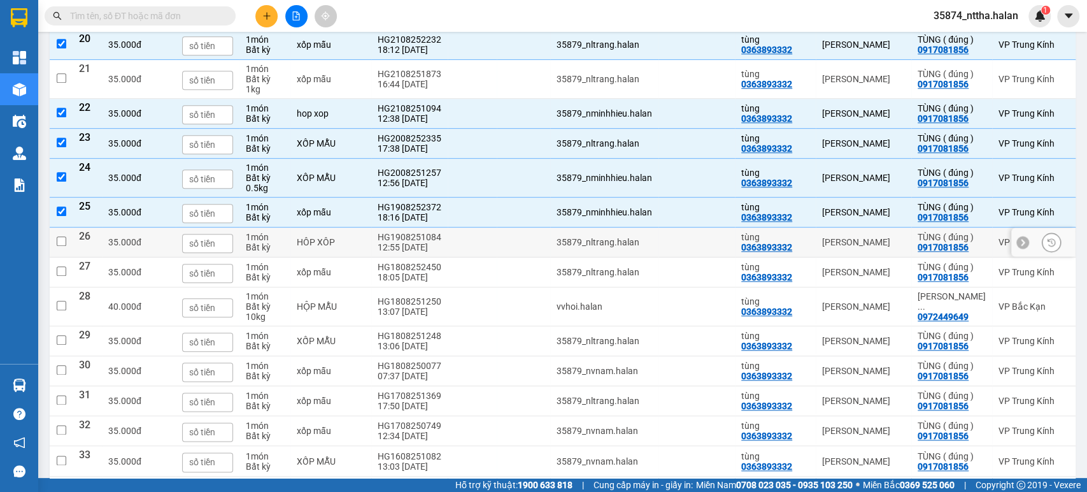
click at [453, 257] on td at bounding box center [472, 242] width 49 height 30
checkbox input "true"
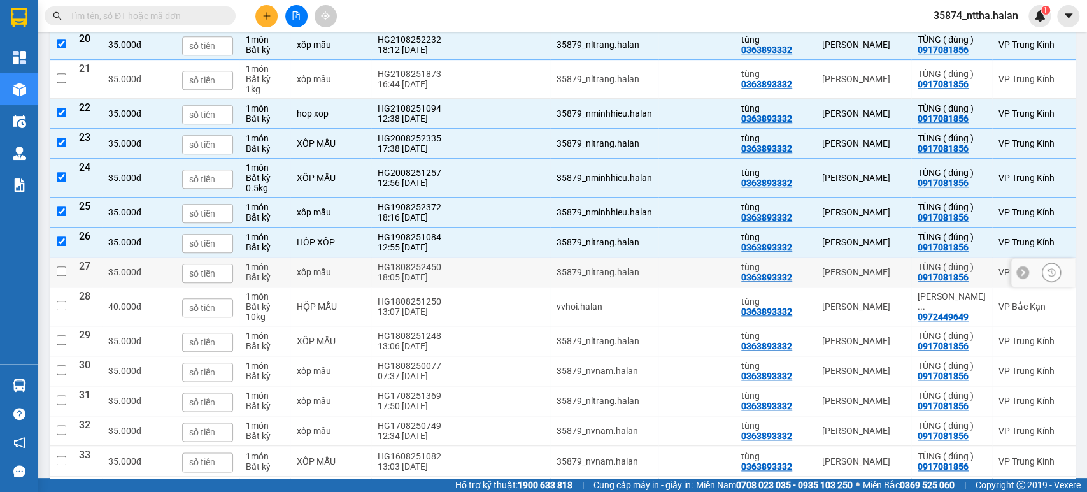
click at [448, 287] on td at bounding box center [472, 272] width 49 height 30
checkbox input "true"
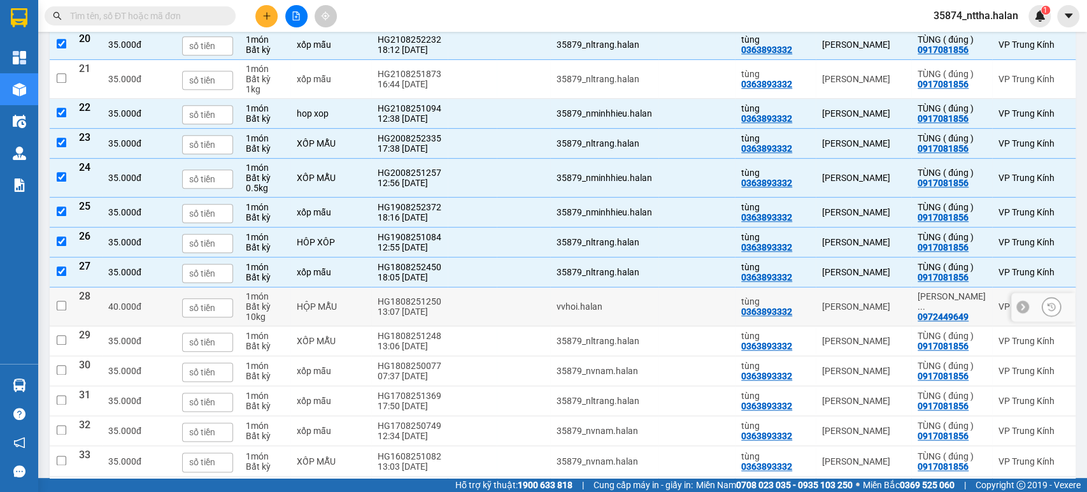
click at [457, 326] on td at bounding box center [472, 306] width 49 height 39
checkbox input "true"
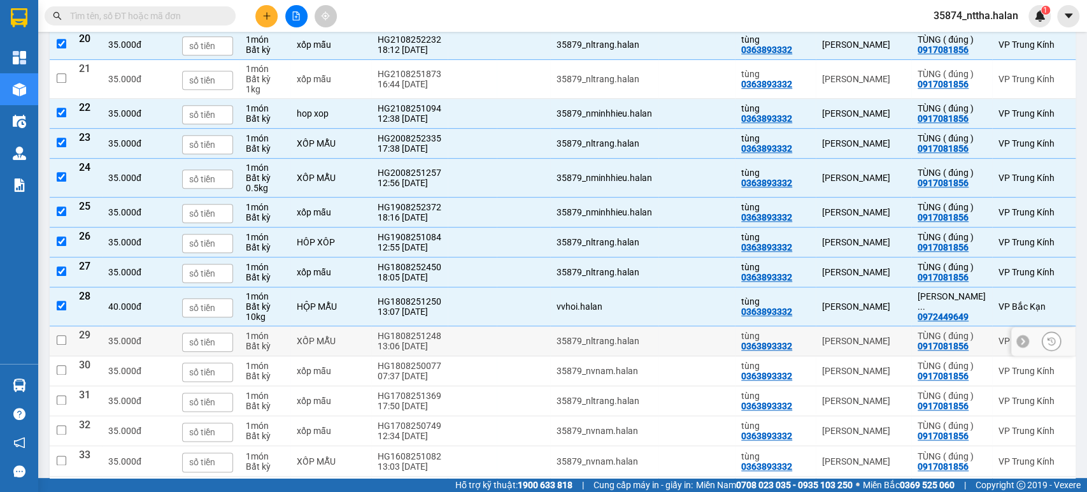
click at [448, 356] on td at bounding box center [472, 341] width 49 height 30
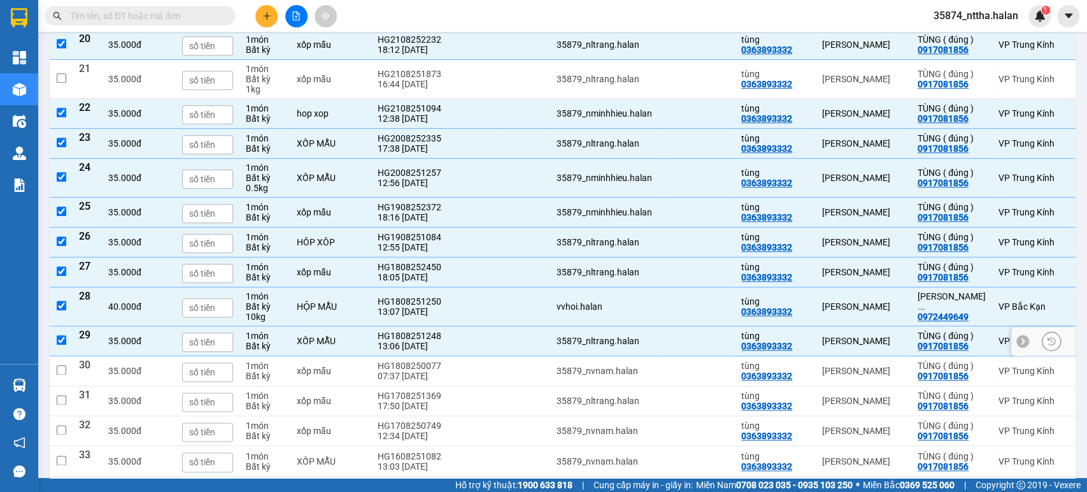
checkbox input "true"
click at [448, 386] on td at bounding box center [472, 371] width 49 height 30
checkbox input "true"
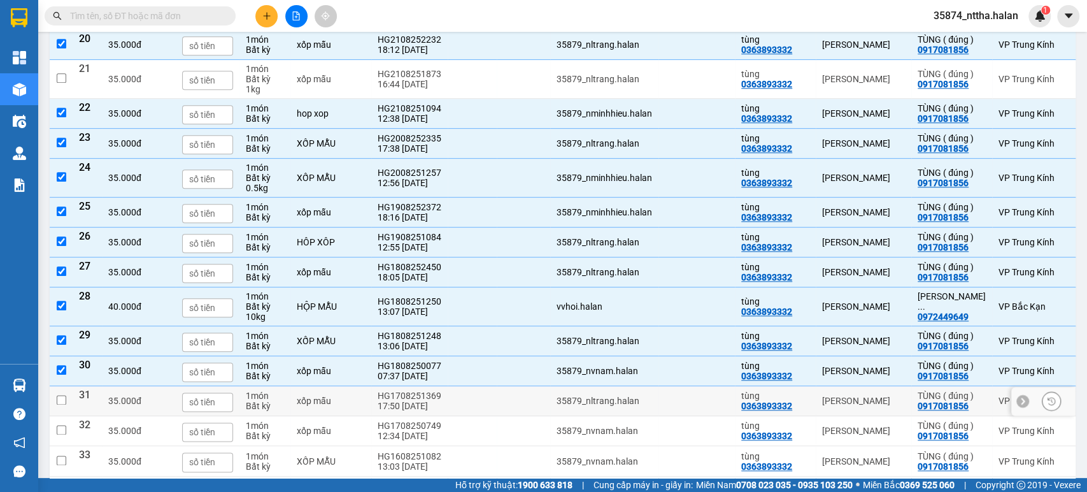
click at [448, 416] on td at bounding box center [472, 401] width 49 height 30
checkbox input "true"
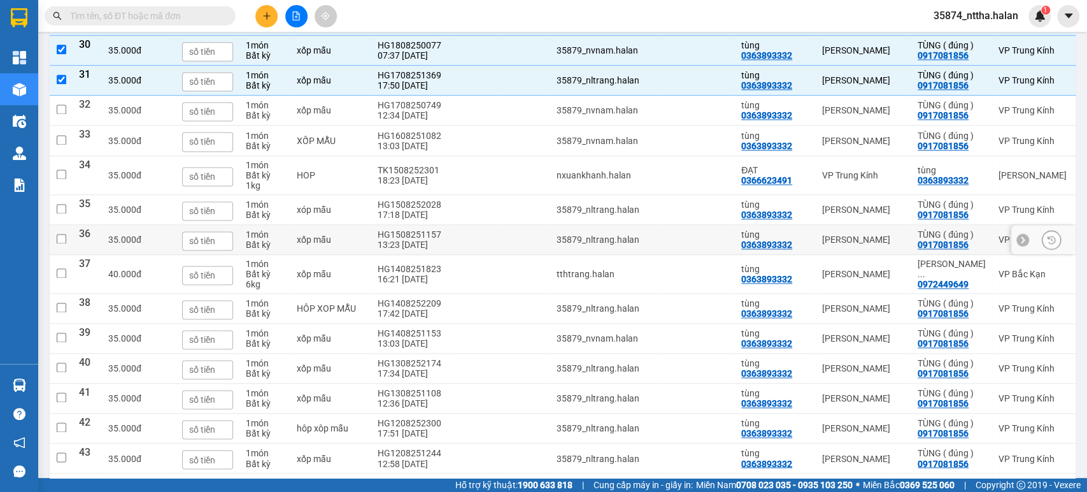
scroll to position [1202, 0]
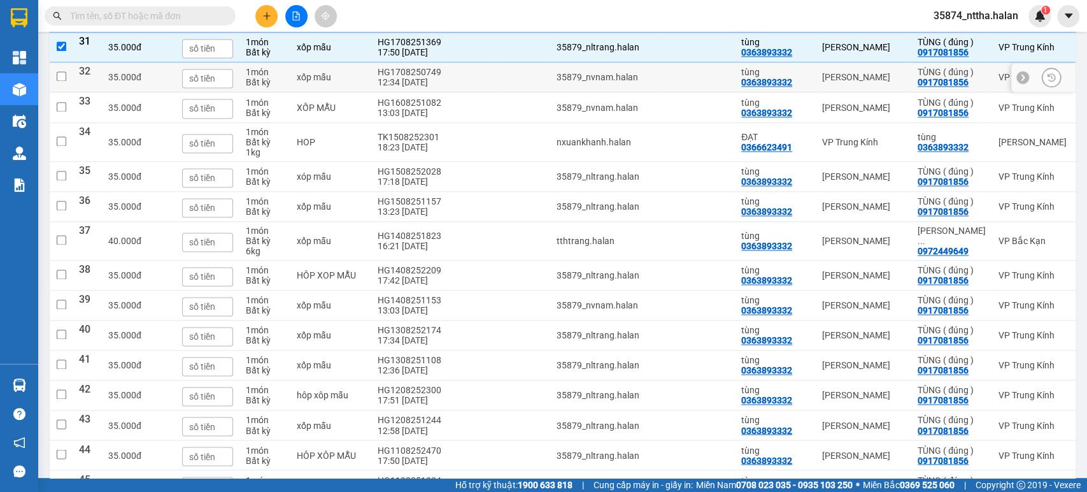
click at [416, 92] on td "HG1708250749 12:34 17/08" at bounding box center [409, 77] width 76 height 30
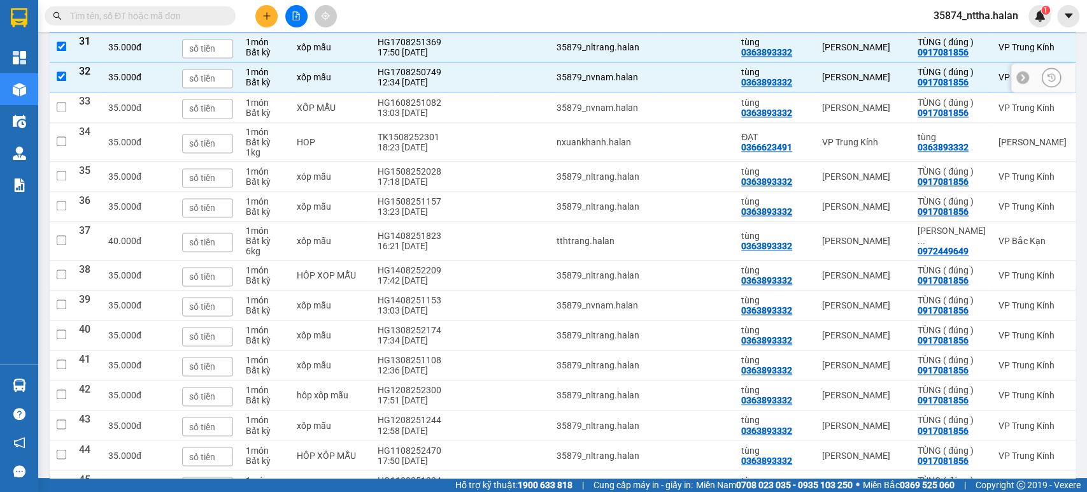
checkbox input "true"
click at [416, 122] on td "HG1608251082 13:03 16/08" at bounding box center [409, 107] width 76 height 30
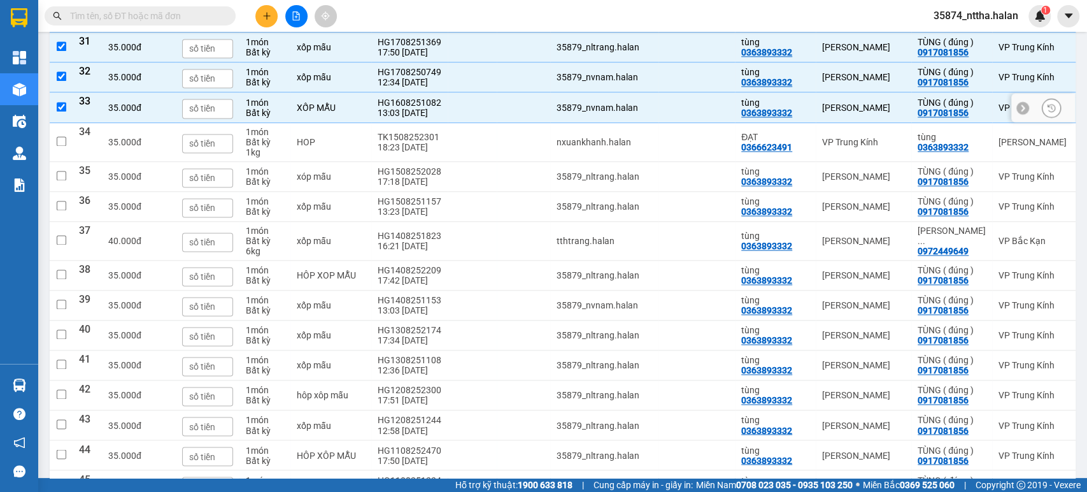
click at [448, 122] on td at bounding box center [472, 107] width 49 height 30
checkbox input "false"
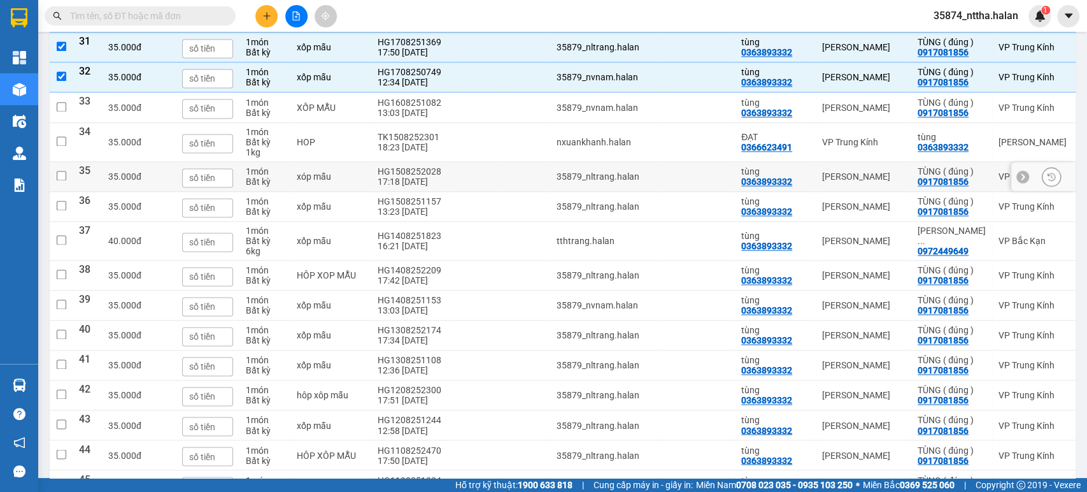
click at [409, 187] on div "17:18 15/08" at bounding box center [410, 181] width 64 height 10
checkbox input "true"
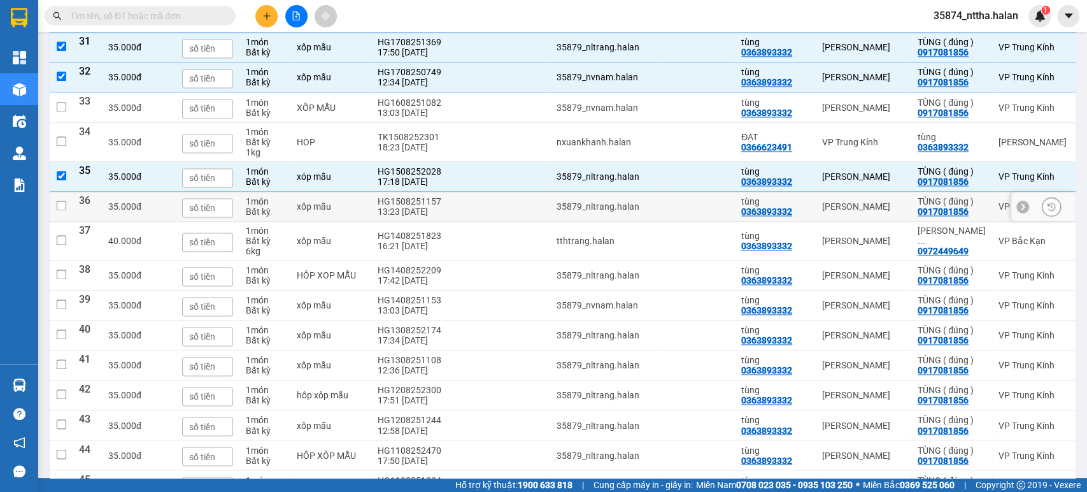
click at [448, 222] on td at bounding box center [472, 207] width 49 height 30
checkbox input "true"
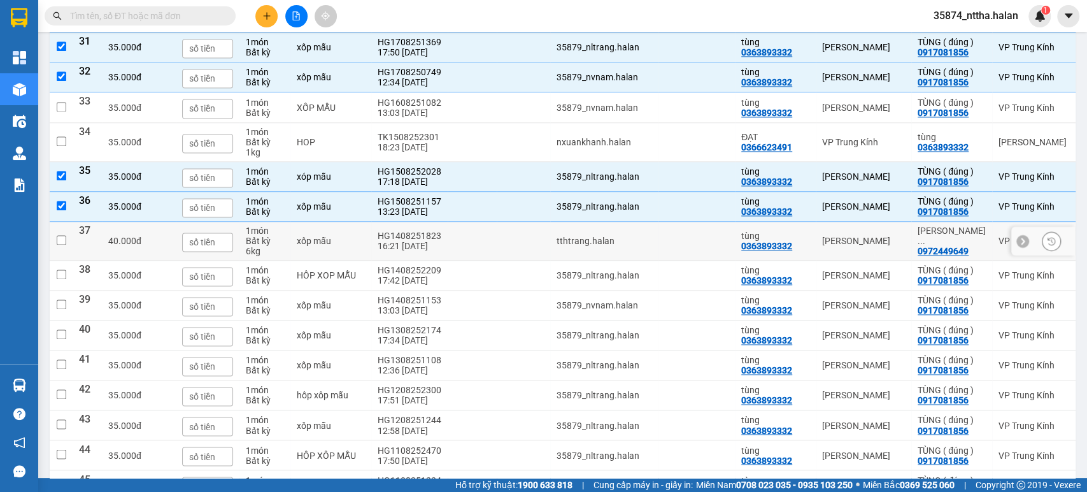
click at [448, 260] on td at bounding box center [472, 241] width 49 height 39
checkbox input "true"
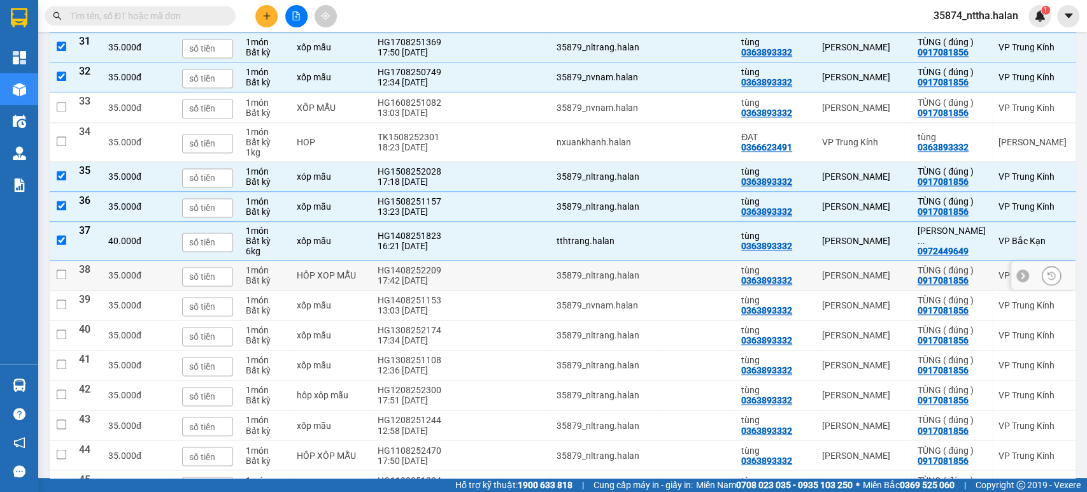
click at [448, 290] on td at bounding box center [472, 275] width 49 height 30
checkbox input "true"
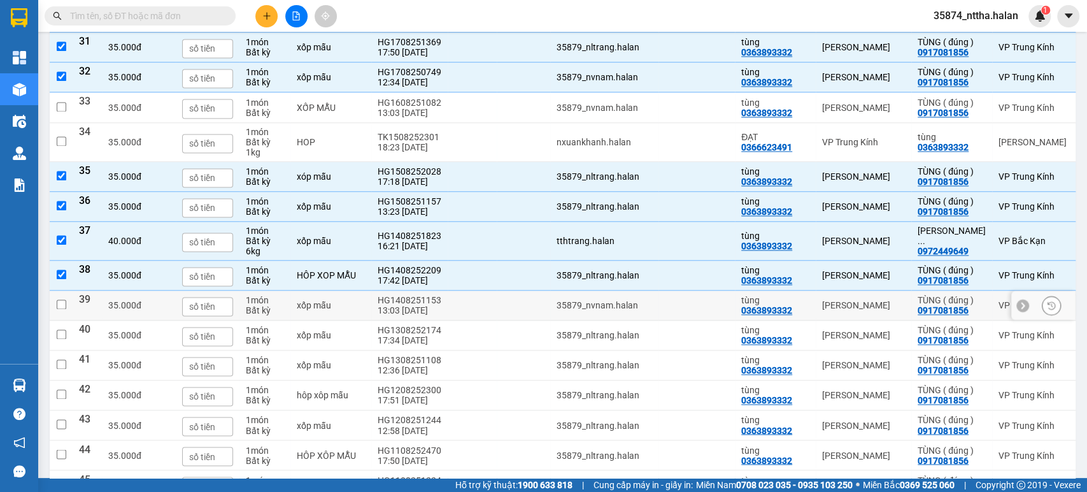
click at [448, 320] on td at bounding box center [472, 305] width 49 height 30
checkbox input "true"
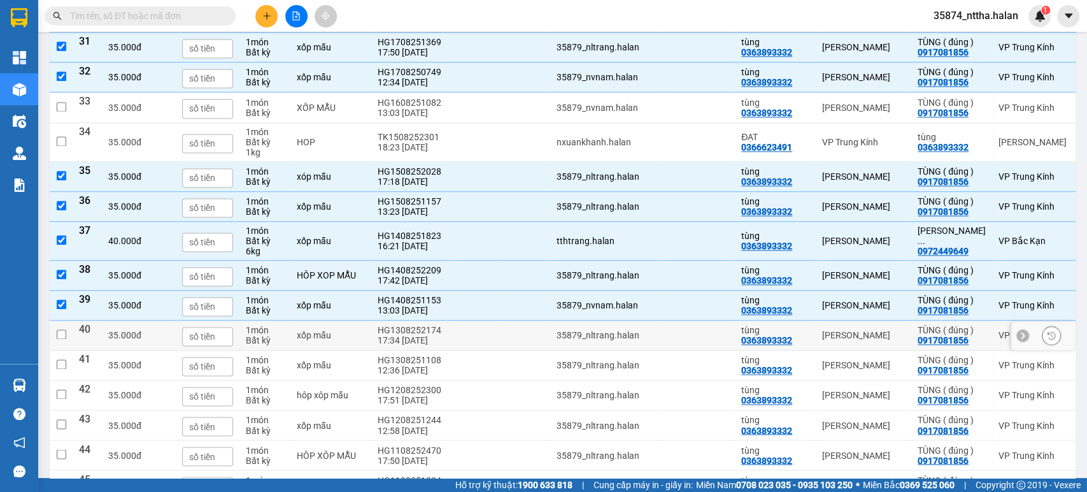
click at [448, 345] on td at bounding box center [472, 335] width 49 height 30
checkbox input "true"
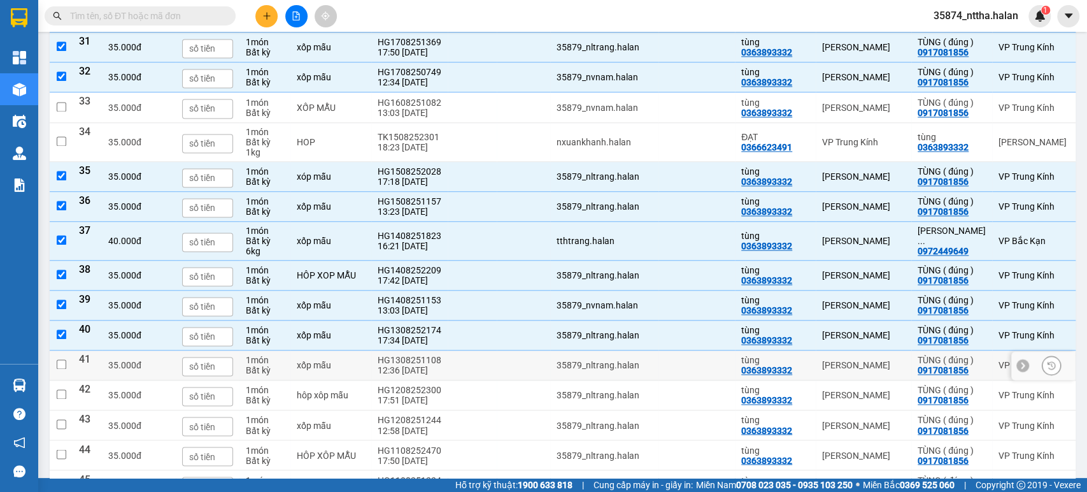
click at [448, 380] on td at bounding box center [472, 365] width 49 height 30
checkbox input "true"
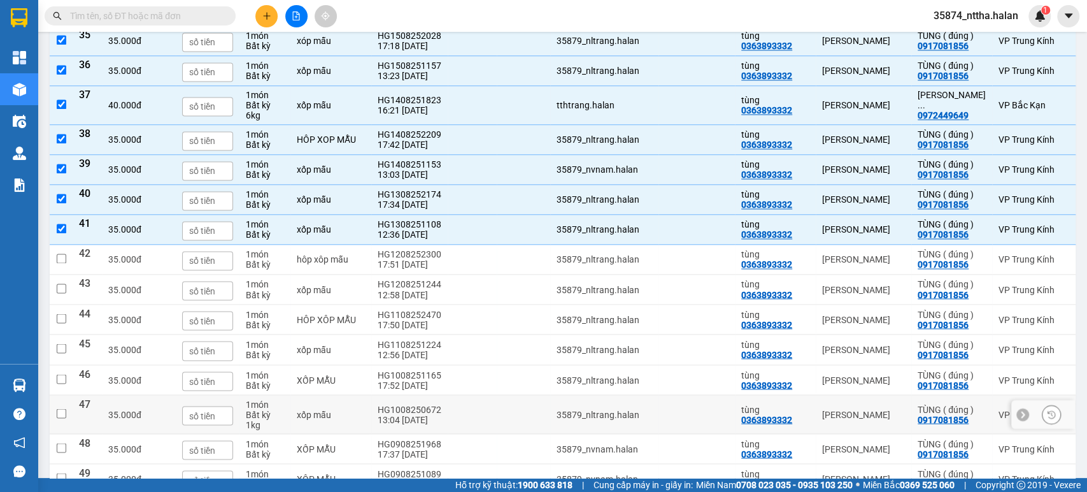
scroll to position [1415, 0]
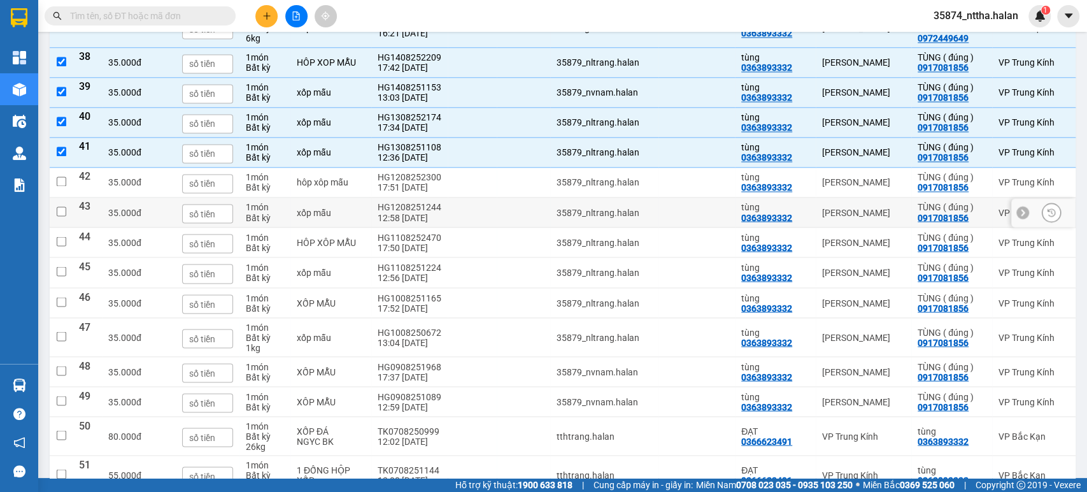
click at [448, 222] on td at bounding box center [472, 212] width 49 height 30
checkbox input "true"
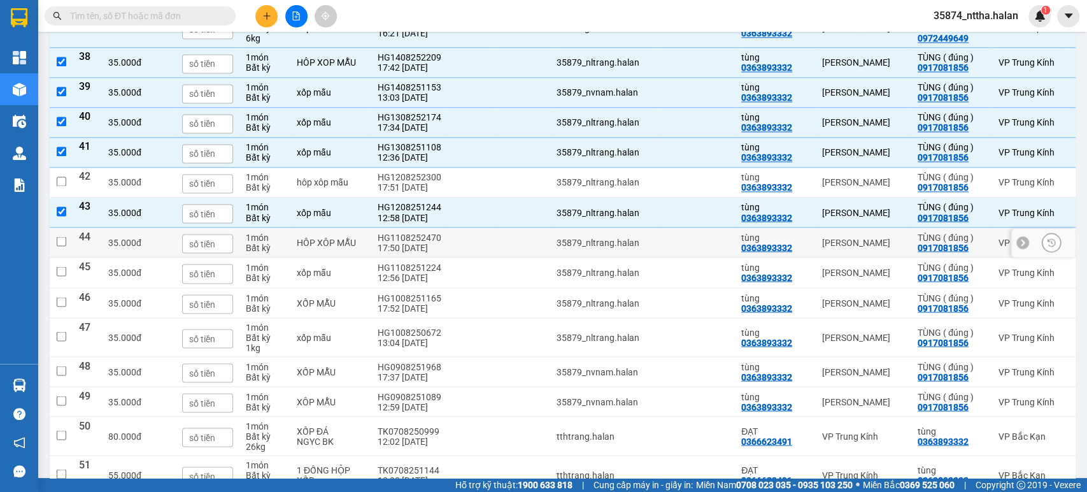
click at [448, 257] on td at bounding box center [472, 242] width 49 height 30
checkbox input "true"
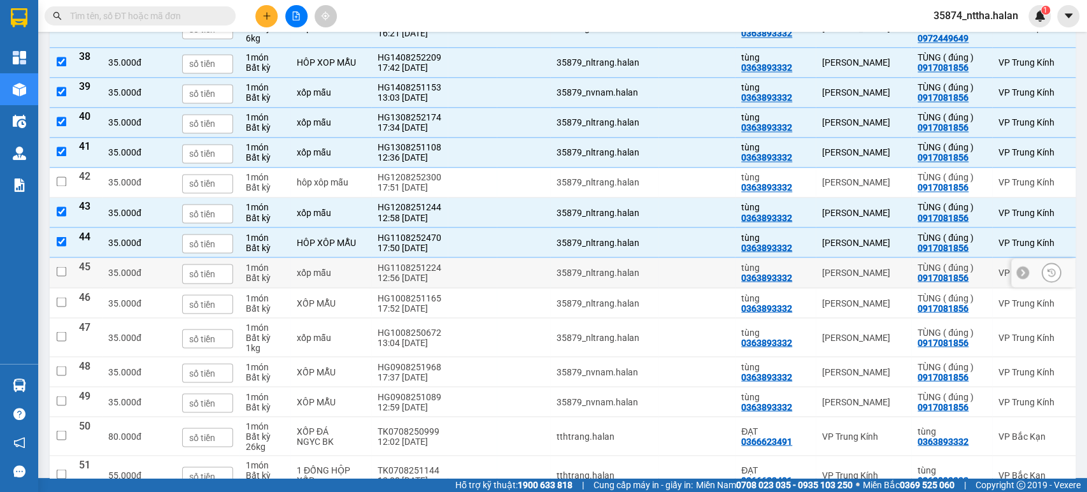
click at [448, 287] on td at bounding box center [472, 272] width 49 height 30
checkbox input "true"
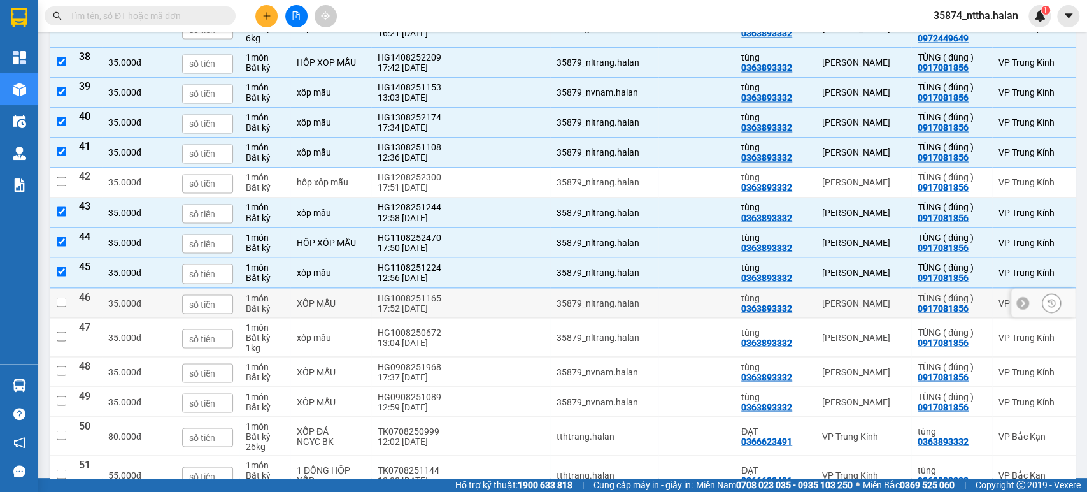
click at [448, 318] on td at bounding box center [472, 303] width 49 height 30
checkbox input "true"
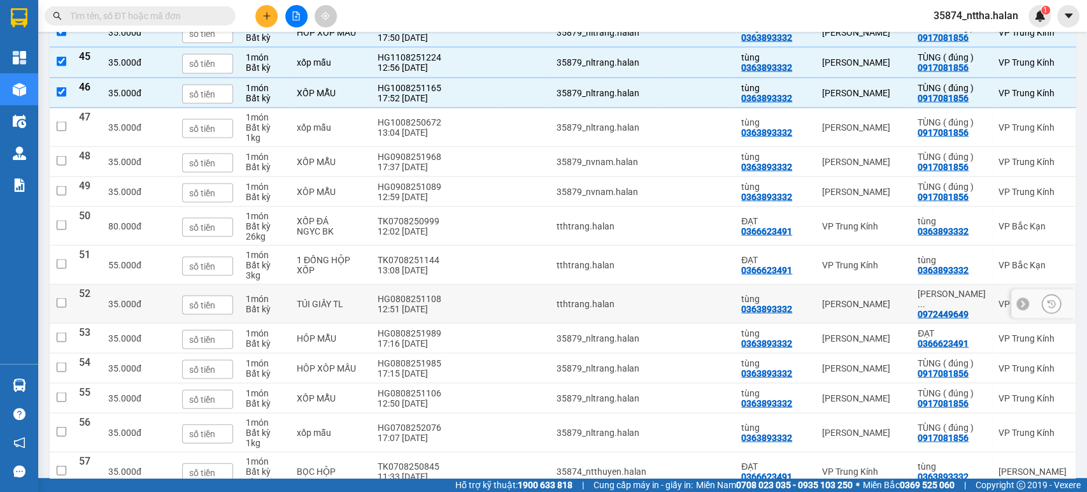
scroll to position [1698, 0]
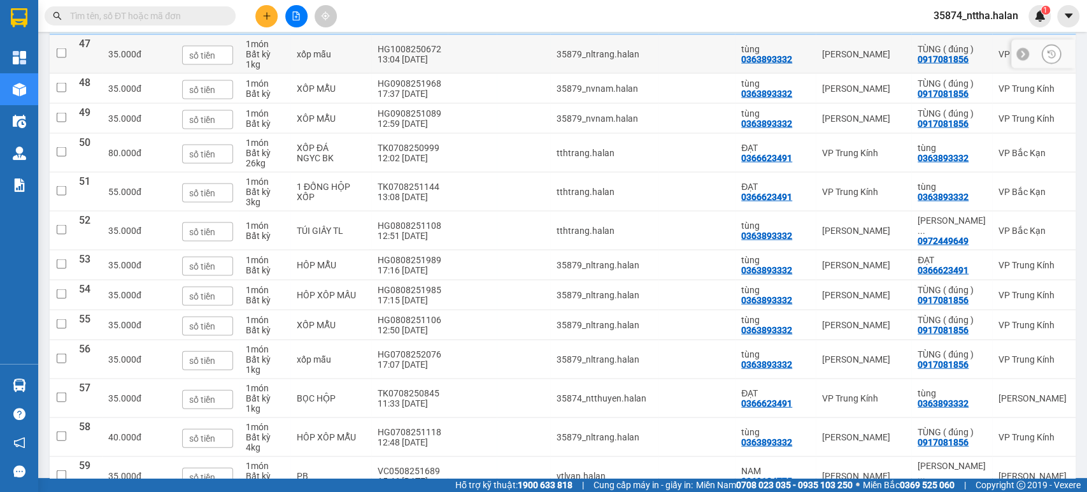
click at [448, 68] on td at bounding box center [472, 54] width 49 height 39
checkbox input "true"
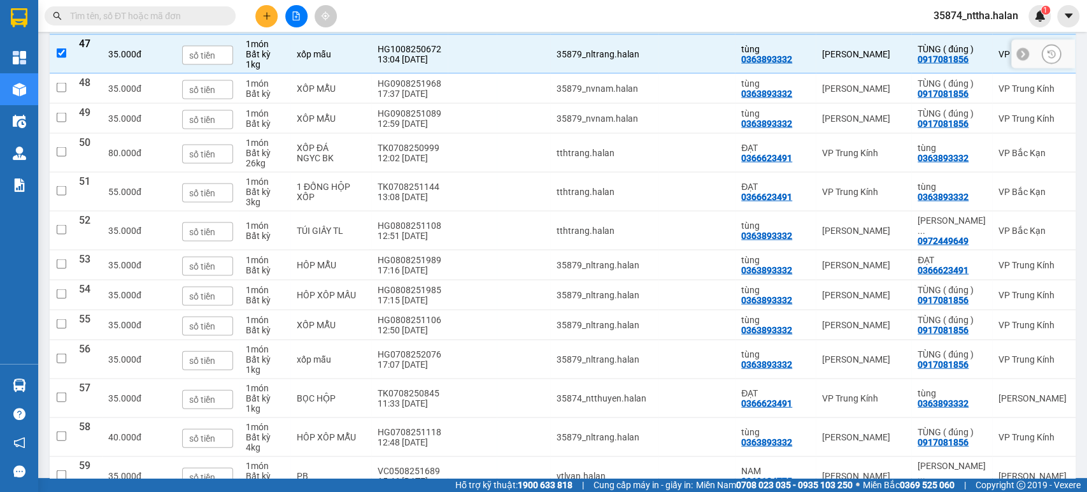
click at [448, 98] on td at bounding box center [472, 89] width 49 height 30
checkbox input "true"
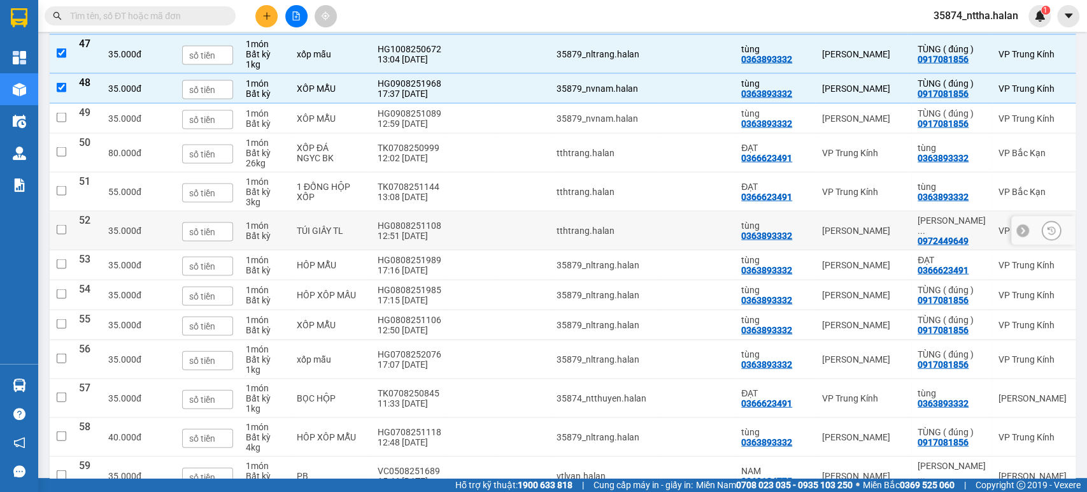
click at [415, 245] on td "HG0808251108 12:51 08/08" at bounding box center [409, 230] width 76 height 39
checkbox input "true"
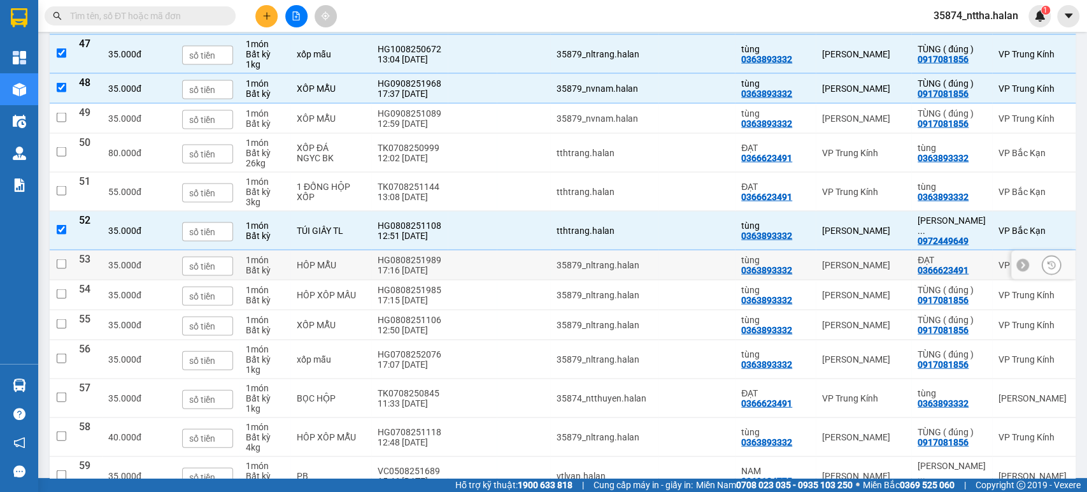
click at [415, 269] on td "HG0808251989 17:16 08/08" at bounding box center [409, 265] width 76 height 30
checkbox input "true"
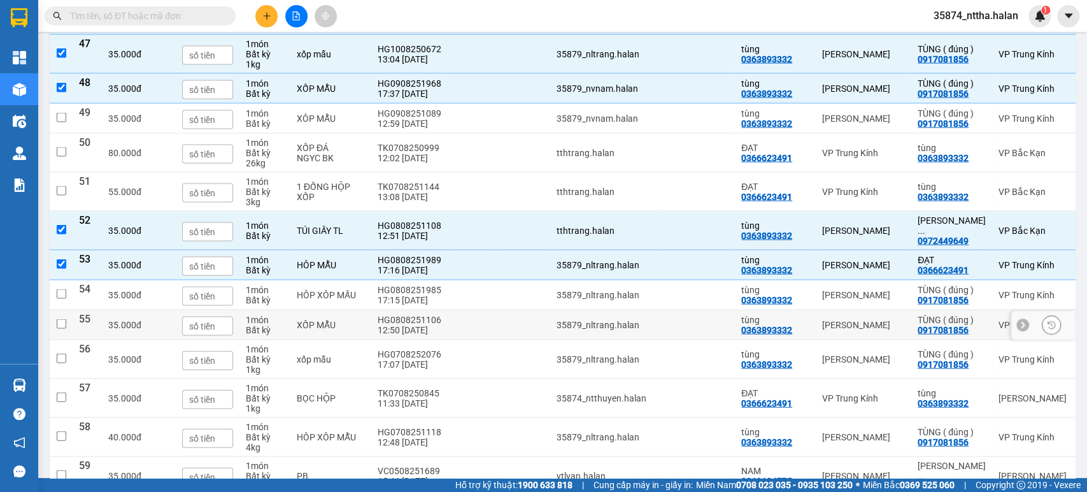
click at [448, 329] on td at bounding box center [472, 325] width 49 height 30
checkbox input "true"
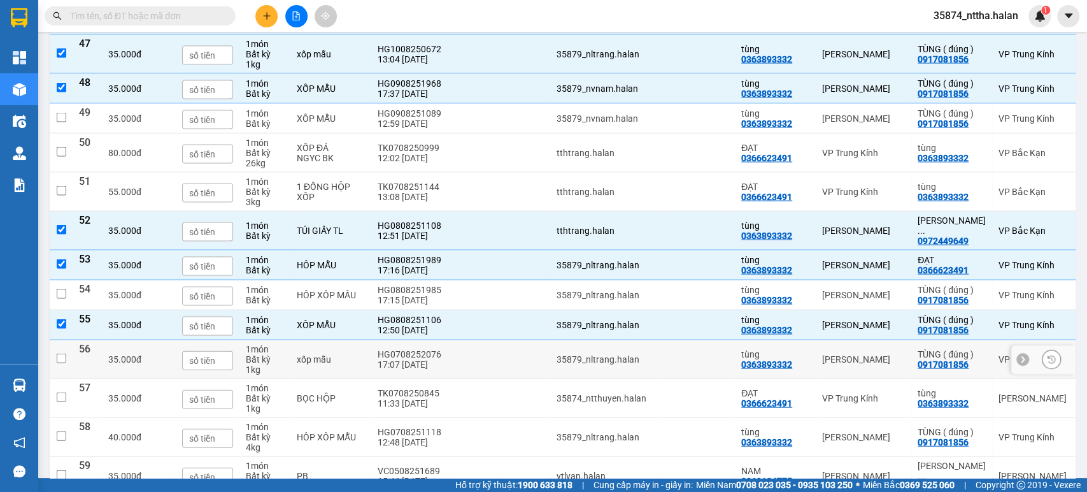
click at [448, 363] on td at bounding box center [472, 359] width 49 height 39
checkbox input "true"
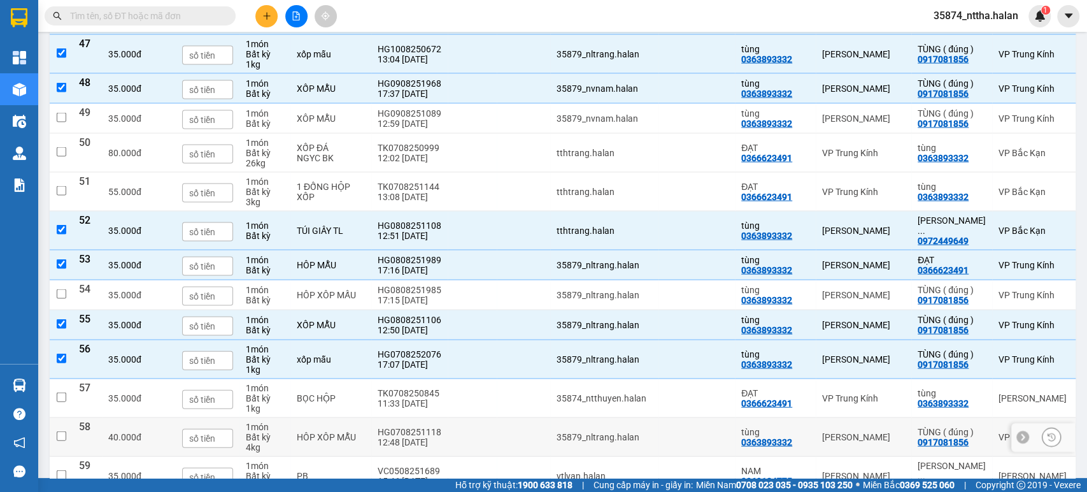
click at [448, 430] on td at bounding box center [472, 437] width 49 height 39
checkbox input "true"
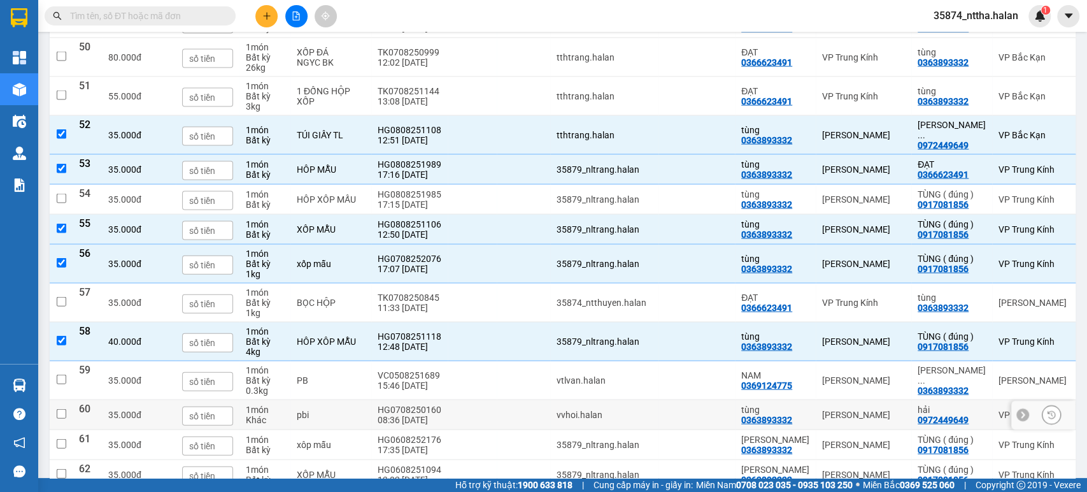
scroll to position [1839, 0]
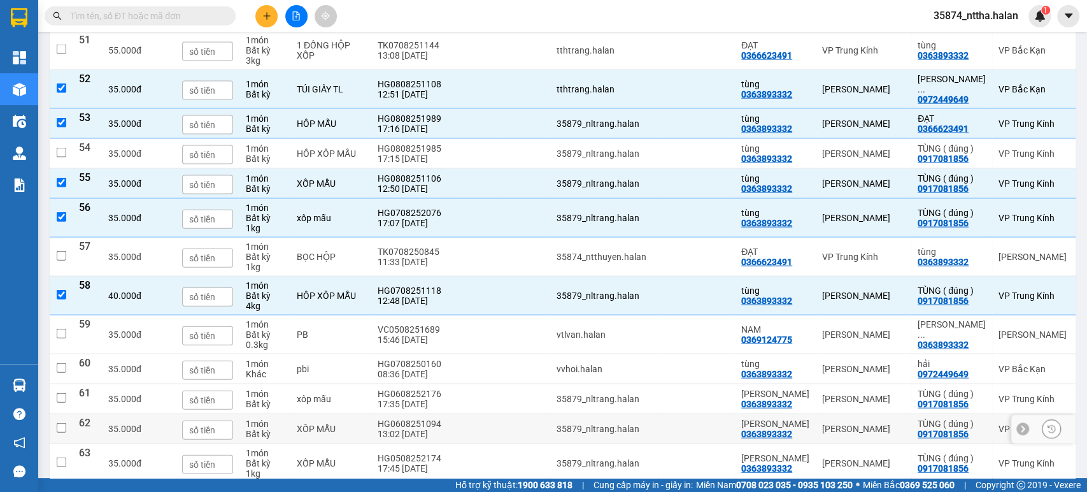
click at [448, 444] on td at bounding box center [472, 429] width 49 height 30
checkbox input "true"
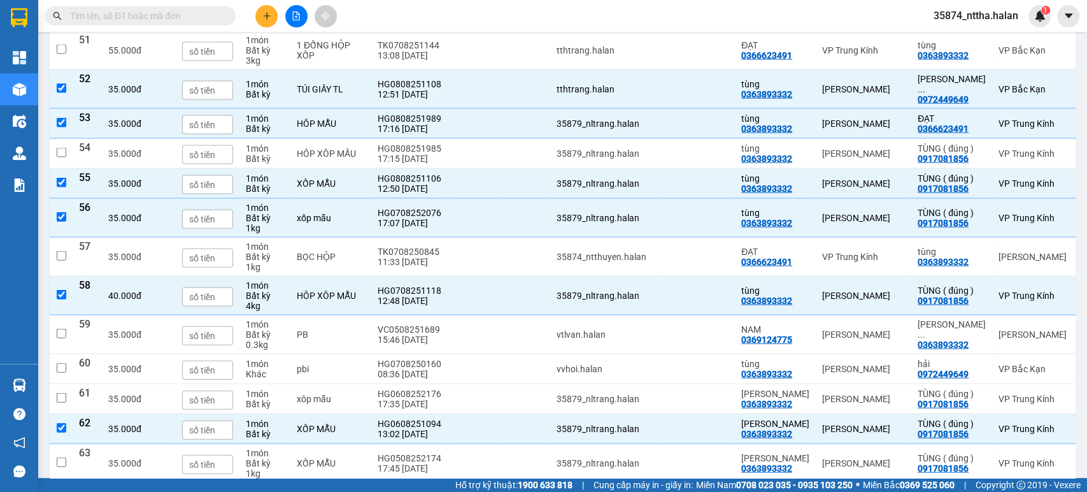
scroll to position [2052, 0]
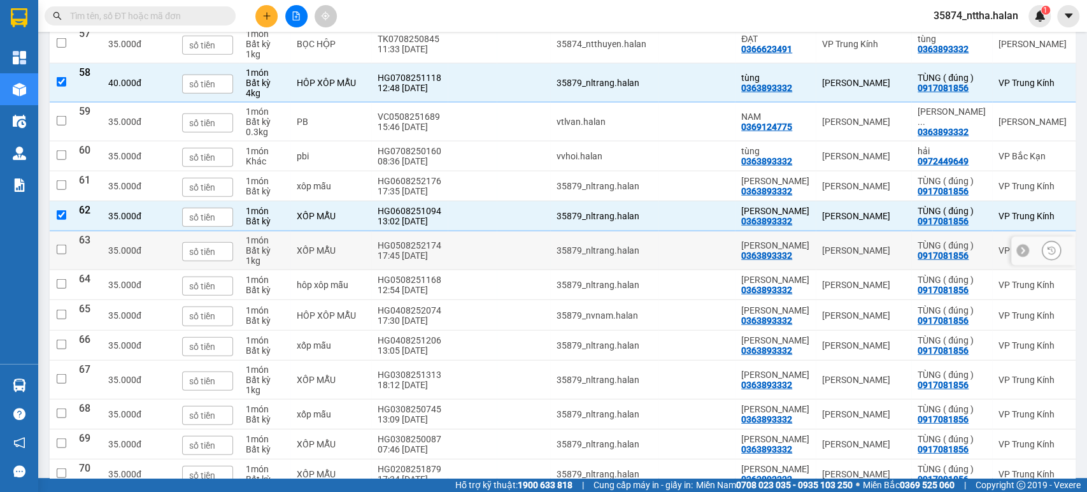
click at [413, 250] on div "HG0508252174" at bounding box center [410, 245] width 64 height 10
checkbox input "true"
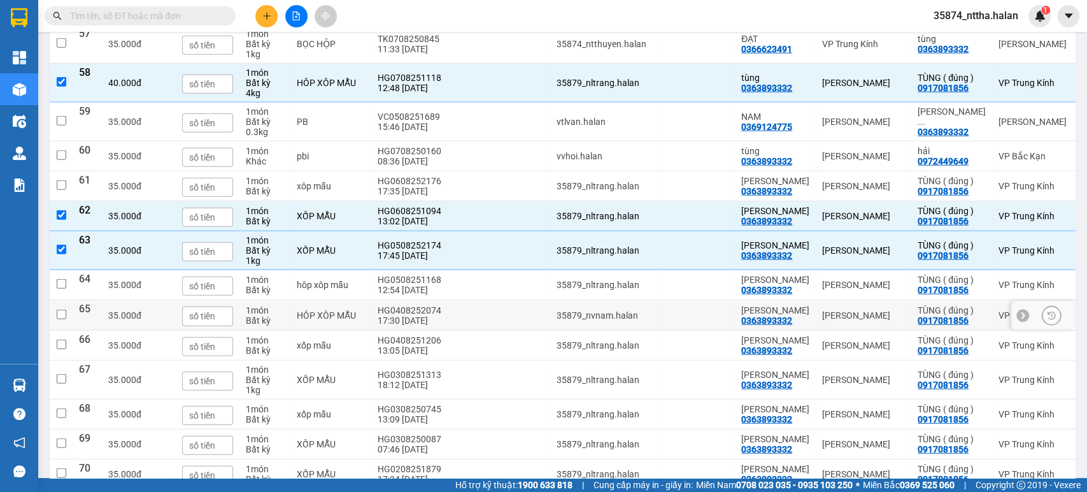
click at [448, 330] on td at bounding box center [472, 315] width 49 height 30
checkbox input "true"
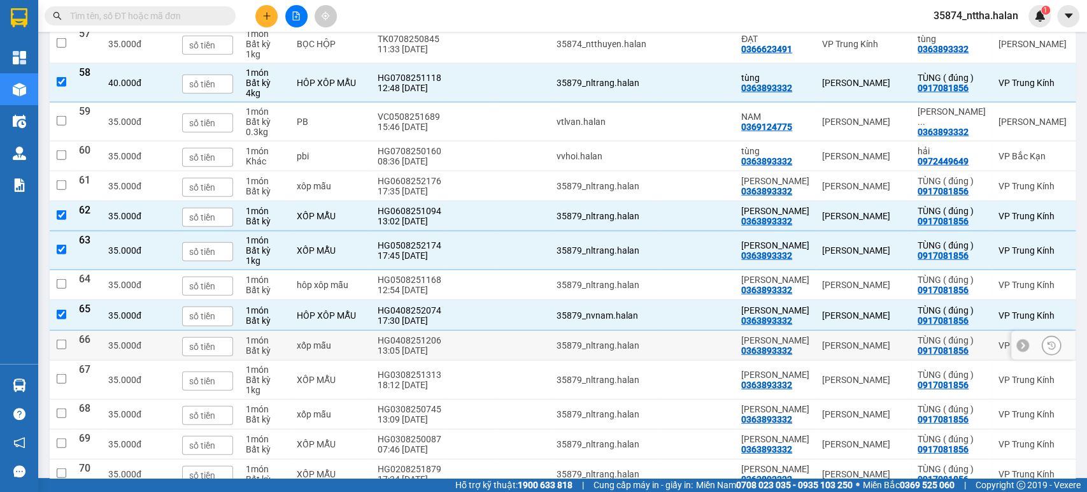
click at [448, 360] on td at bounding box center [472, 346] width 49 height 30
checkbox input "true"
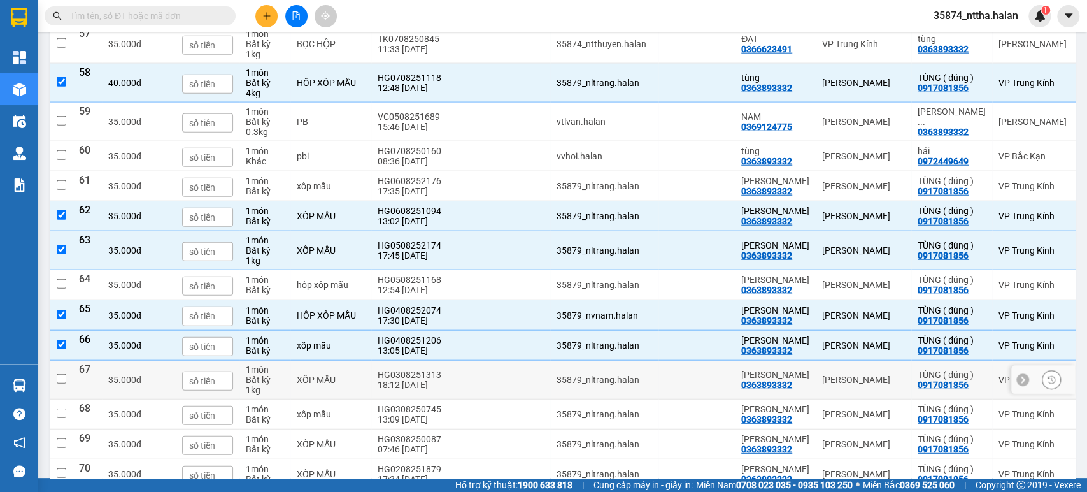
click at [448, 399] on td at bounding box center [472, 379] width 49 height 39
checkbox input "true"
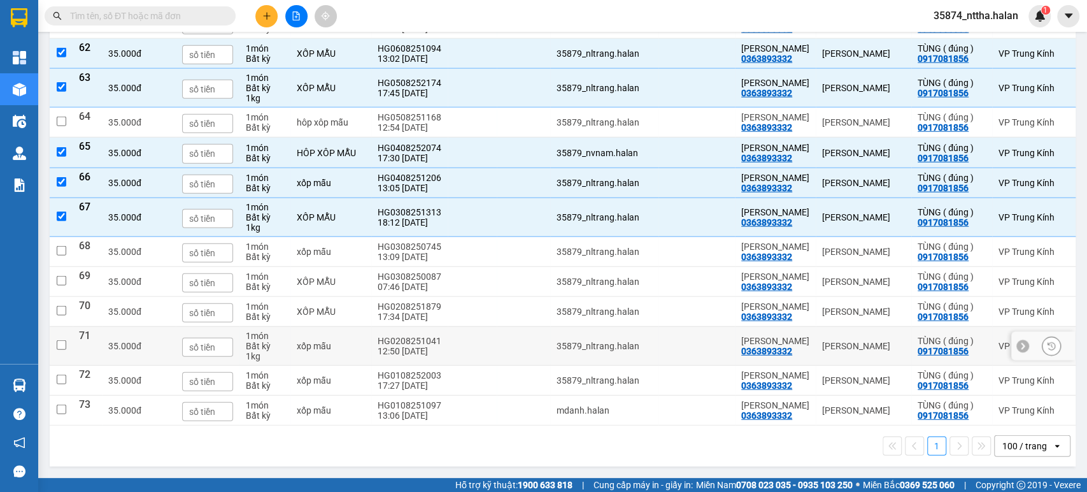
scroll to position [2315, 0]
click at [416, 237] on td "HG0308250745 13:09 03/08" at bounding box center [409, 252] width 76 height 30
checkbox input "true"
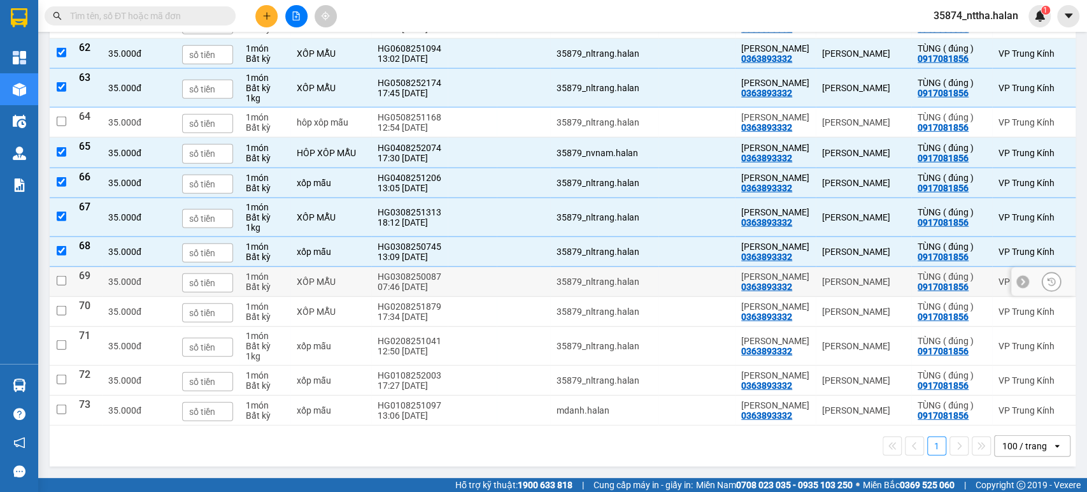
click at [416, 267] on td "HG0308250087 07:46 03/08" at bounding box center [409, 282] width 76 height 30
checkbox input "true"
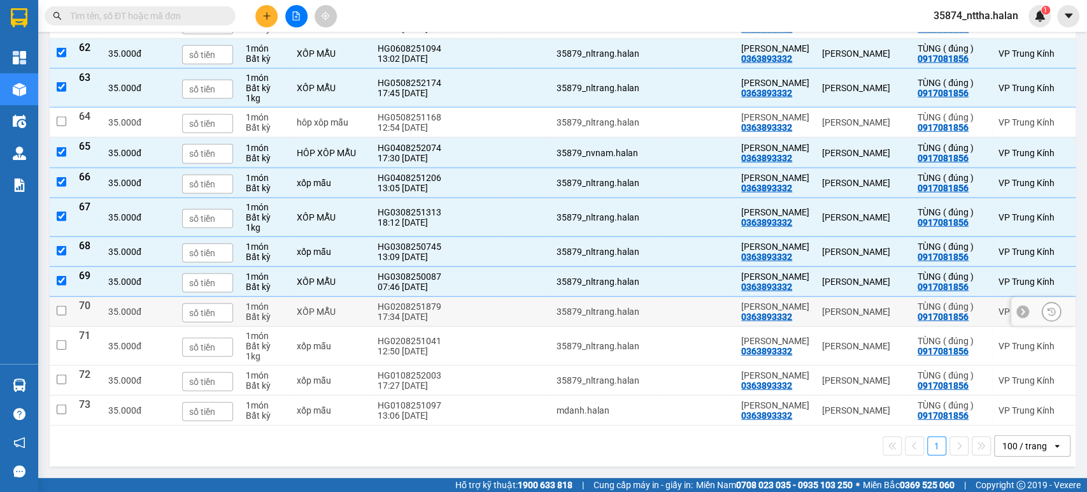
click at [448, 297] on td at bounding box center [472, 312] width 49 height 30
checkbox input "true"
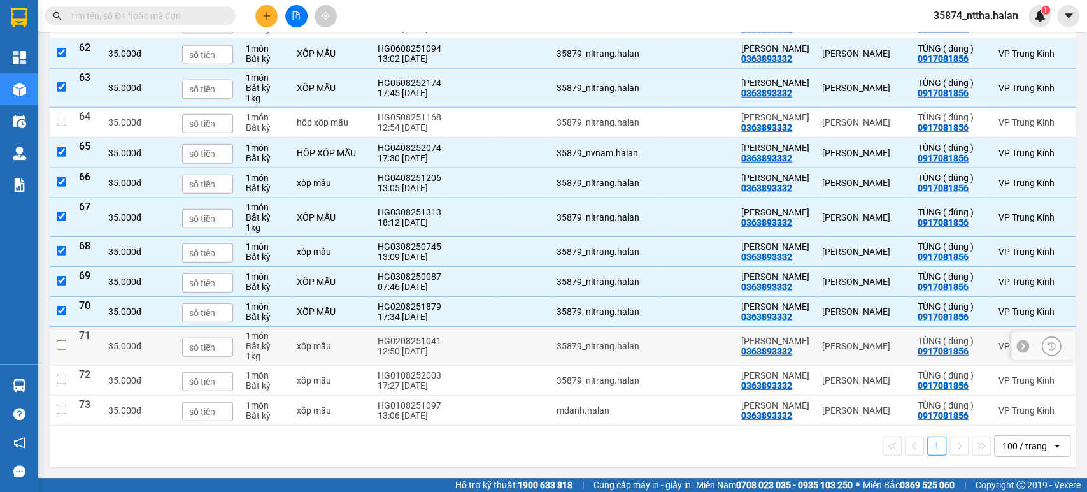
click at [448, 327] on td at bounding box center [472, 346] width 49 height 39
checkbox input "true"
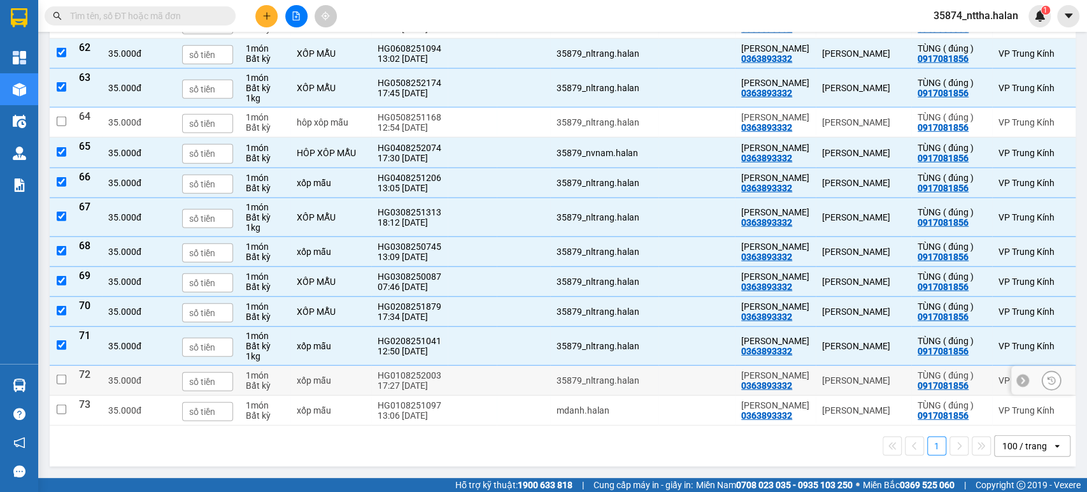
click at [448, 366] on td at bounding box center [472, 381] width 49 height 30
checkbox input "true"
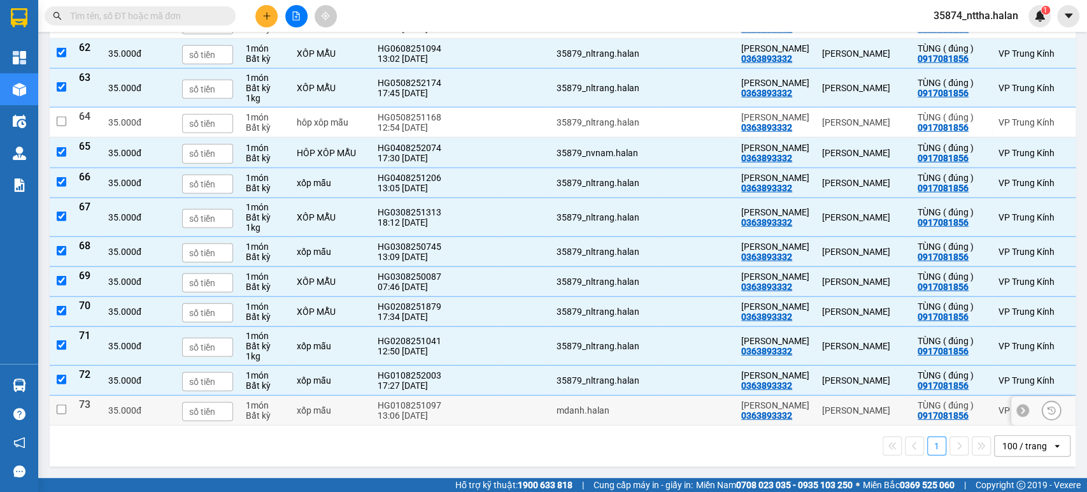
click at [448, 401] on td at bounding box center [472, 410] width 49 height 30
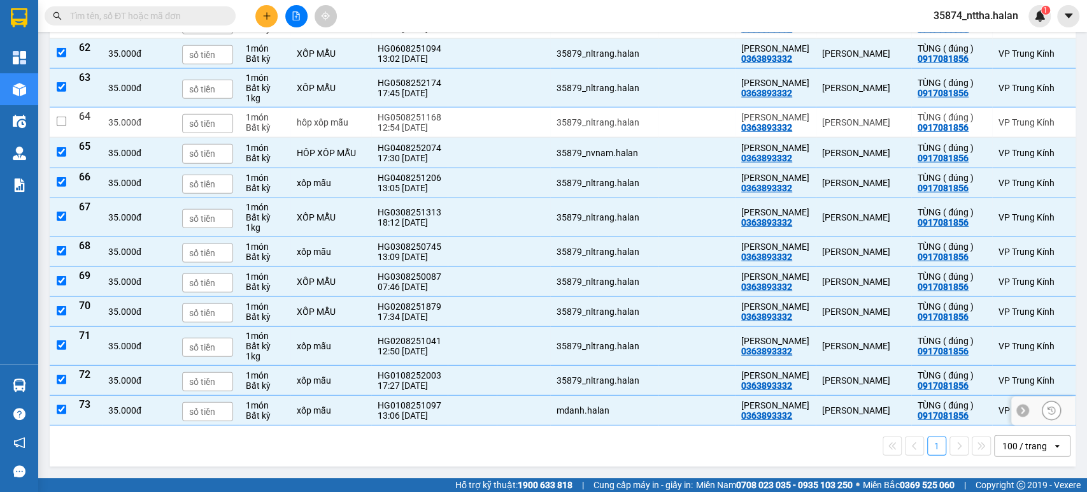
checkbox input "true"
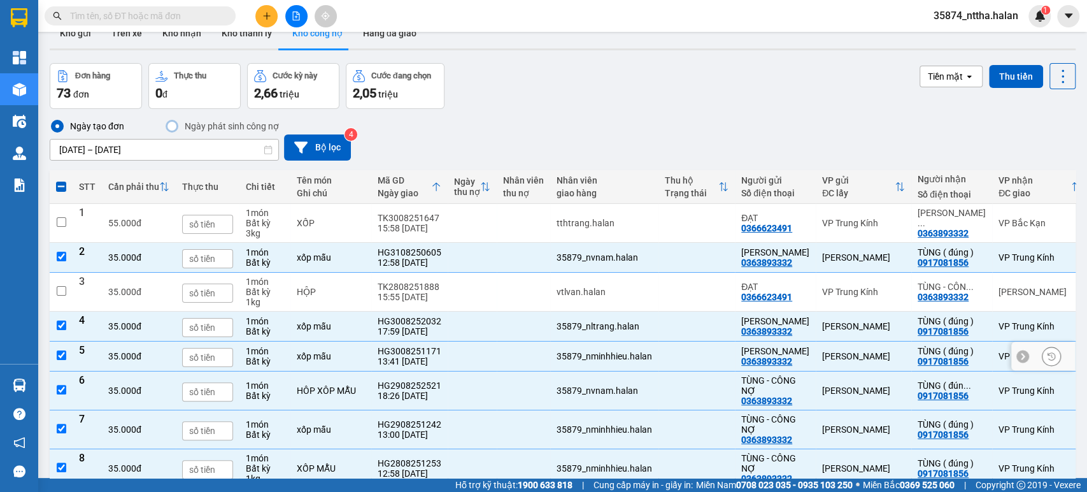
scroll to position [0, 0]
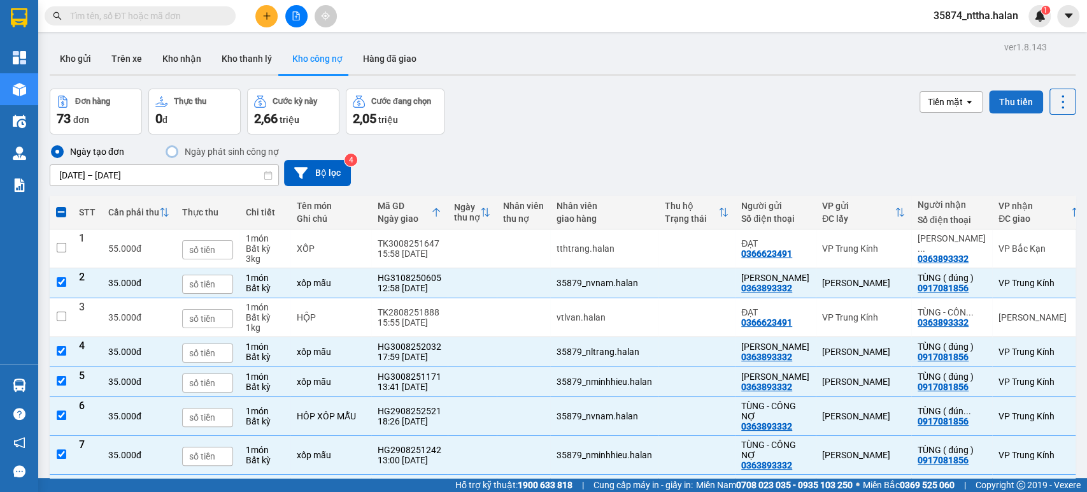
click at [1004, 104] on button "Thu tiền" at bounding box center [1016, 101] width 54 height 23
checkbox input "false"
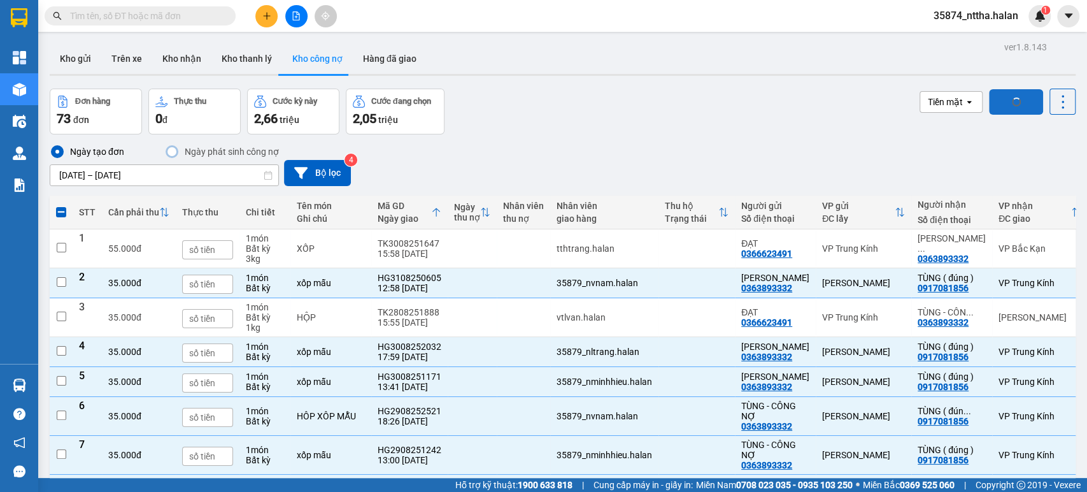
checkbox input "false"
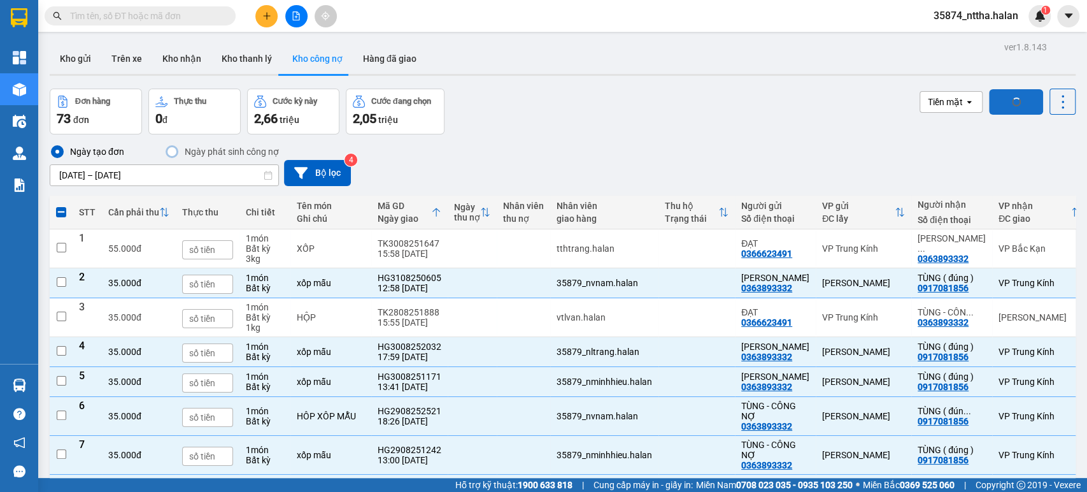
checkbox input "false"
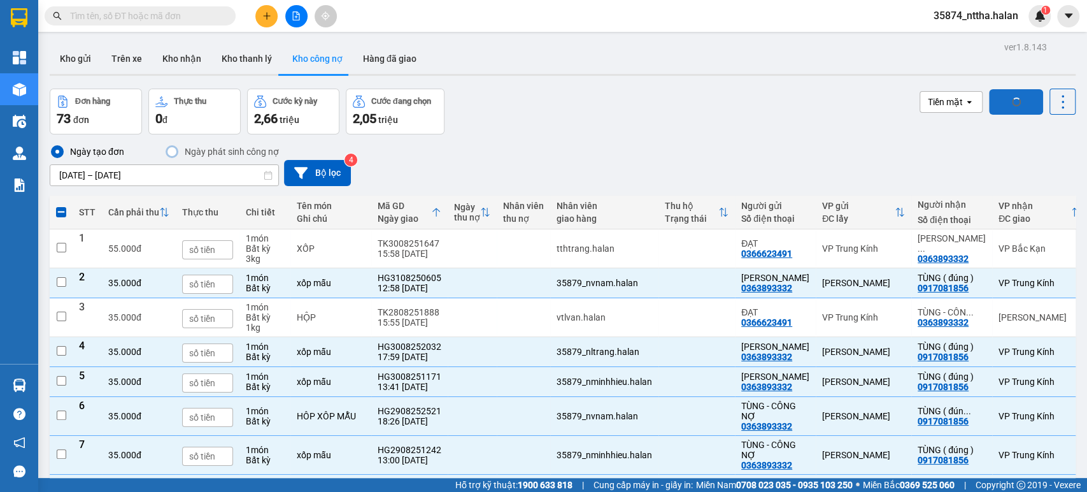
checkbox input "false"
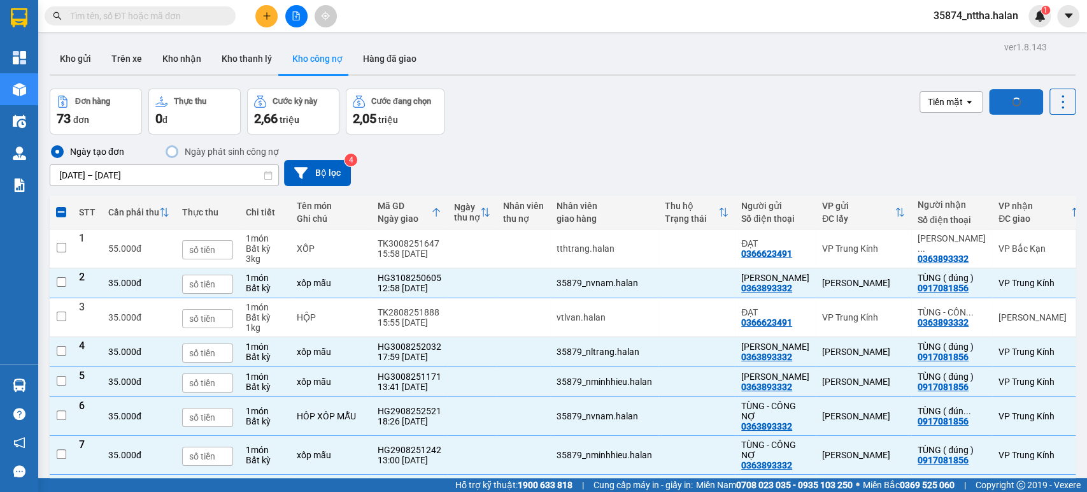
checkbox input "false"
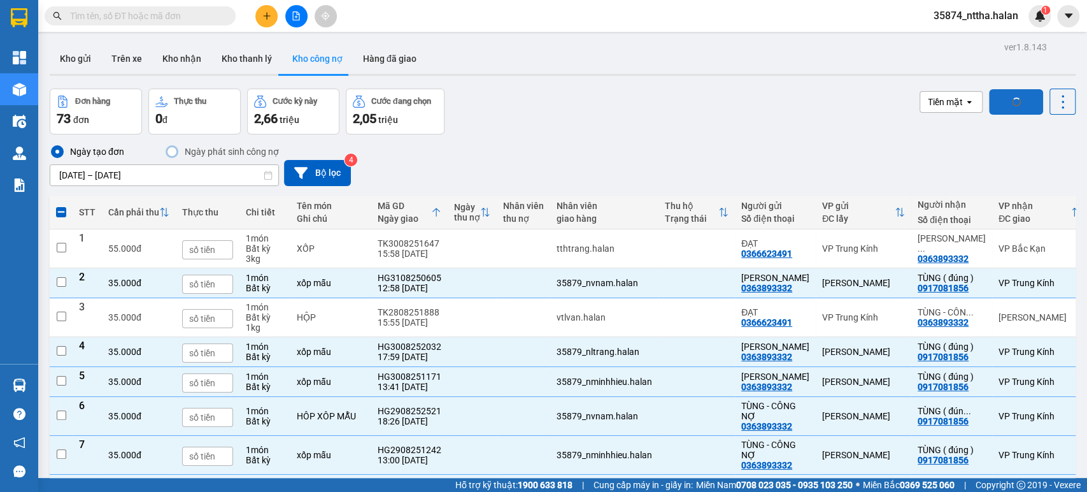
checkbox input "false"
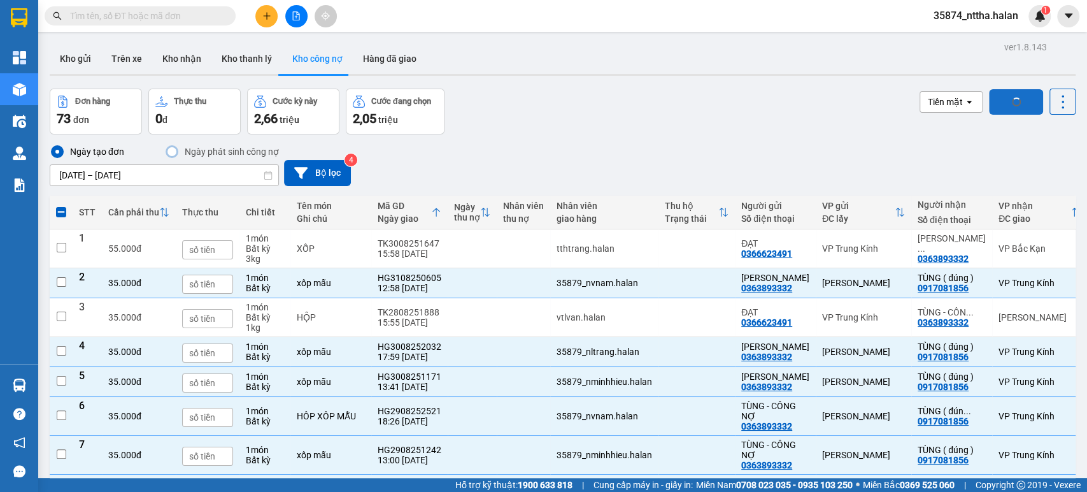
checkbox input "false"
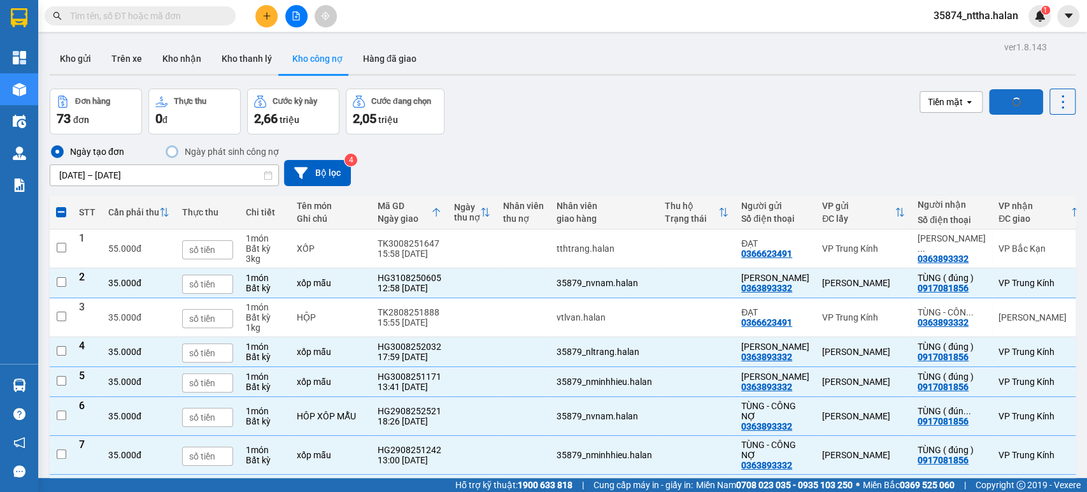
checkbox input "false"
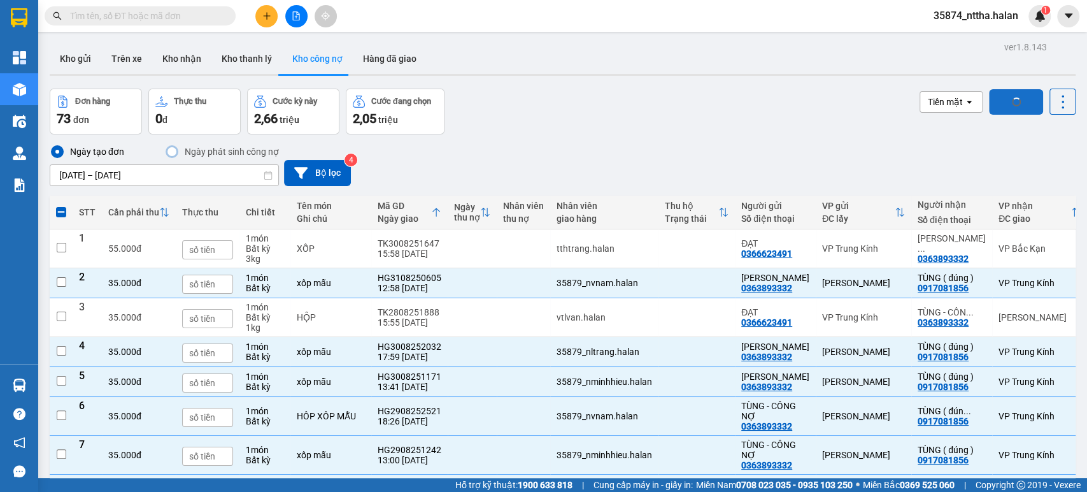
checkbox input "false"
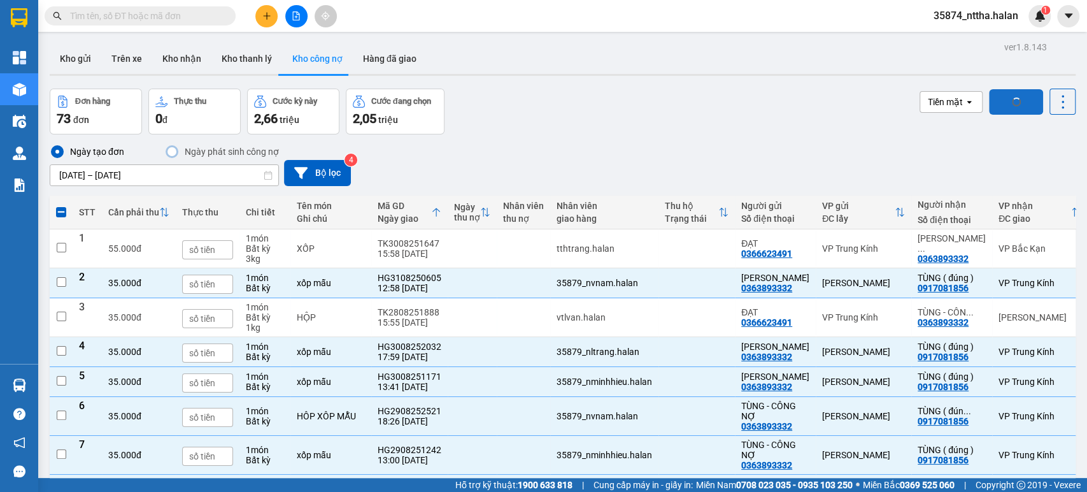
checkbox input "false"
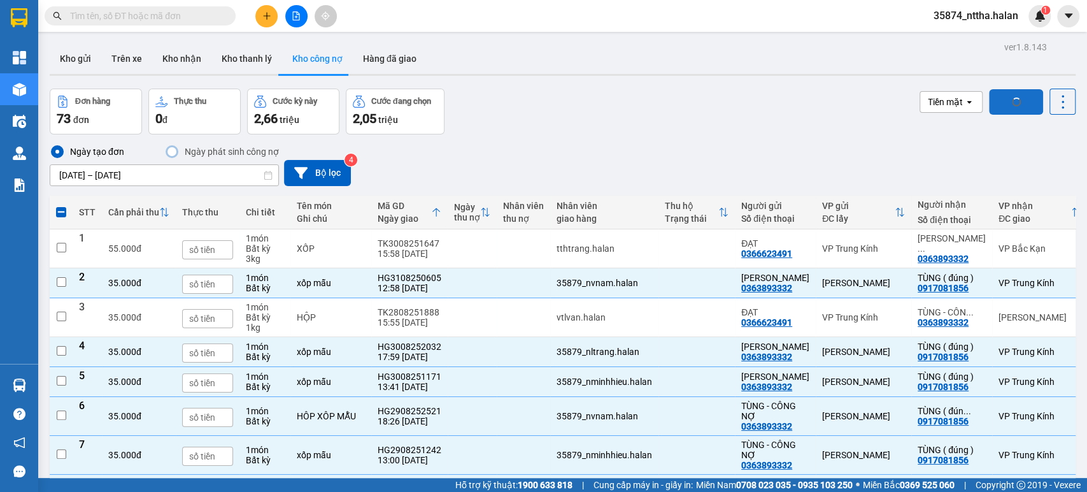
checkbox input "false"
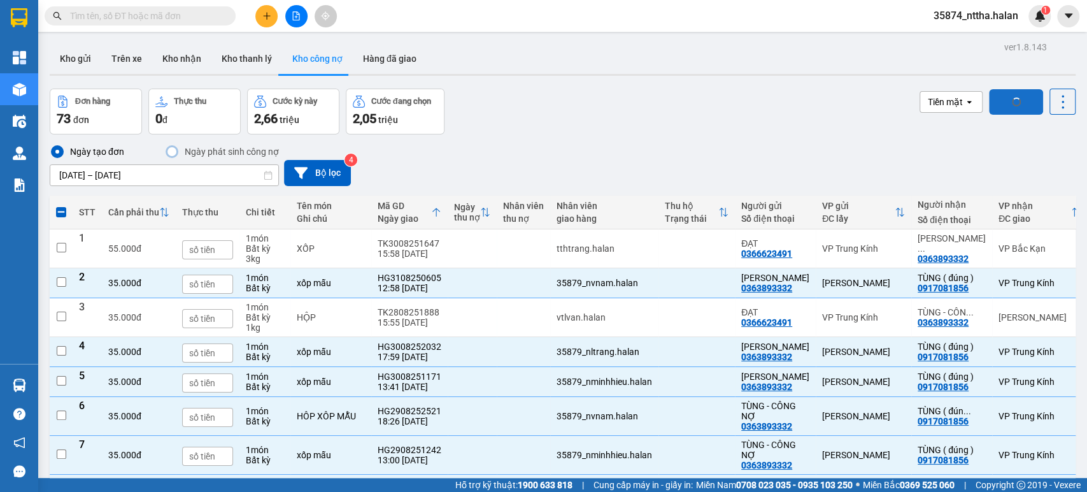
checkbox input "false"
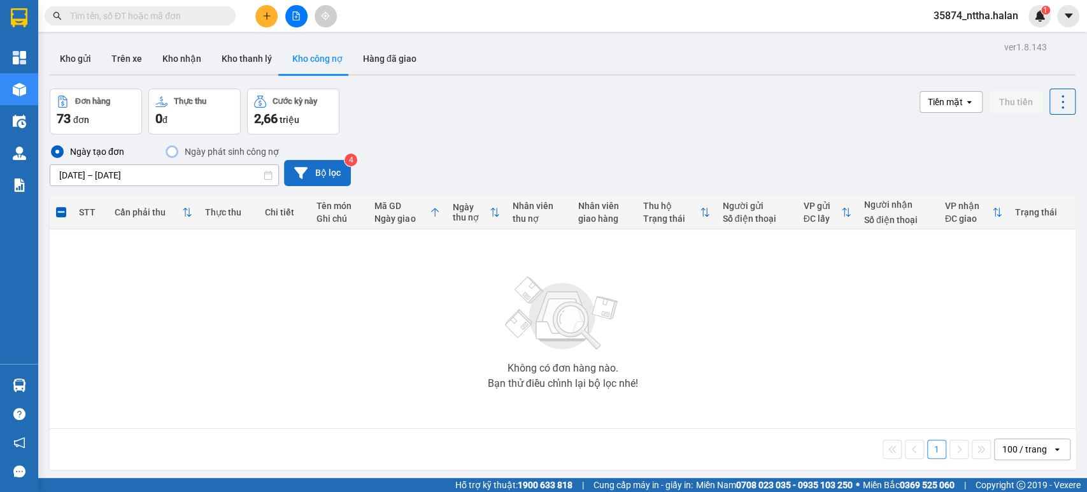
click at [331, 174] on button "Bộ lọc" at bounding box center [317, 173] width 67 height 26
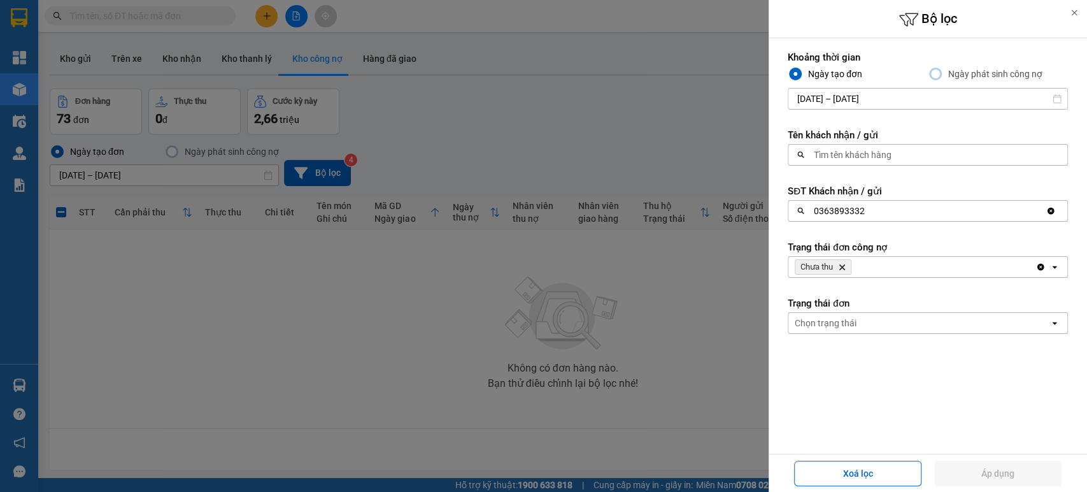
drag, startPoint x: 1040, startPoint y: 215, endPoint x: 918, endPoint y: 215, distance: 122.3
click at [1046, 215] on div "Clear value" at bounding box center [1057, 211] width 22 height 20
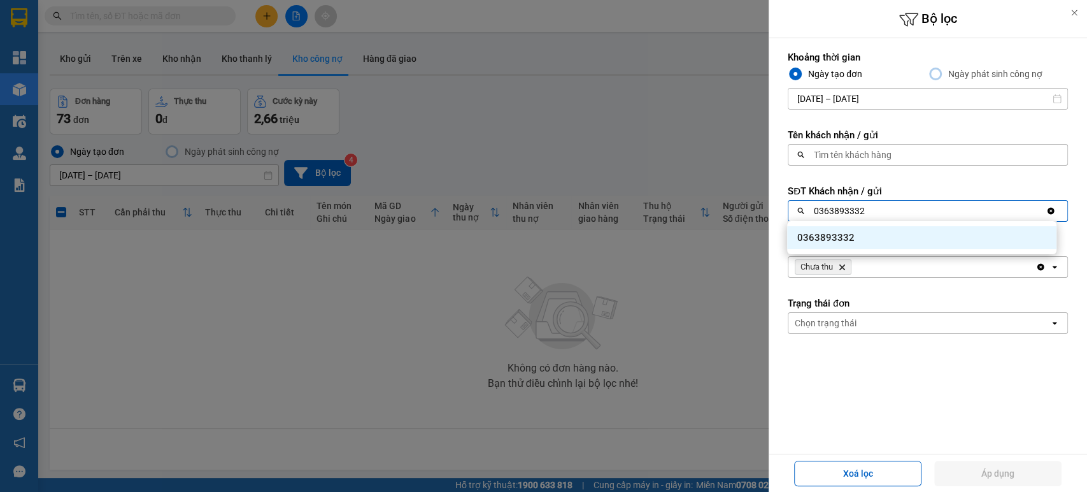
click at [1048, 211] on icon "Clear value" at bounding box center [1051, 211] width 7 height 7
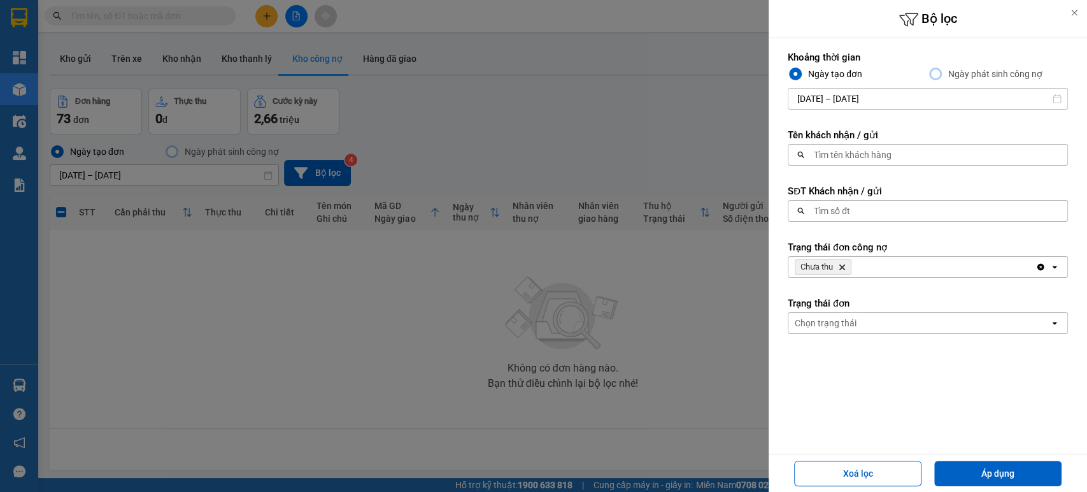
click at [881, 205] on div "Tìm số đt" at bounding box center [923, 211] width 271 height 20
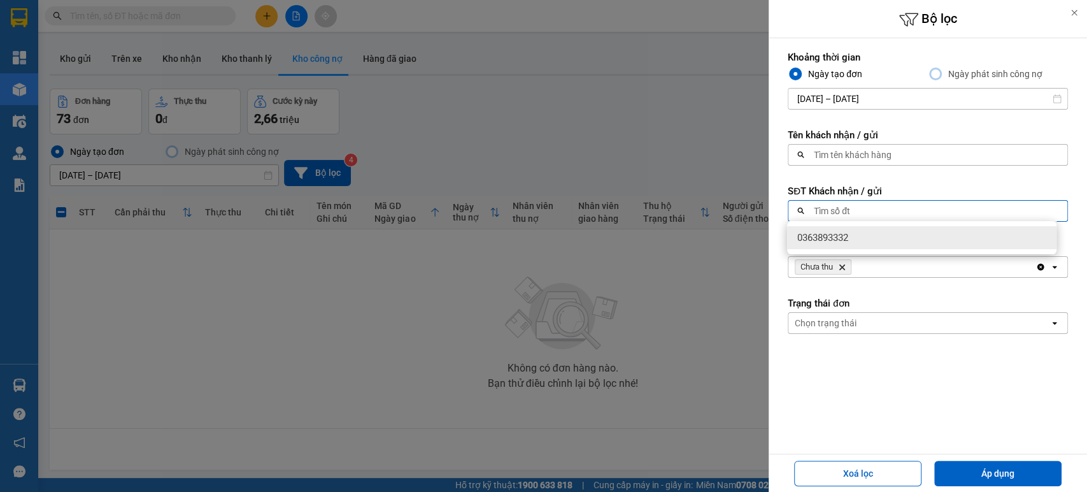
paste input "0363893332"
type input "0363893332"
click at [847, 236] on span "0363893332" at bounding box center [822, 237] width 51 height 13
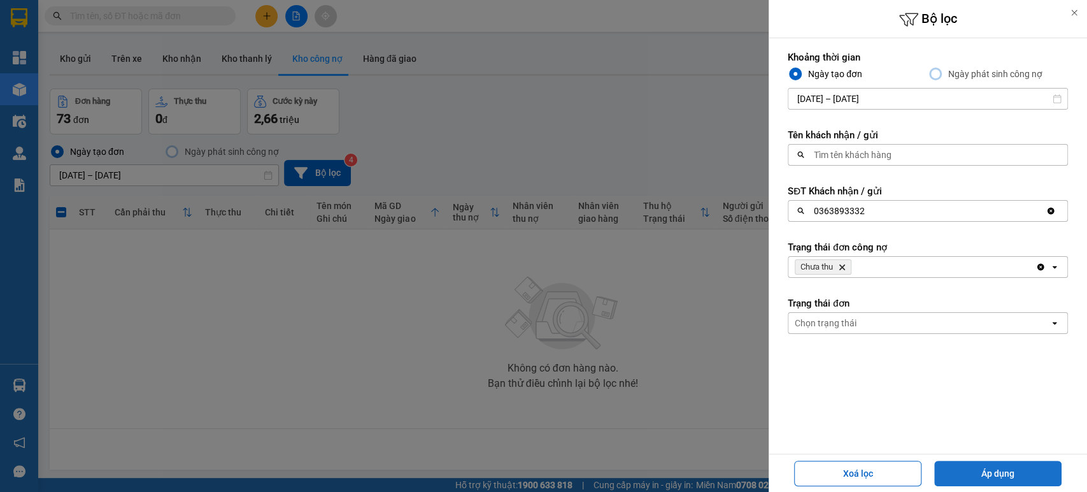
click at [964, 474] on button "Áp dụng" at bounding box center [997, 472] width 127 height 25
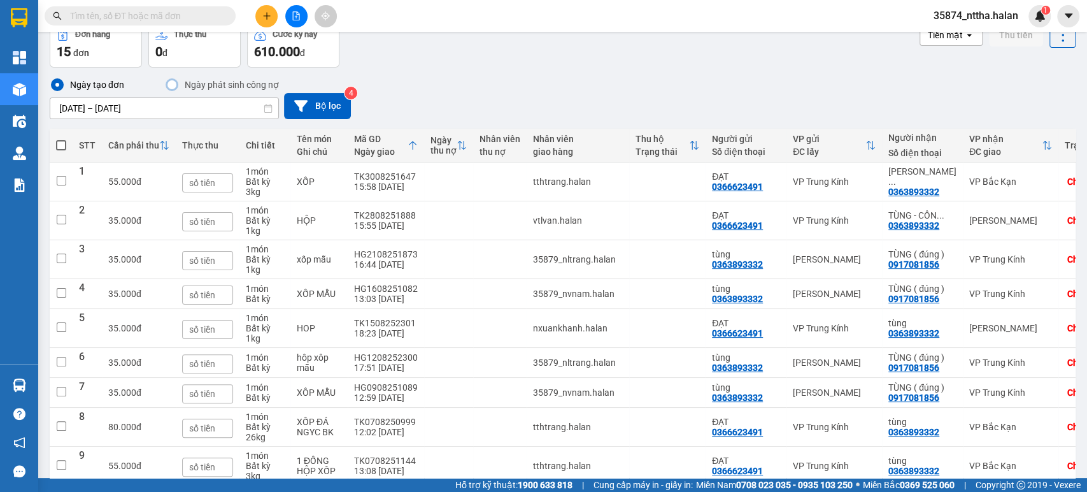
scroll to position [141, 0]
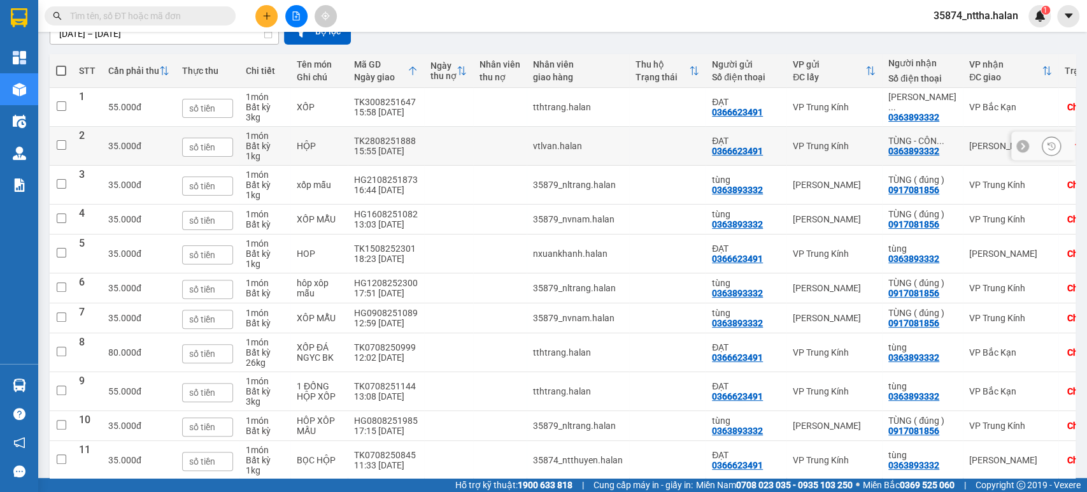
click at [428, 143] on td at bounding box center [448, 146] width 49 height 39
checkbox input "true"
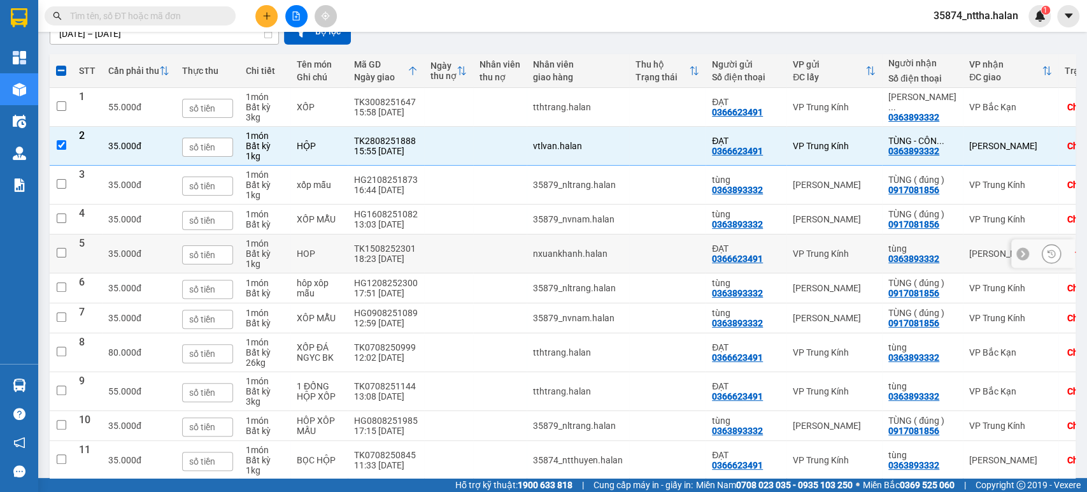
click at [415, 246] on td "TK1508252301 18:23 15/08" at bounding box center [386, 253] width 76 height 39
checkbox input "true"
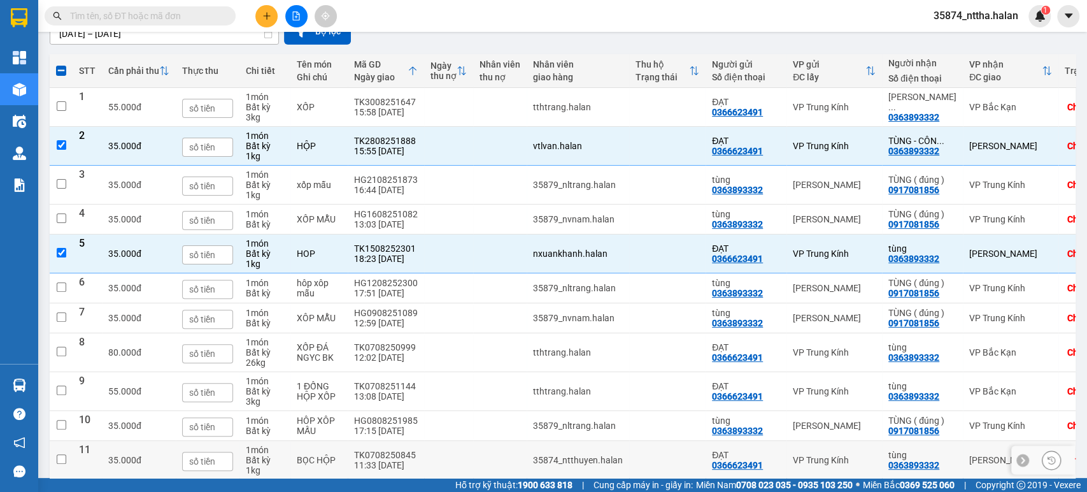
click at [435, 456] on td at bounding box center [448, 460] width 49 height 39
checkbox input "true"
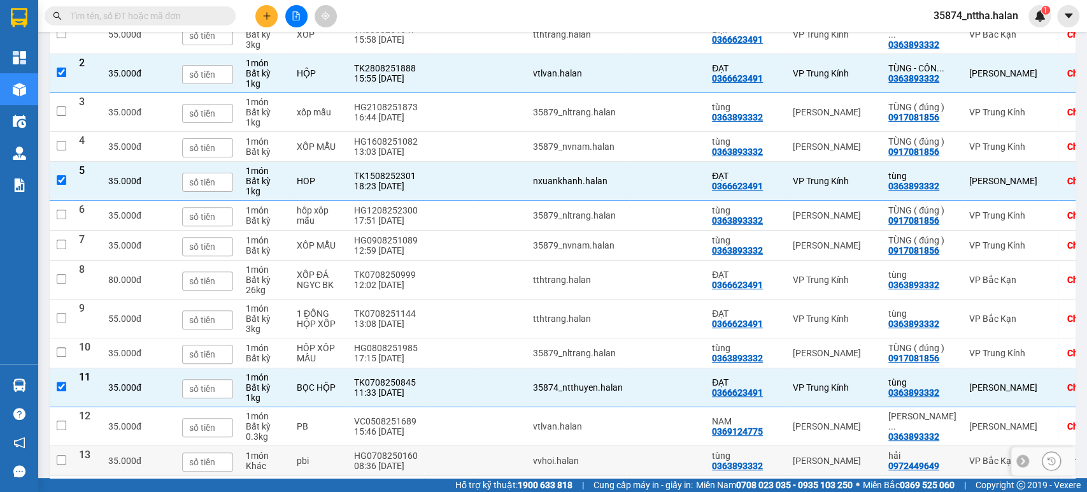
scroll to position [0, 0]
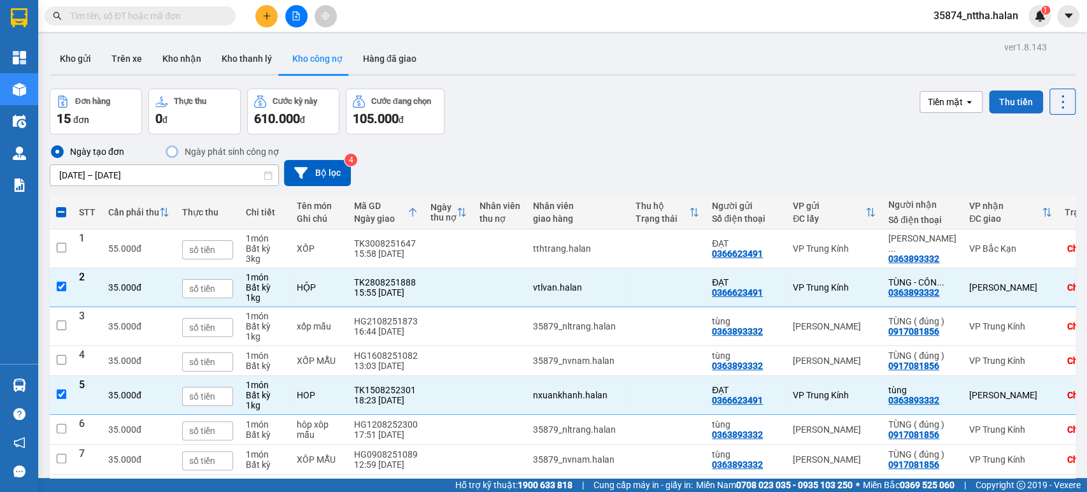
click at [1008, 103] on button "Thu tiền" at bounding box center [1016, 101] width 54 height 23
checkbox input "false"
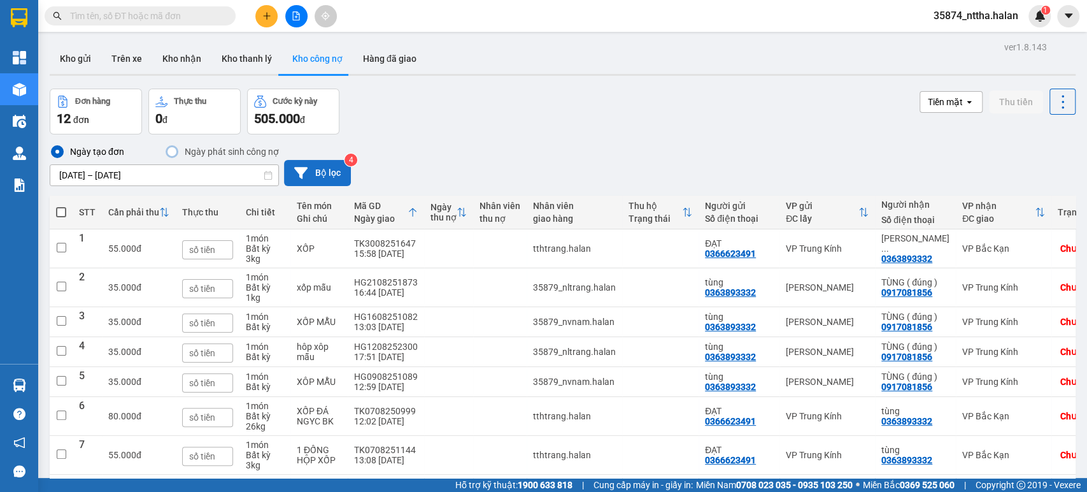
click at [318, 179] on button "Bộ lọc" at bounding box center [317, 173] width 67 height 26
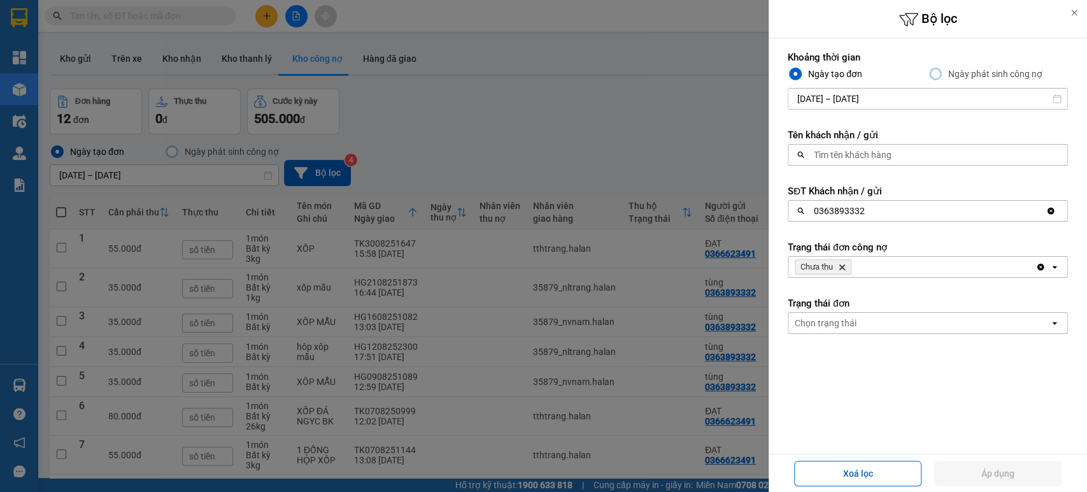
click at [1046, 211] on icon "Clear value" at bounding box center [1051, 211] width 10 height 10
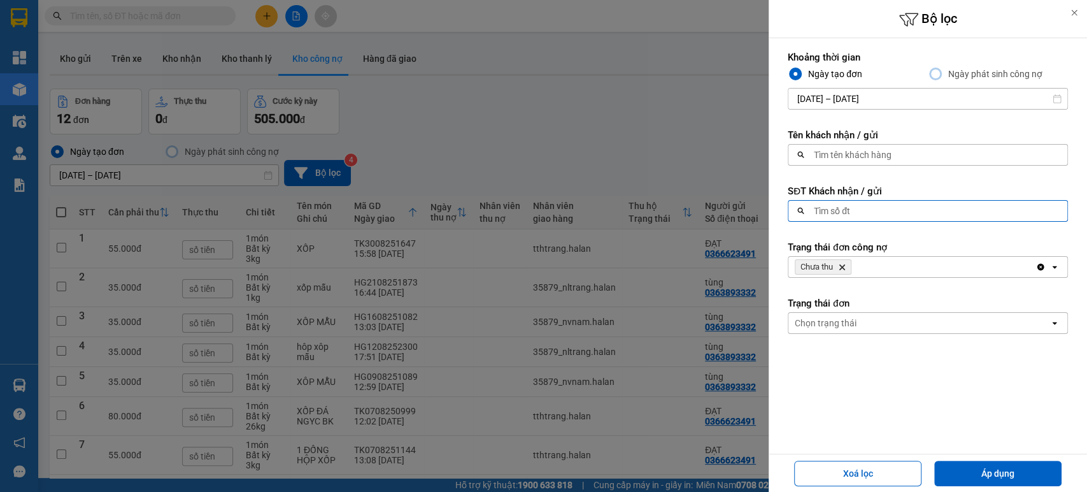
click at [878, 210] on div "Tìm số đt" at bounding box center [923, 211] width 271 height 20
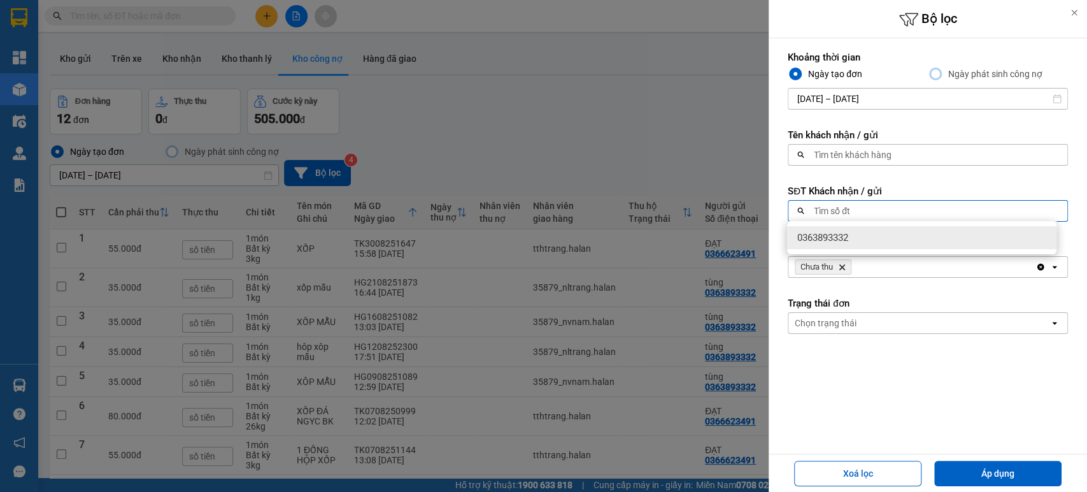
paste input "0397457584"
type input "0397457584"
click at [867, 238] on div "0397457584" at bounding box center [921, 237] width 269 height 23
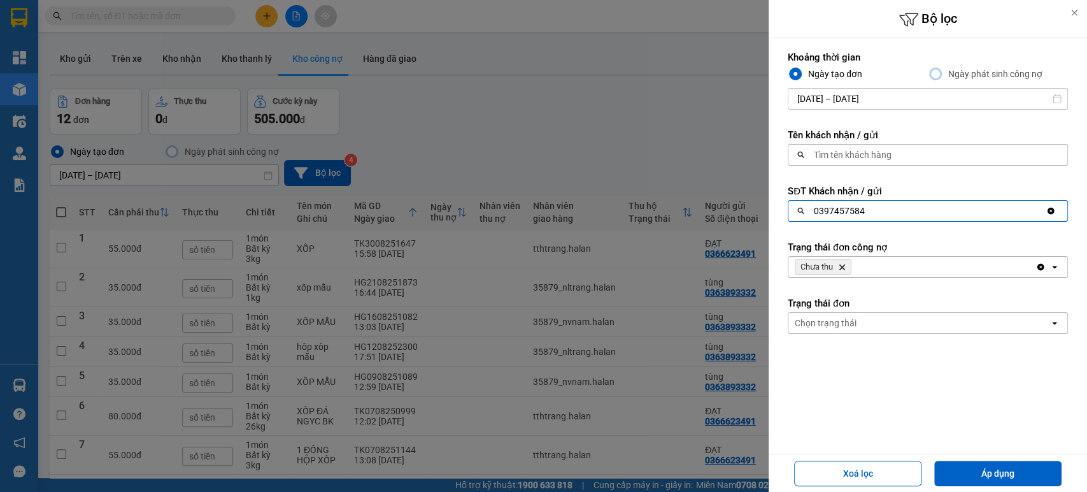
drag, startPoint x: 971, startPoint y: 466, endPoint x: 971, endPoint y: 452, distance: 14.0
click at [971, 467] on button "Áp dụng" at bounding box center [997, 472] width 127 height 25
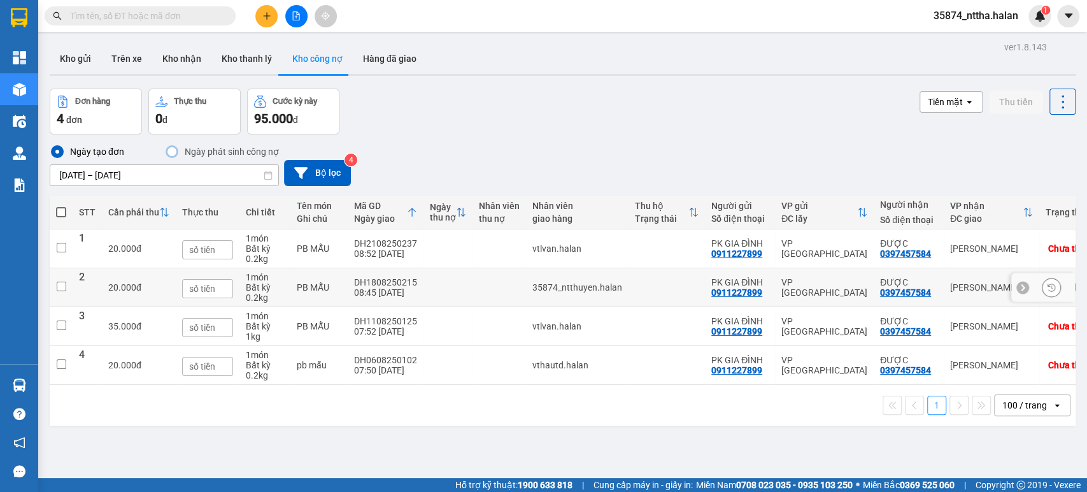
click at [424, 292] on td at bounding box center [447, 287] width 49 height 39
checkbox input "true"
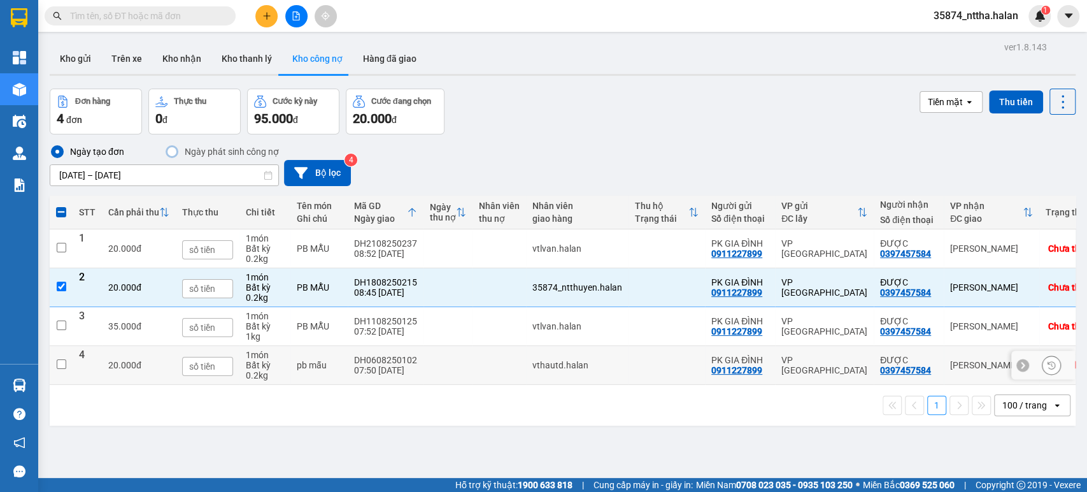
click at [404, 367] on div "07:50 06/08" at bounding box center [385, 370] width 63 height 10
checkbox input "true"
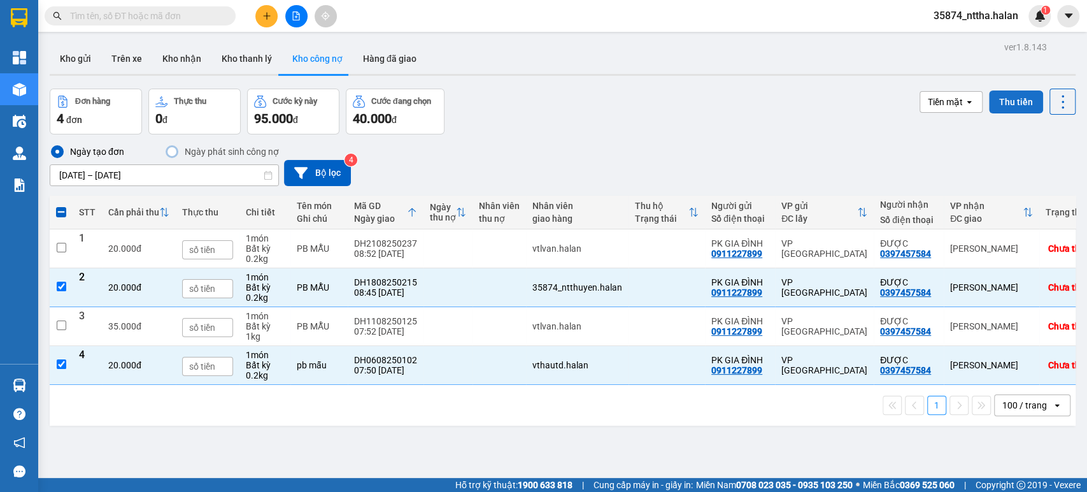
click at [1004, 105] on button "Thu tiền" at bounding box center [1016, 101] width 54 height 23
checkbox input "false"
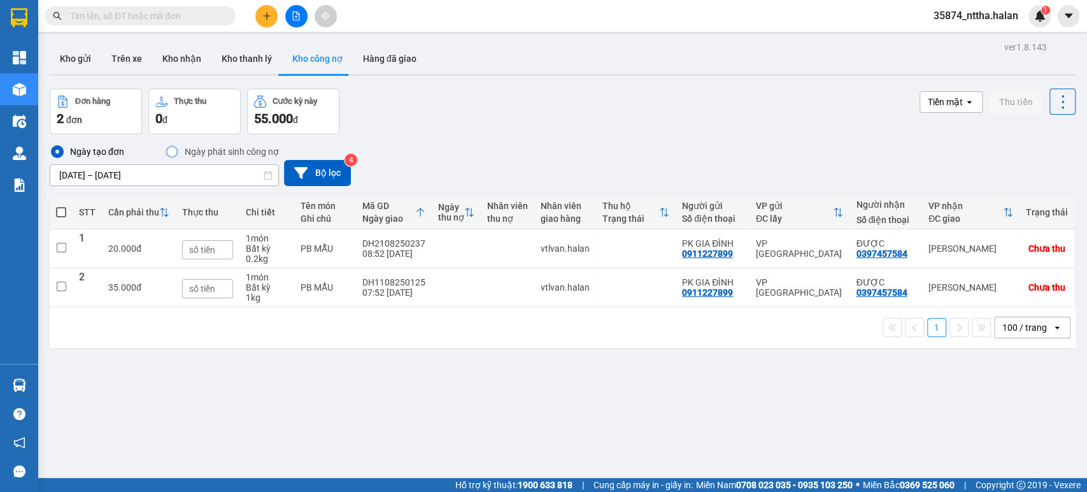
click at [958, 18] on span "35874_nttha.halan" at bounding box center [975, 16] width 105 height 16
click at [955, 31] on li "Đăng xuất" at bounding box center [975, 39] width 105 height 20
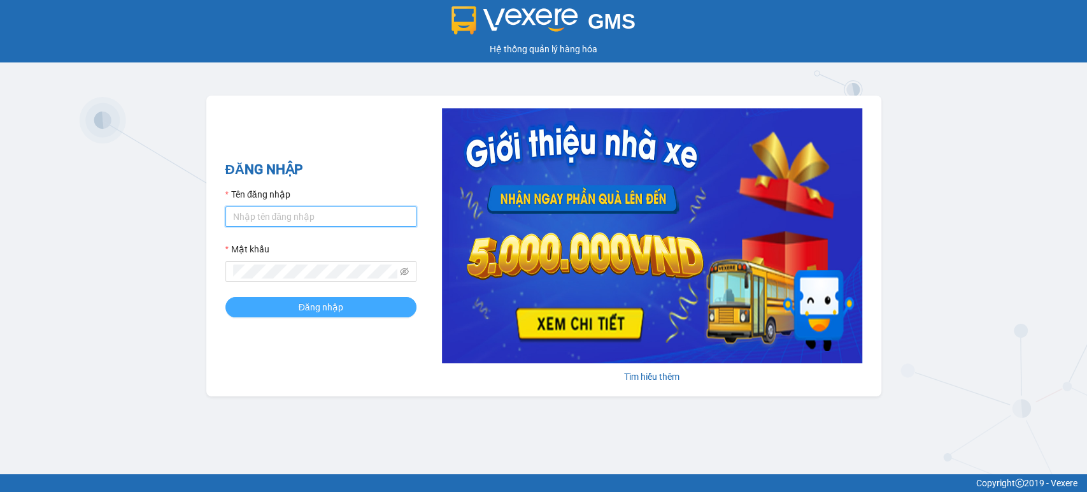
type input "nttha.halan"
click at [296, 302] on button "Đăng nhập" at bounding box center [320, 307] width 191 height 20
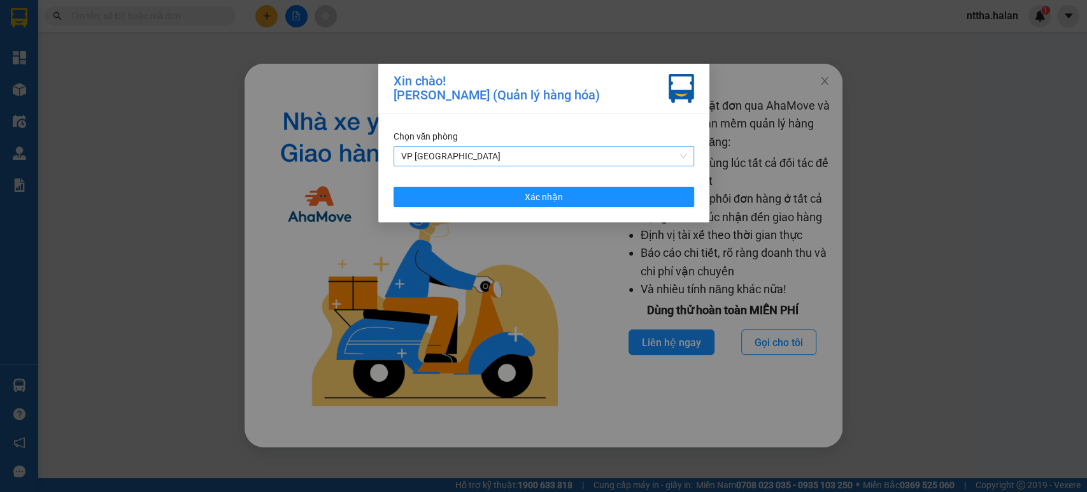
click at [443, 153] on span "VP [GEOGRAPHIC_DATA]" at bounding box center [543, 155] width 285 height 19
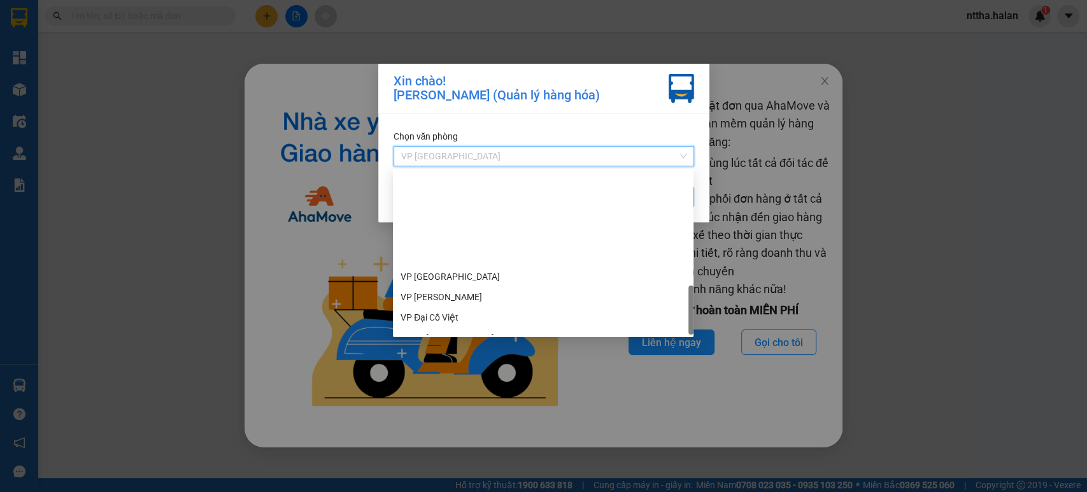
scroll to position [509, 0]
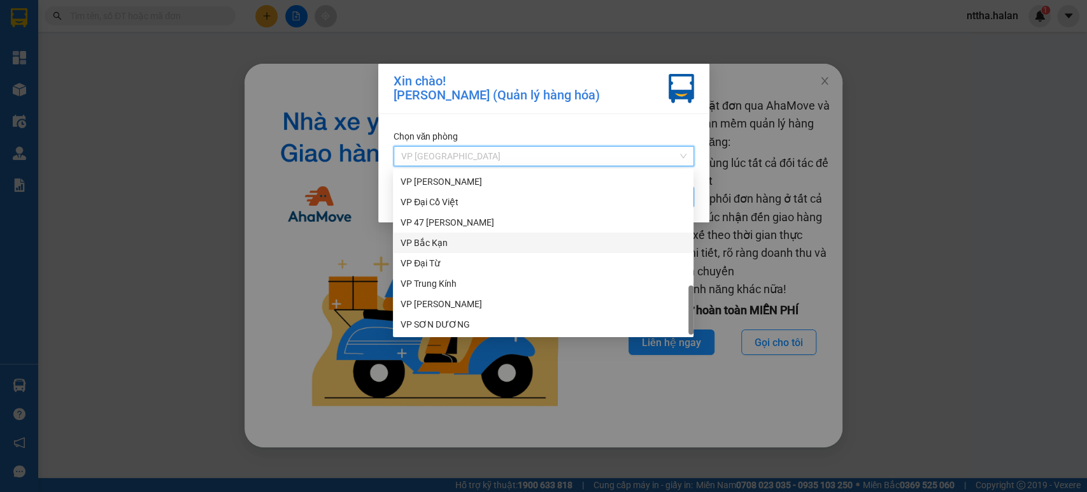
click at [423, 232] on div "VP Bắc Kạn" at bounding box center [543, 242] width 301 height 20
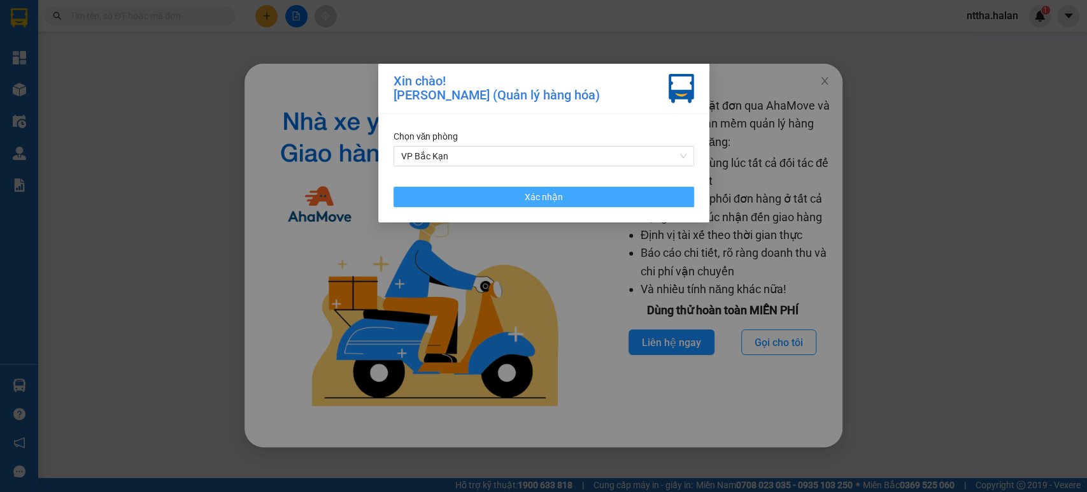
click at [446, 187] on button "Xác nhận" at bounding box center [544, 197] width 301 height 20
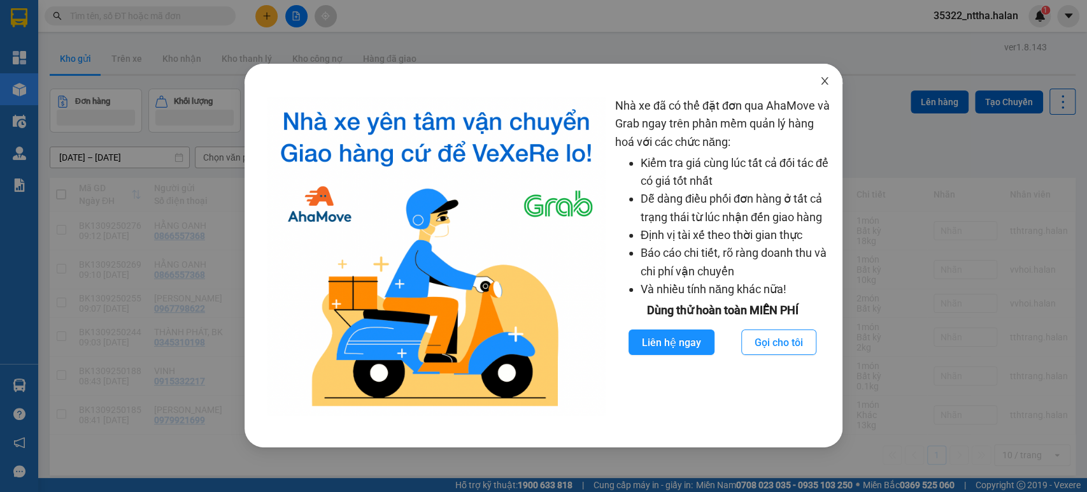
click at [823, 81] on icon "close" at bounding box center [825, 81] width 10 height 10
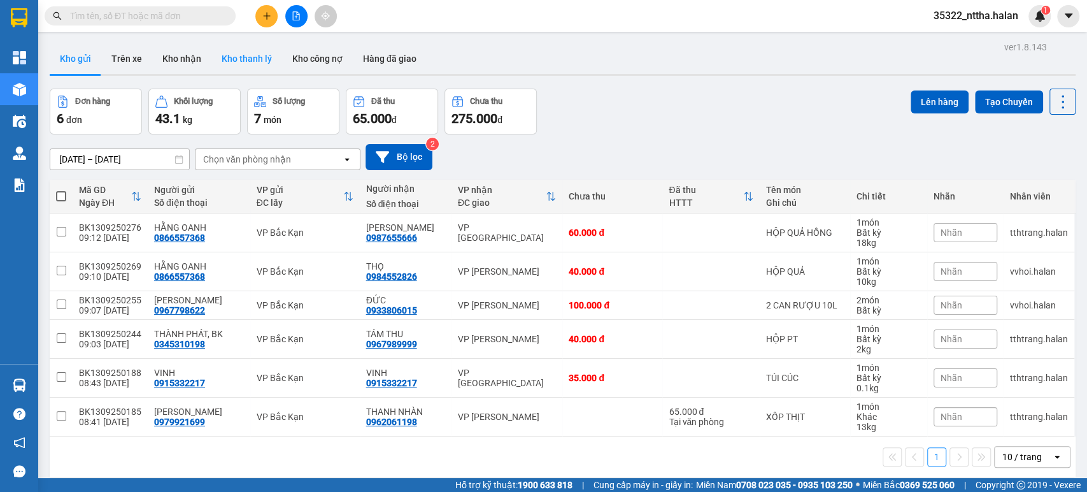
click at [239, 53] on button "Kho thanh lý" at bounding box center [246, 58] width 71 height 31
type input "06/09/2025 – 13/09/2025"
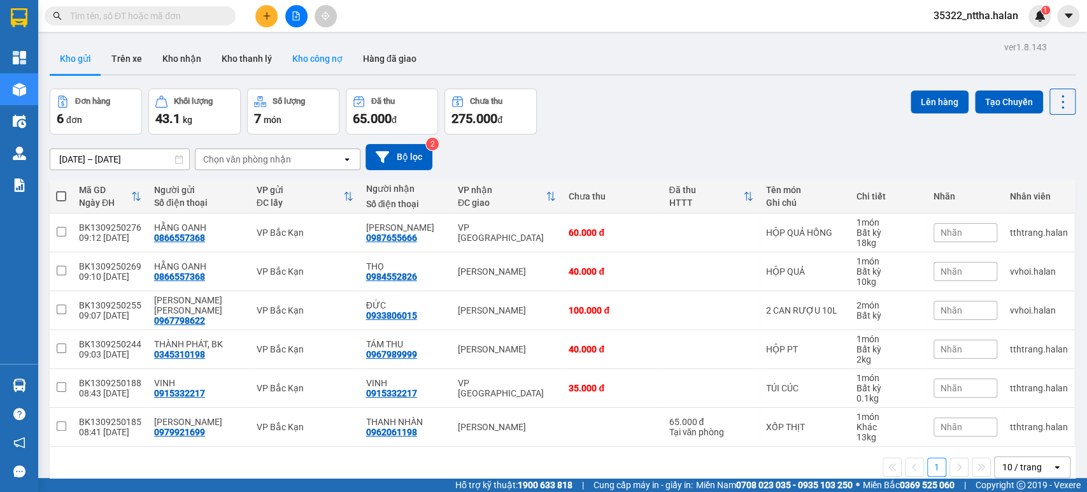
click at [318, 57] on button "Kho công nợ" at bounding box center [317, 58] width 71 height 31
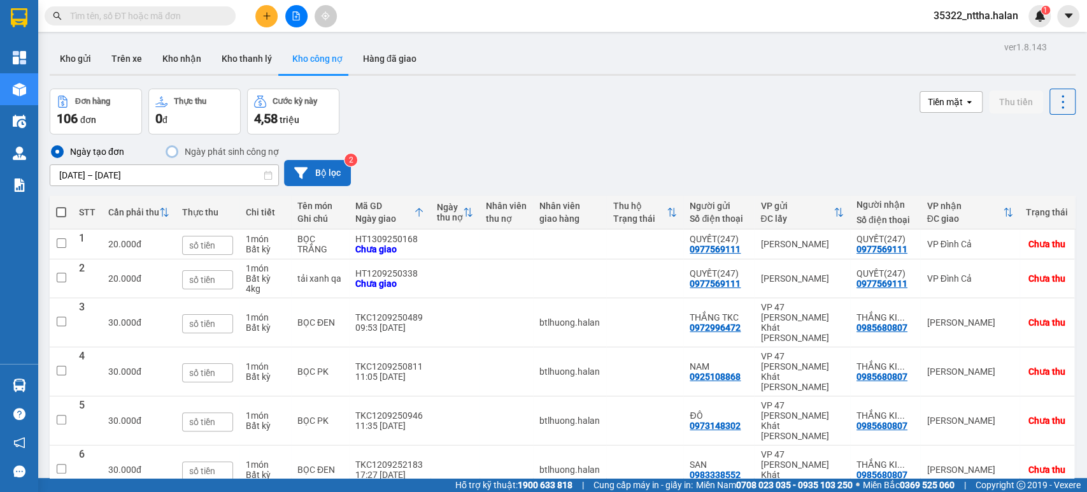
click at [320, 176] on button "Bộ lọc" at bounding box center [317, 173] width 67 height 26
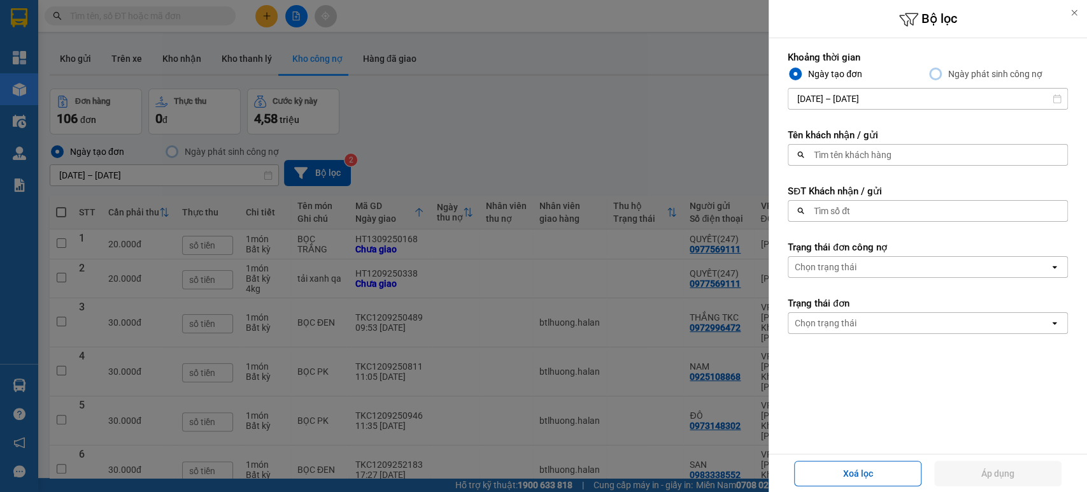
click at [861, 211] on div "Tìm số đt" at bounding box center [923, 211] width 271 height 20
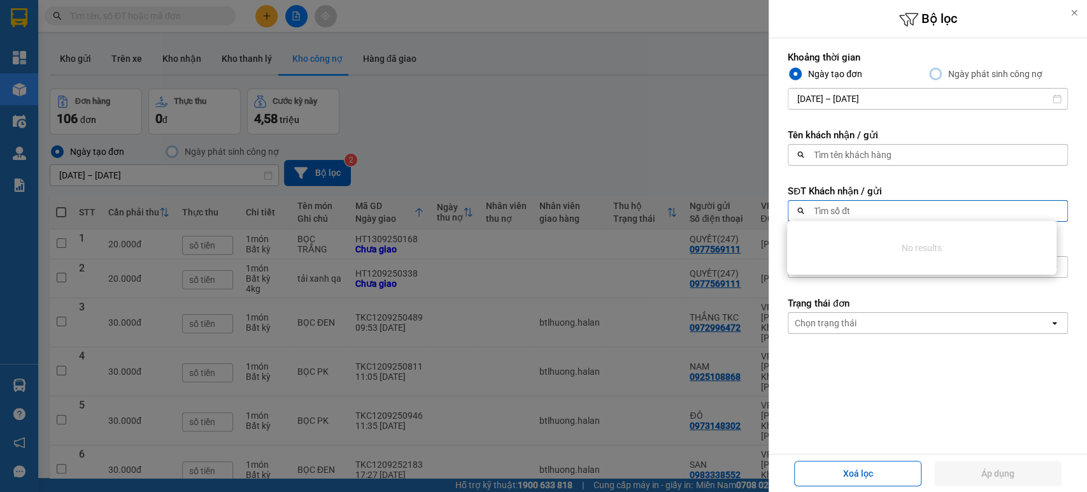
paste input "0363893332"
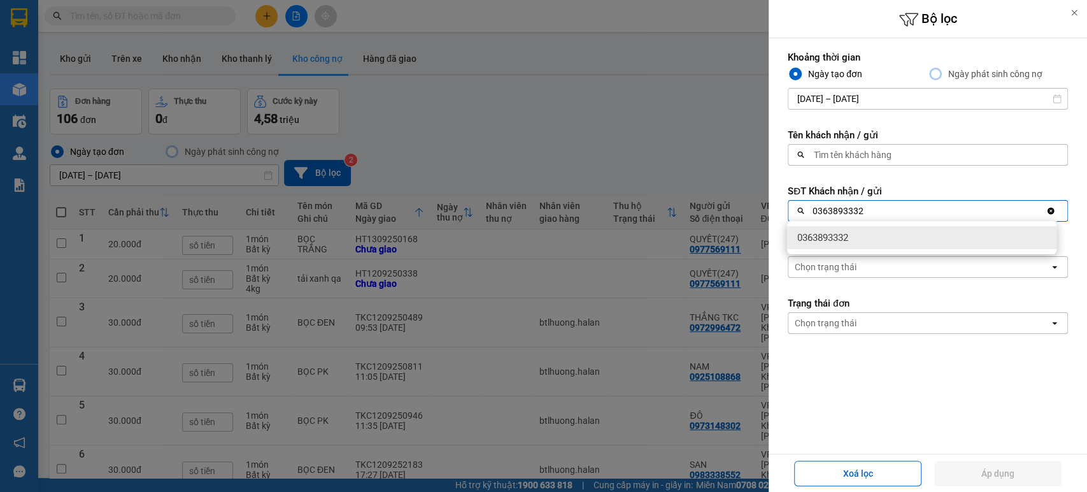
type input "0363893332"
click at [858, 238] on div "0363893332" at bounding box center [921, 237] width 269 height 23
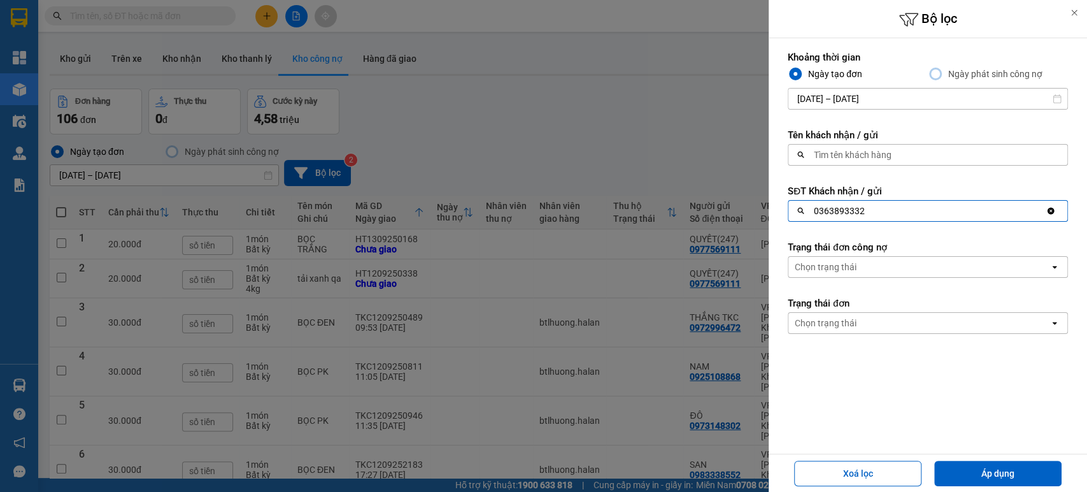
click at [827, 94] on input "[DATE] – [DATE]" at bounding box center [927, 99] width 279 height 20
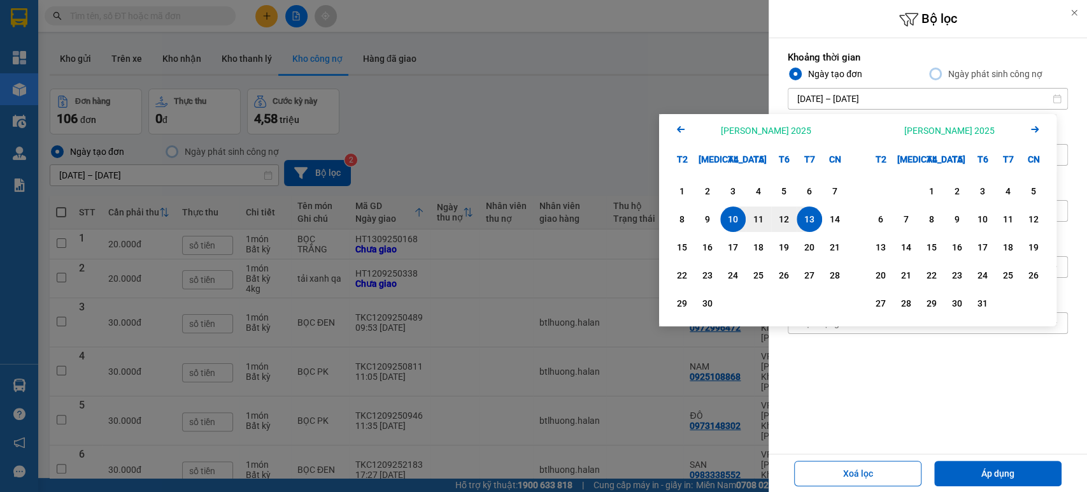
click at [683, 125] on icon "Arrow Left" at bounding box center [680, 129] width 15 height 15
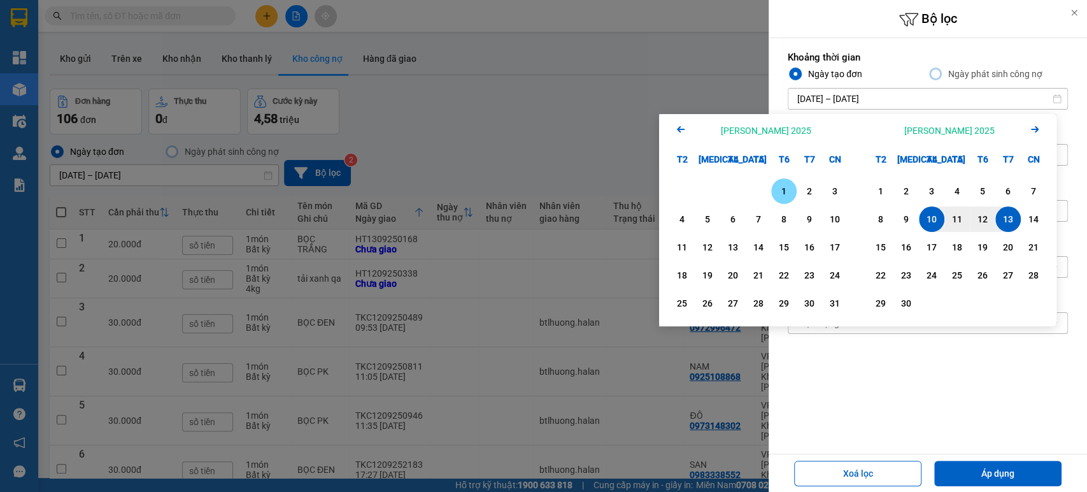
click at [781, 190] on div "1" at bounding box center [784, 190] width 18 height 15
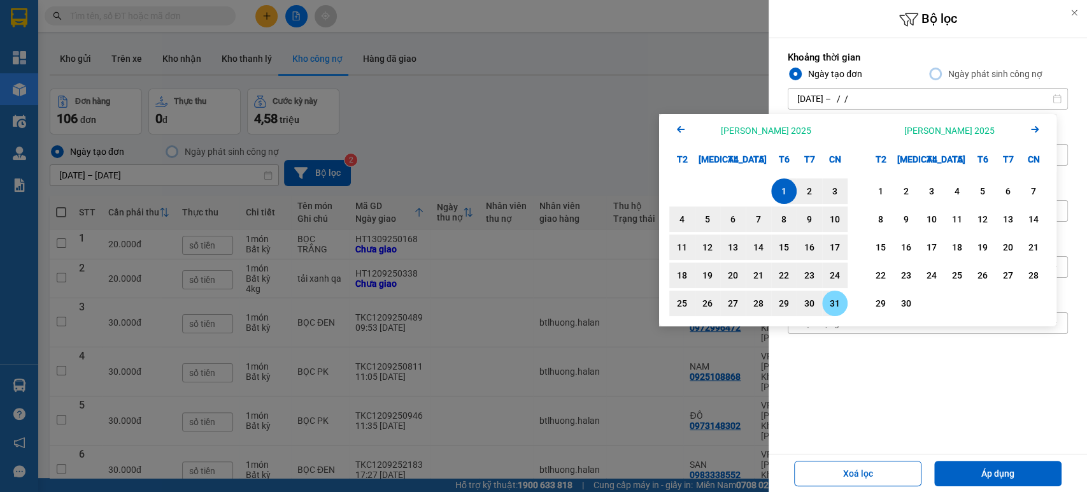
click at [829, 299] on div "31" at bounding box center [835, 302] width 18 height 15
type input "[DATE] – [DATE]"
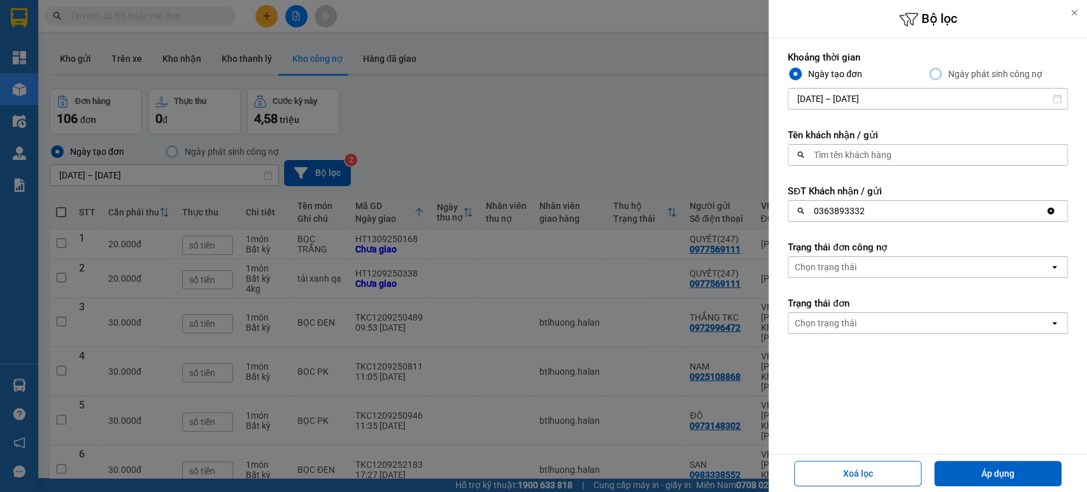
click at [854, 260] on div "Chọn trạng thái" at bounding box center [826, 266] width 62 height 13
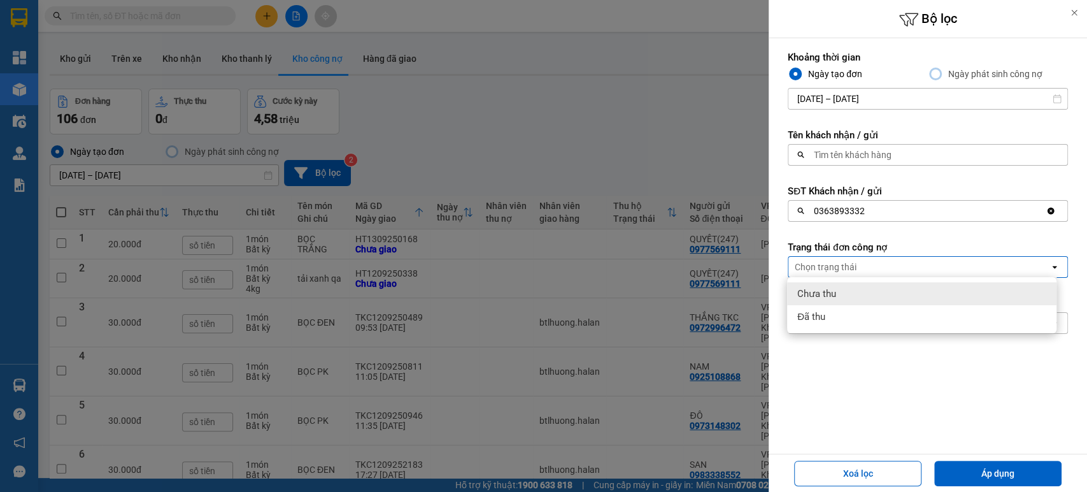
click at [834, 294] on span "Chưa thu" at bounding box center [816, 293] width 39 height 13
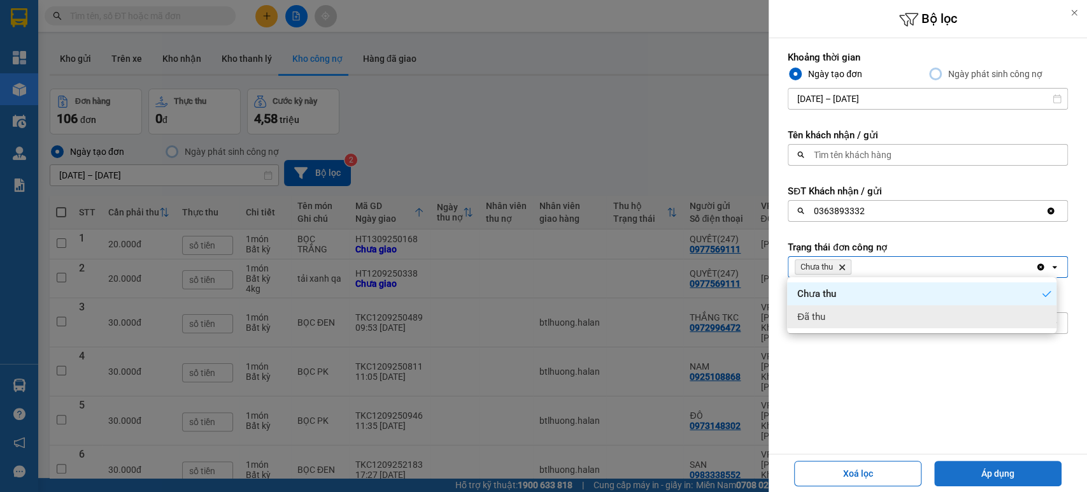
click at [1006, 473] on button "Áp dụng" at bounding box center [997, 472] width 127 height 25
type input "[DATE] – [DATE]"
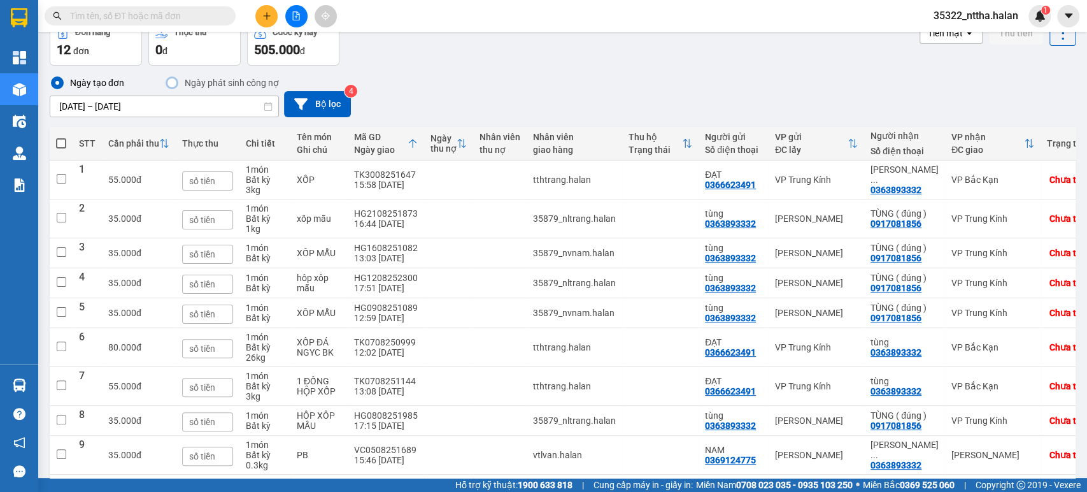
scroll to position [71, 0]
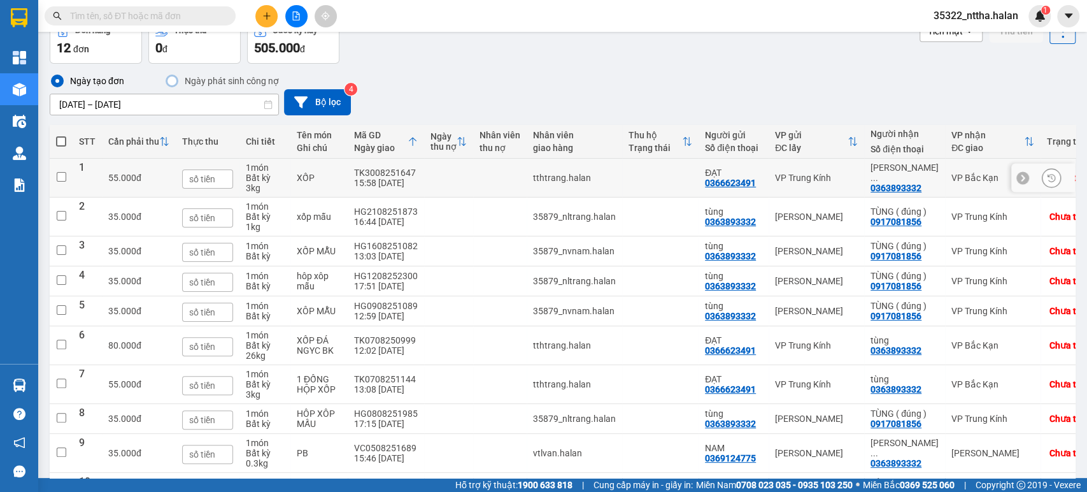
click at [418, 177] on td "TK3008251647 15:58 30/08" at bounding box center [386, 178] width 76 height 39
checkbox input "true"
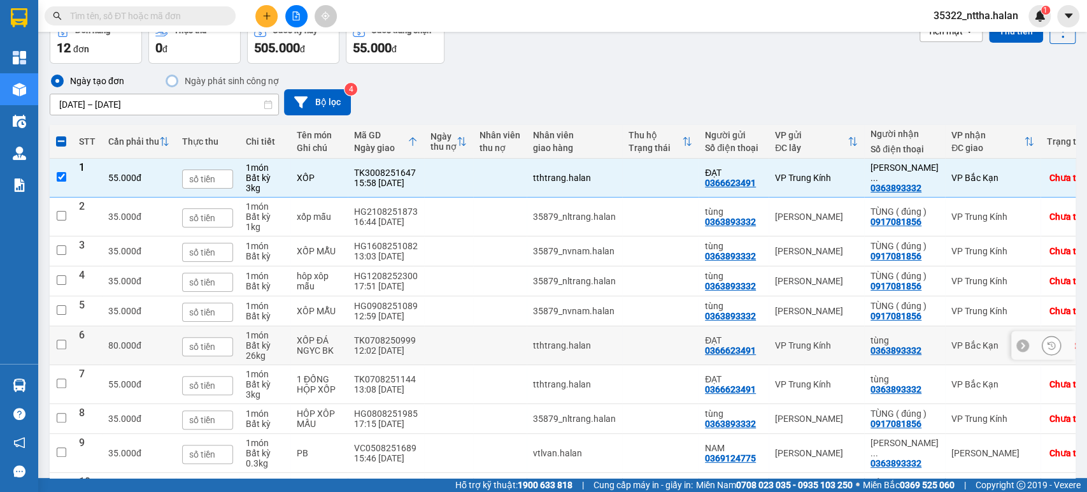
click at [428, 342] on td at bounding box center [448, 345] width 49 height 39
checkbox input "true"
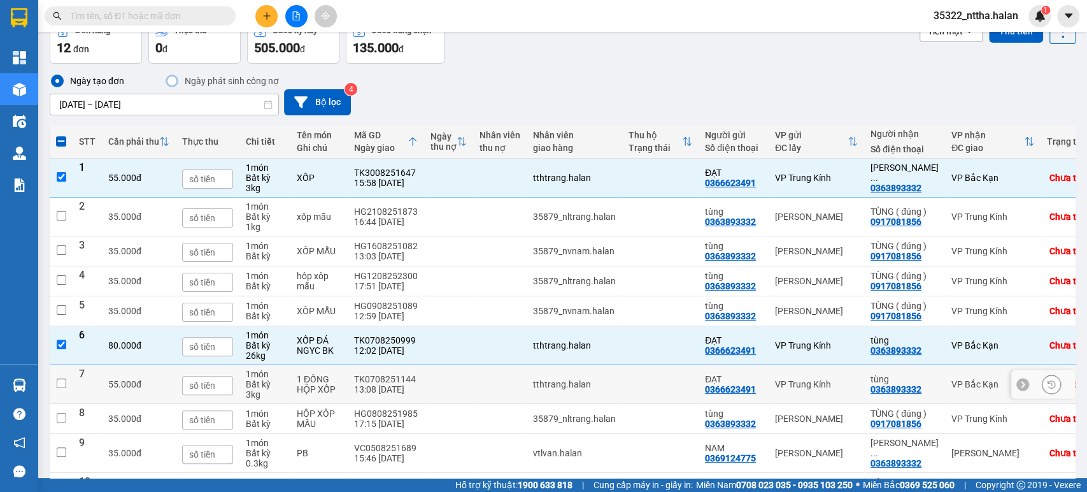
click at [424, 381] on td at bounding box center [448, 384] width 49 height 39
checkbox input "true"
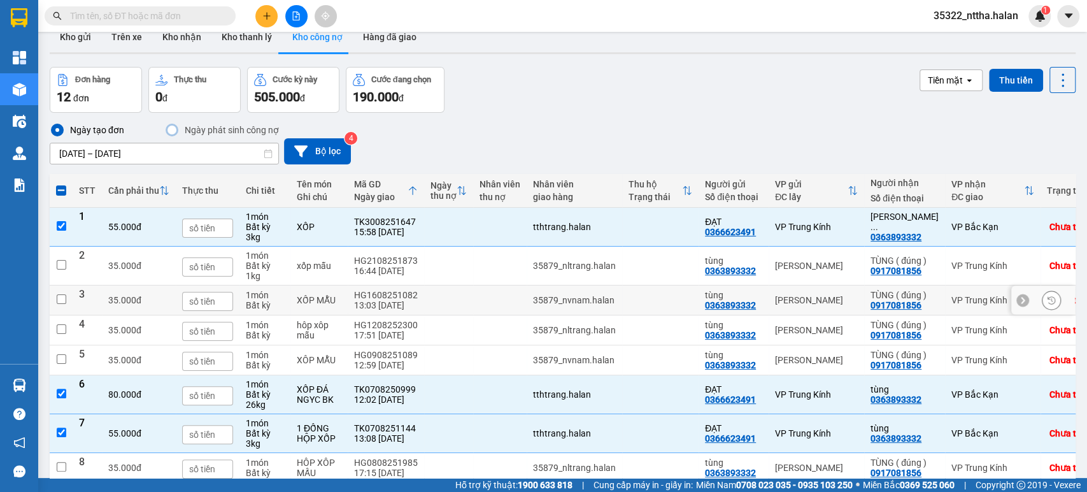
scroll to position [0, 0]
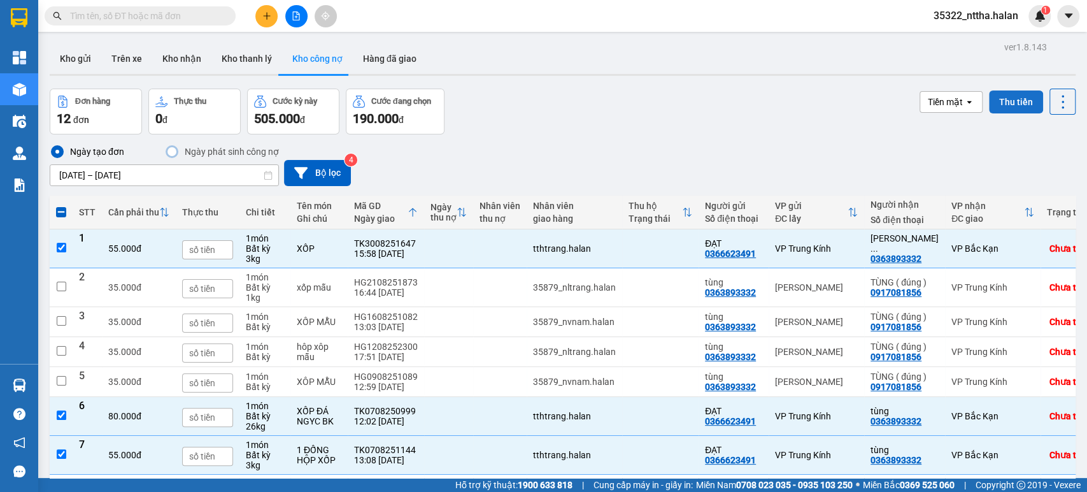
click at [1014, 103] on button "Thu tiền" at bounding box center [1016, 101] width 54 height 23
checkbox input "false"
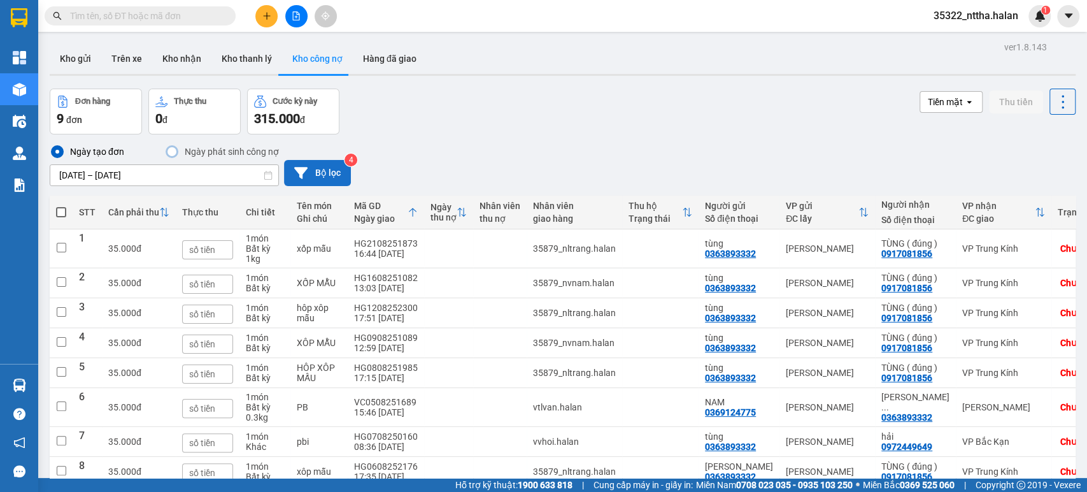
click at [341, 181] on button "Bộ lọc" at bounding box center [317, 173] width 67 height 26
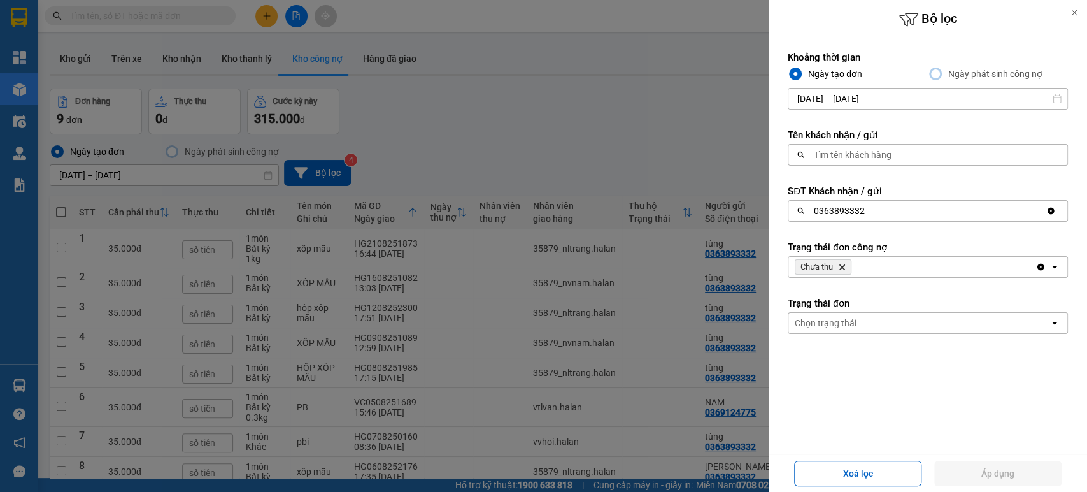
click at [1048, 208] on icon "Clear value" at bounding box center [1051, 211] width 7 height 7
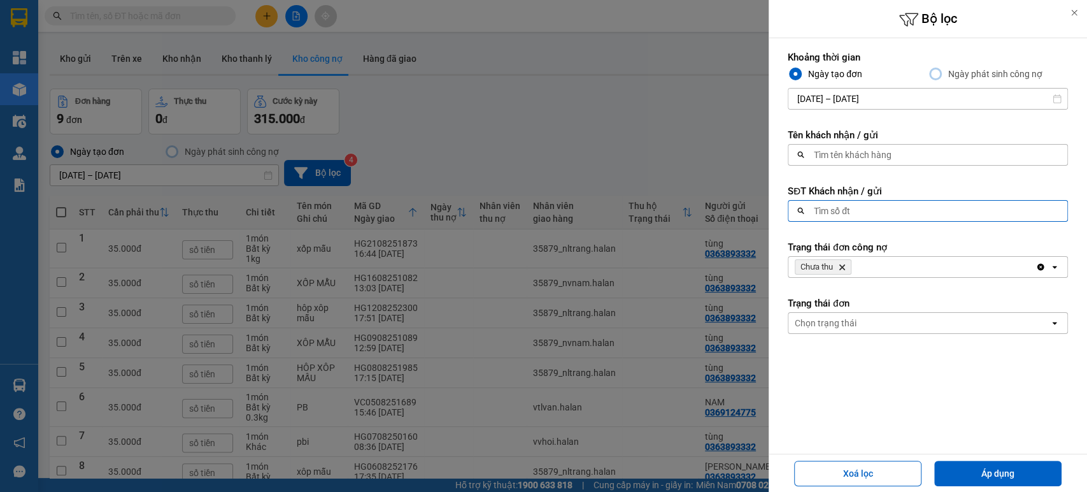
click at [868, 208] on div "Tìm số đt" at bounding box center [923, 211] width 271 height 20
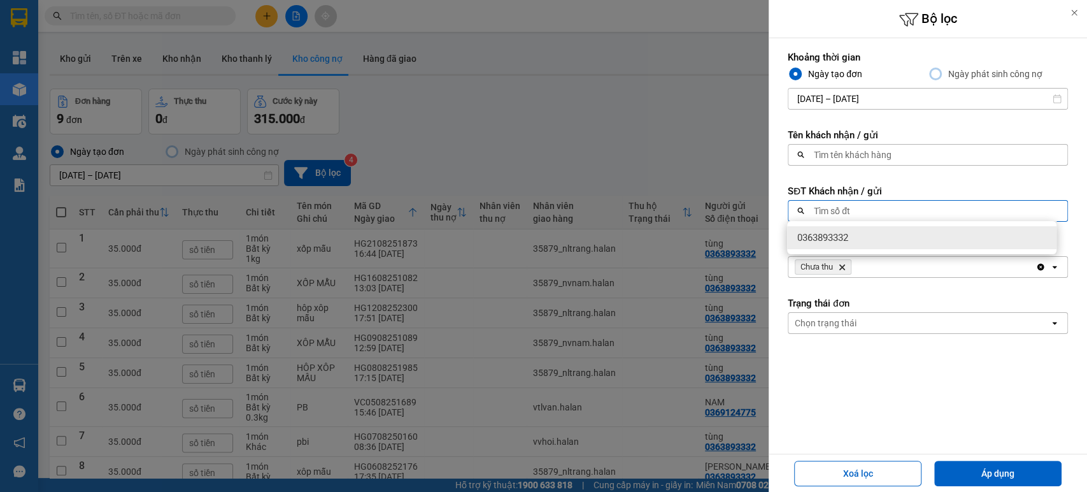
paste input "0972449649"
type input "0972449649"
drag, startPoint x: 866, startPoint y: 240, endPoint x: 911, endPoint y: 336, distance: 106.3
click at [865, 239] on div "0972449649" at bounding box center [921, 237] width 269 height 23
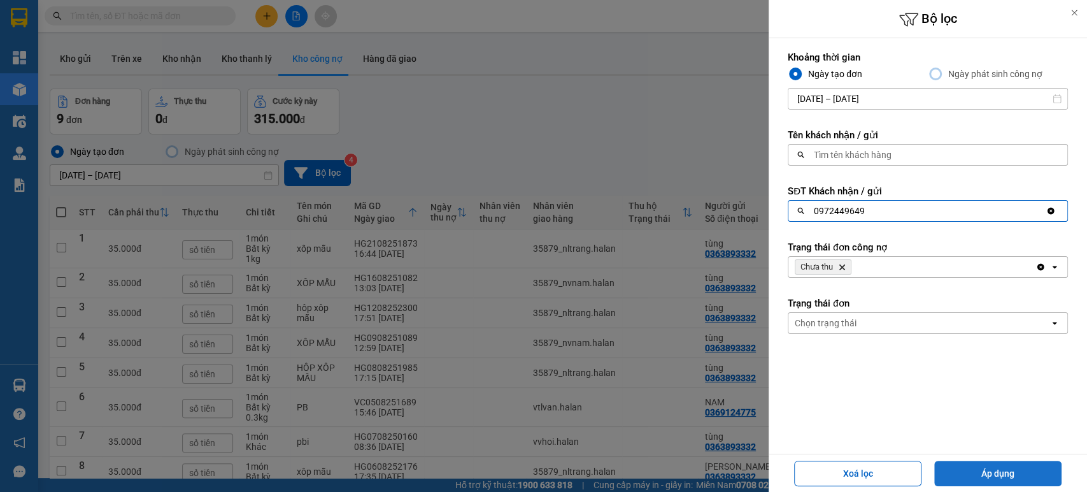
drag, startPoint x: 974, startPoint y: 471, endPoint x: 977, endPoint y: 453, distance: 18.0
click at [974, 470] on button "Áp dụng" at bounding box center [997, 472] width 127 height 25
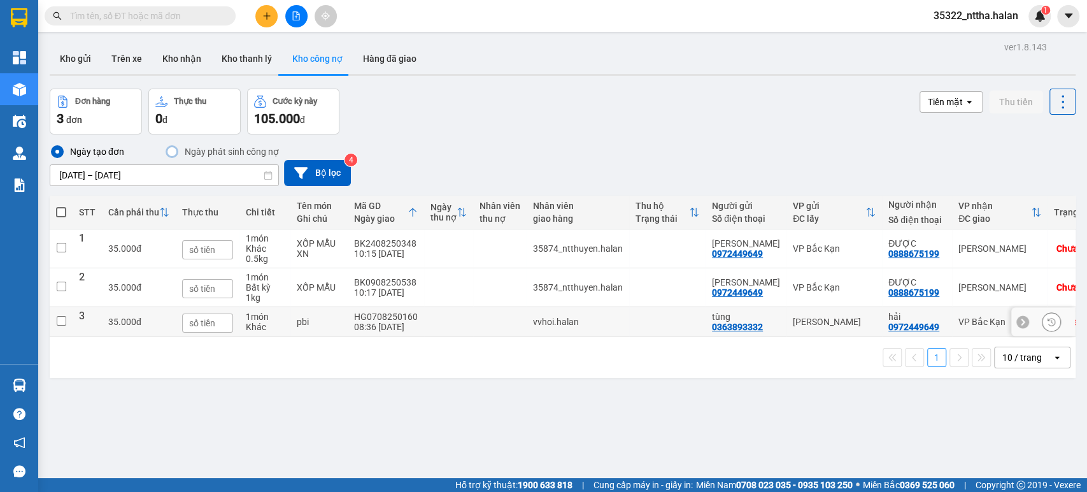
click at [418, 312] on td "HG0708250160 08:36 07/08" at bounding box center [386, 322] width 76 height 30
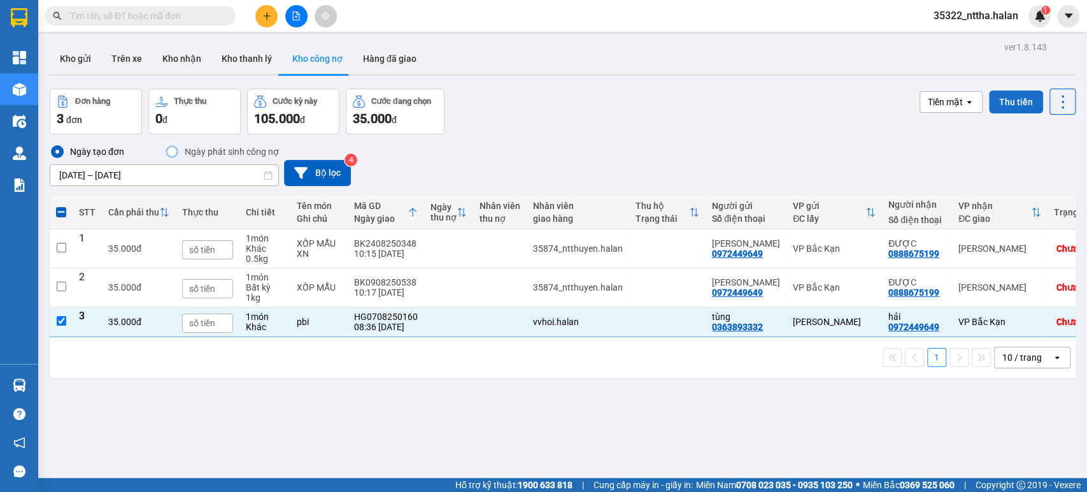
click at [1007, 104] on button "Thu tiền" at bounding box center [1016, 101] width 54 height 23
checkbox input "false"
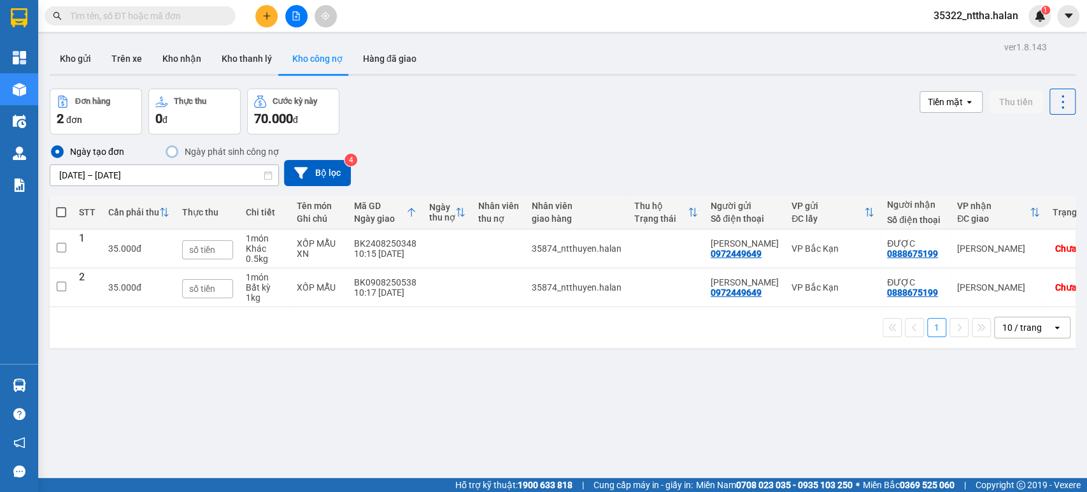
click at [960, 17] on span "35322_nttha.halan" at bounding box center [975, 16] width 105 height 16
click at [958, 39] on span "Đăng xuất" at bounding box center [982, 39] width 77 height 14
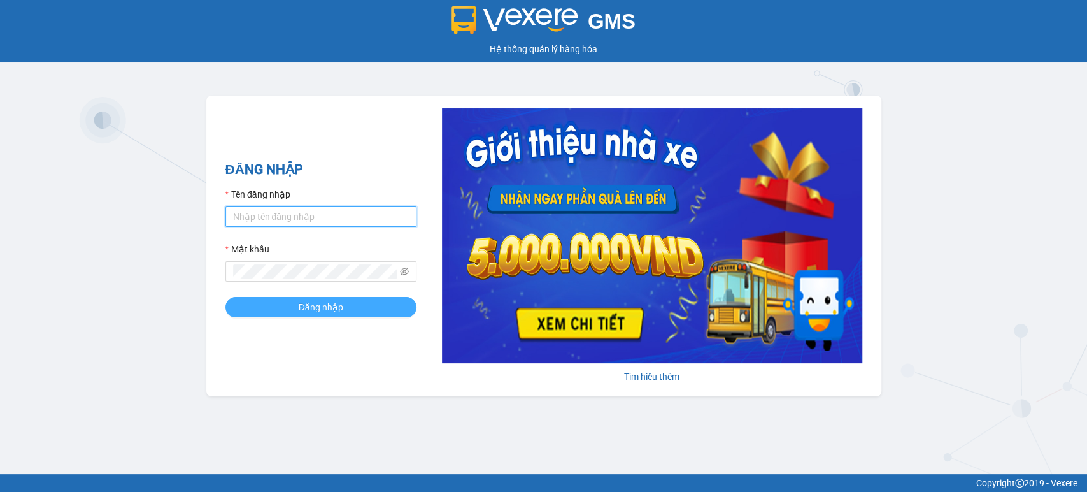
type input "nttha.halan"
click at [357, 308] on button "Đăng nhập" at bounding box center [320, 307] width 191 height 20
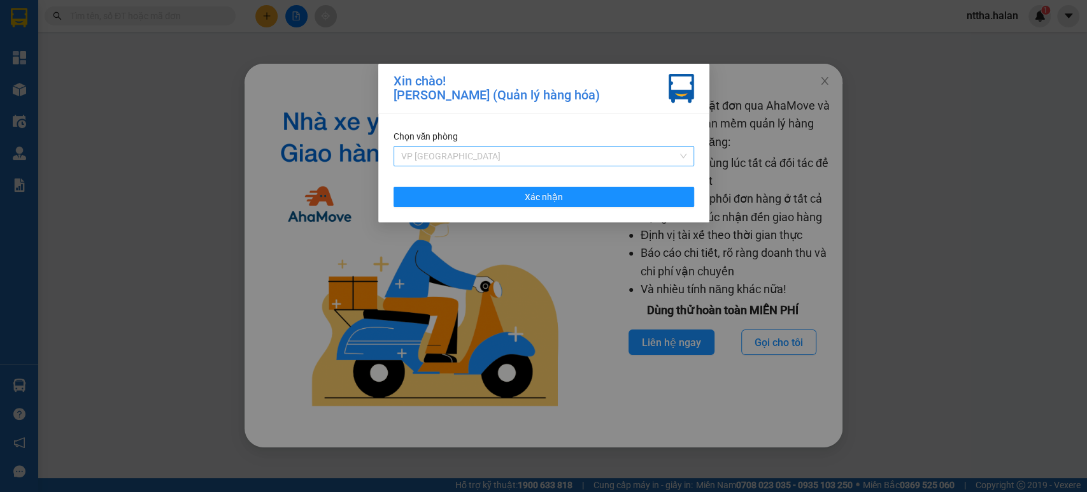
click at [466, 164] on span "VP [GEOGRAPHIC_DATA]" at bounding box center [543, 155] width 285 height 19
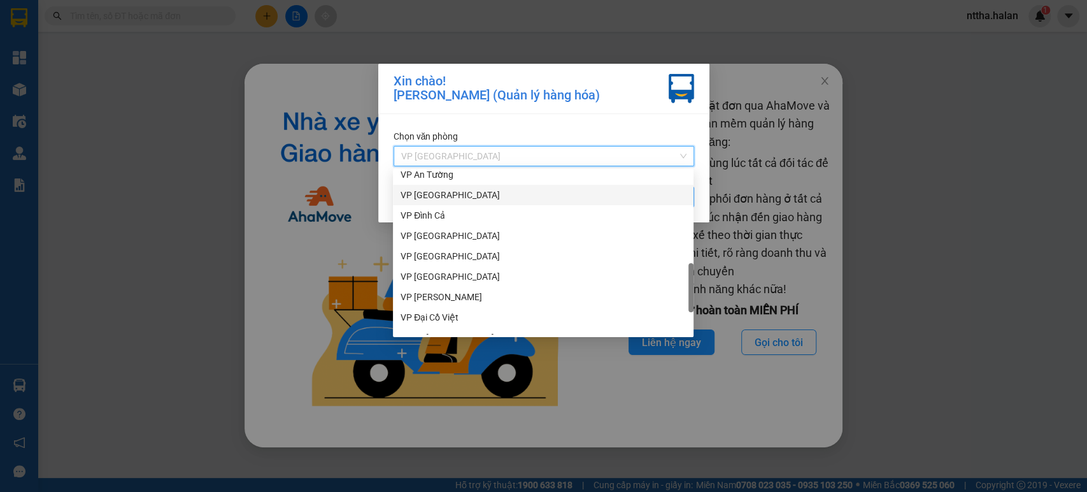
scroll to position [509, 0]
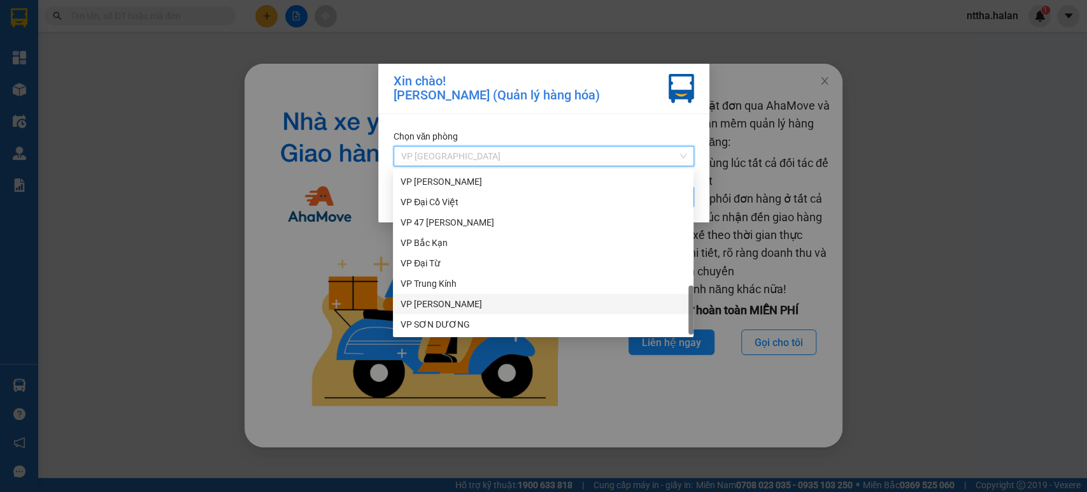
click at [459, 300] on div "VP [PERSON_NAME]" at bounding box center [543, 304] width 285 height 14
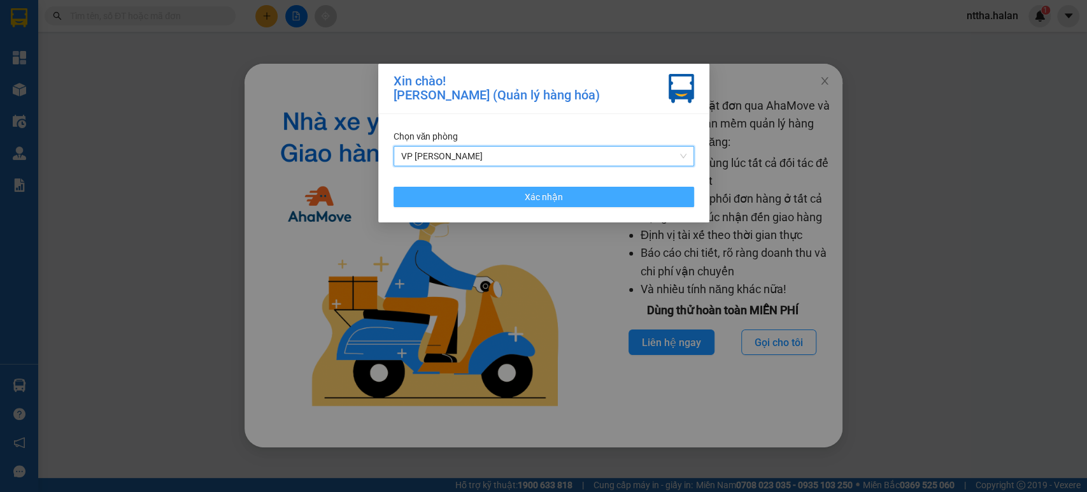
click at [464, 189] on button "Xác nhận" at bounding box center [544, 197] width 301 height 20
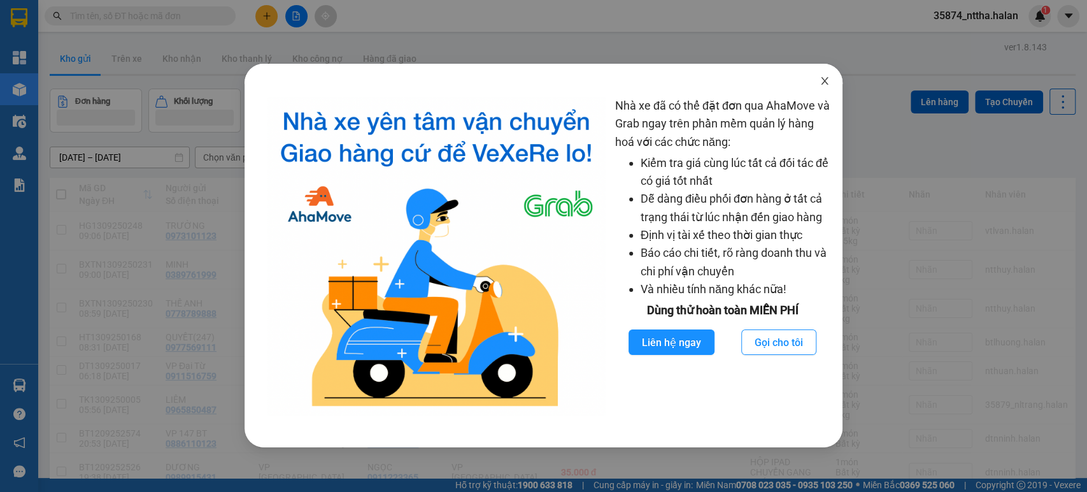
drag, startPoint x: 825, startPoint y: 80, endPoint x: 789, endPoint y: 83, distance: 35.8
click at [824, 81] on icon "close" at bounding box center [824, 81] width 7 height 8
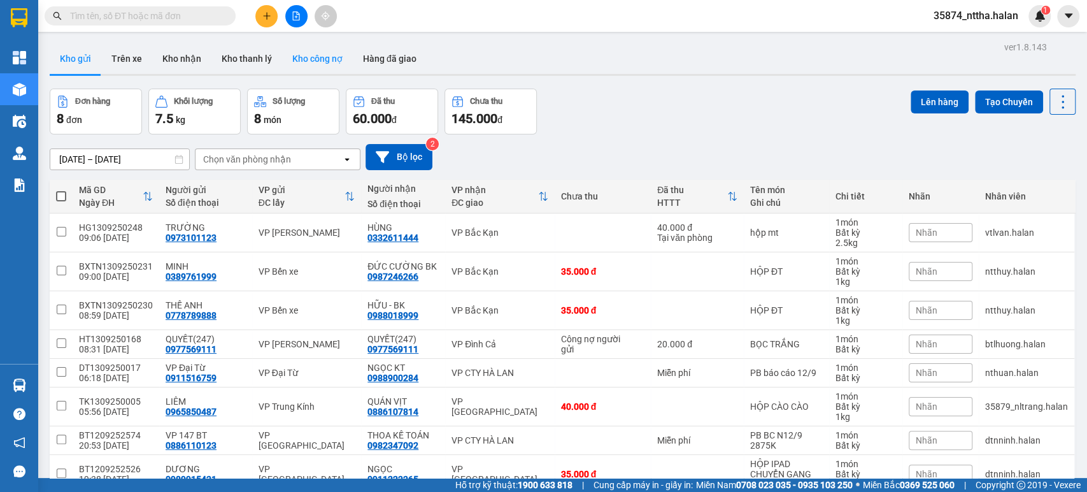
click at [324, 63] on button "Kho công nợ" at bounding box center [317, 58] width 71 height 31
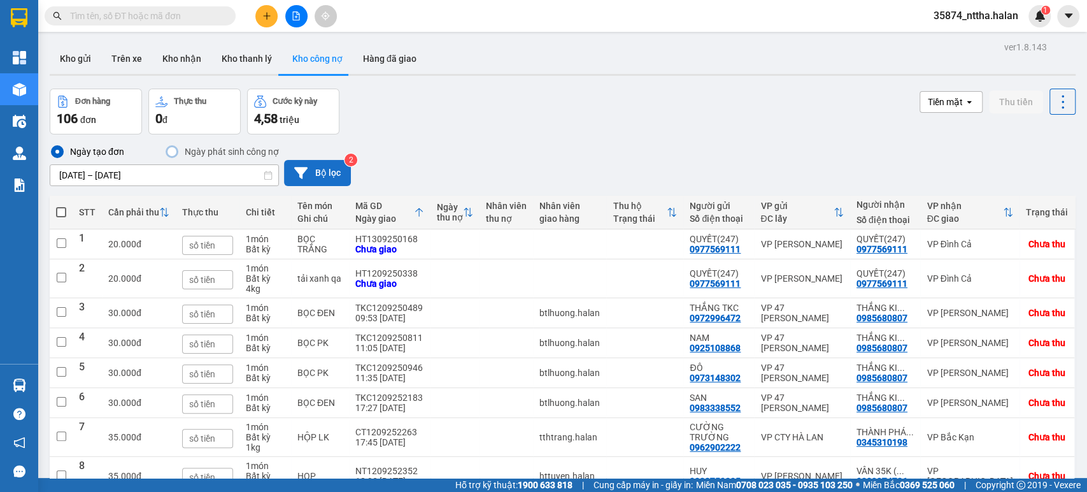
click at [308, 171] on button "Bộ lọc" at bounding box center [317, 173] width 67 height 26
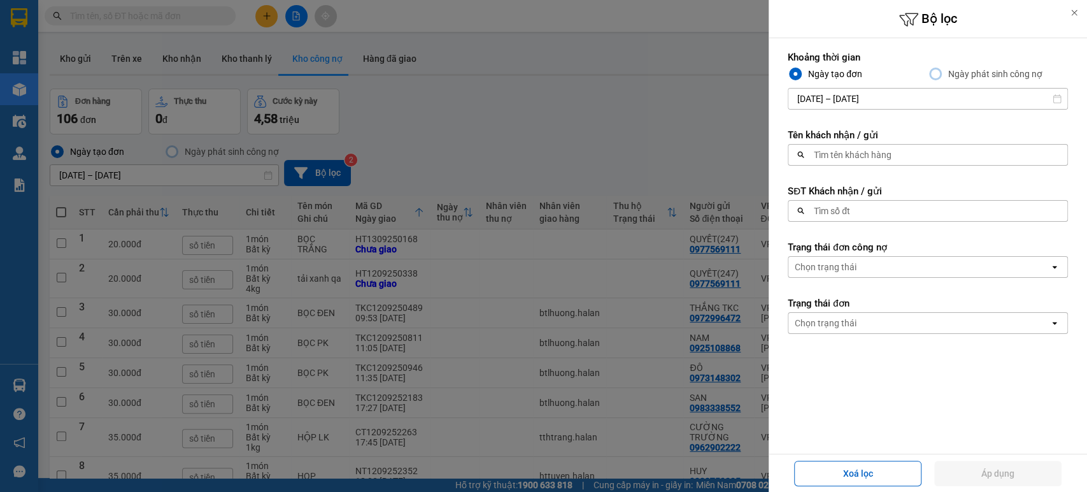
click at [827, 213] on div "Tìm số đt" at bounding box center [832, 210] width 36 height 13
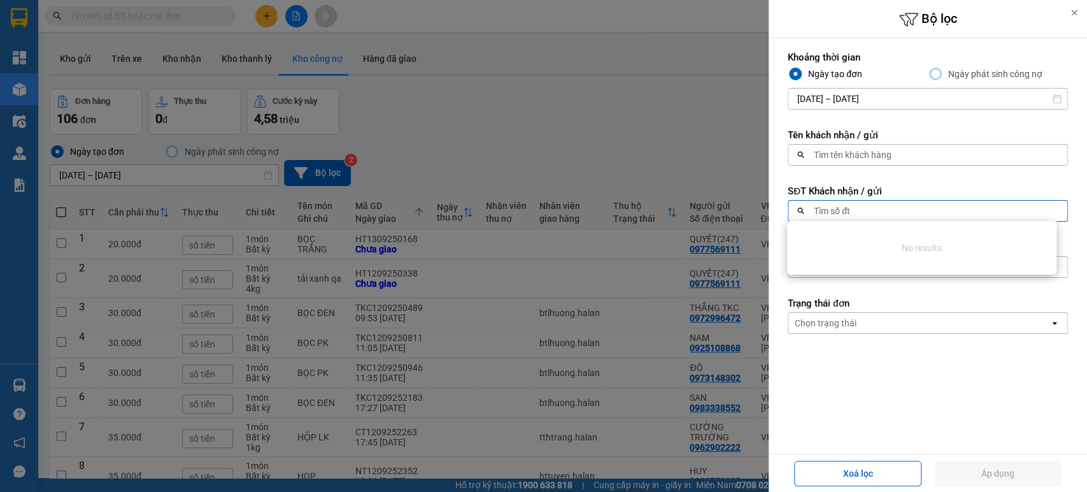
paste input "0363893332"
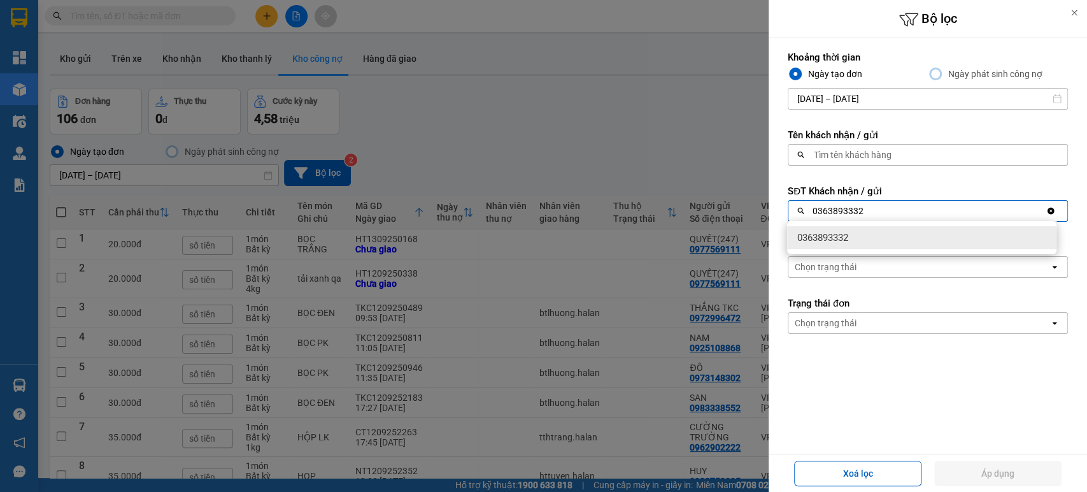
type input "0363893332"
click at [871, 97] on input "[DATE] – [DATE]" at bounding box center [927, 99] width 279 height 20
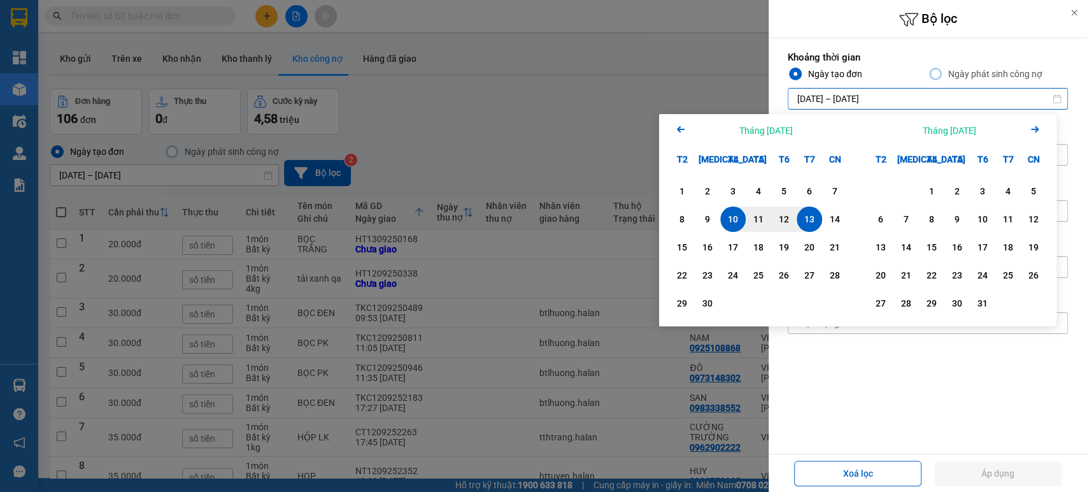
click at [679, 130] on icon "Arrow Left" at bounding box center [680, 129] width 15 height 15
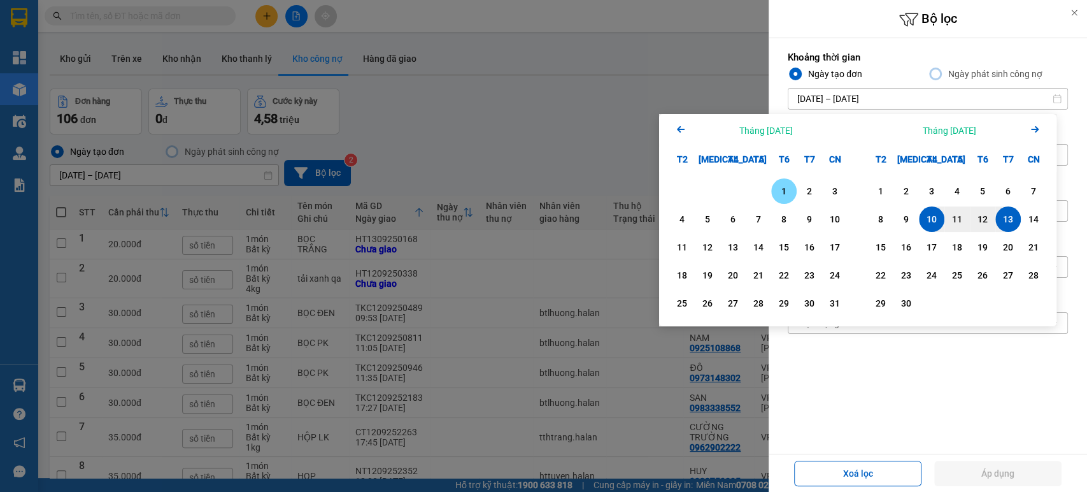
drag, startPoint x: 780, startPoint y: 189, endPoint x: 797, endPoint y: 210, distance: 26.8
click at [781, 189] on div "1" at bounding box center [784, 190] width 18 height 15
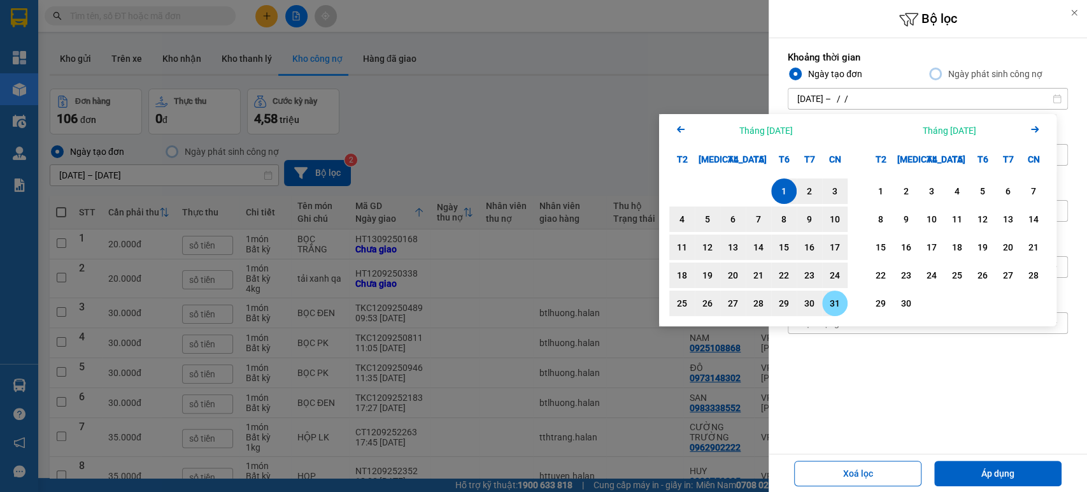
click at [831, 304] on div "31" at bounding box center [835, 302] width 18 height 15
type input "[DATE] – [DATE]"
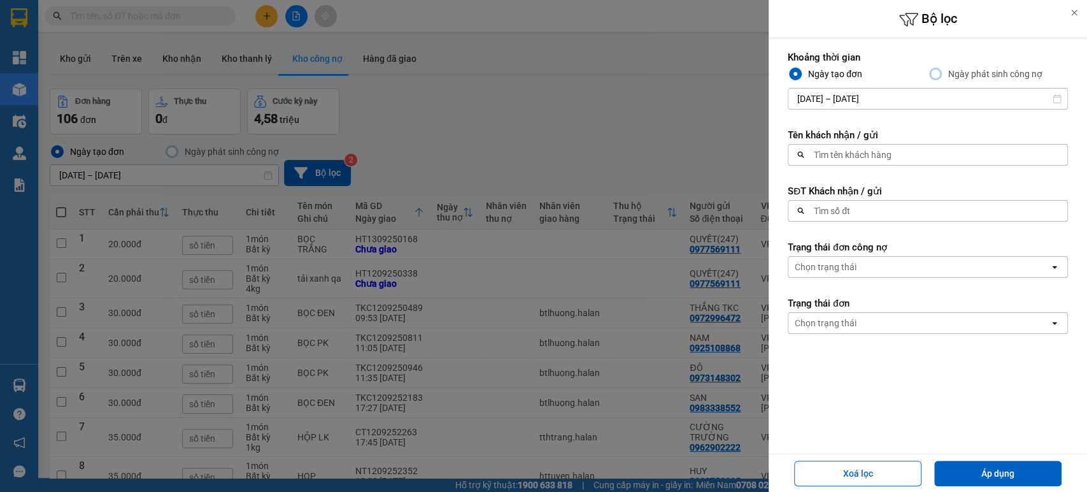
click at [839, 259] on div "Chọn trạng thái" at bounding box center [918, 267] width 261 height 20
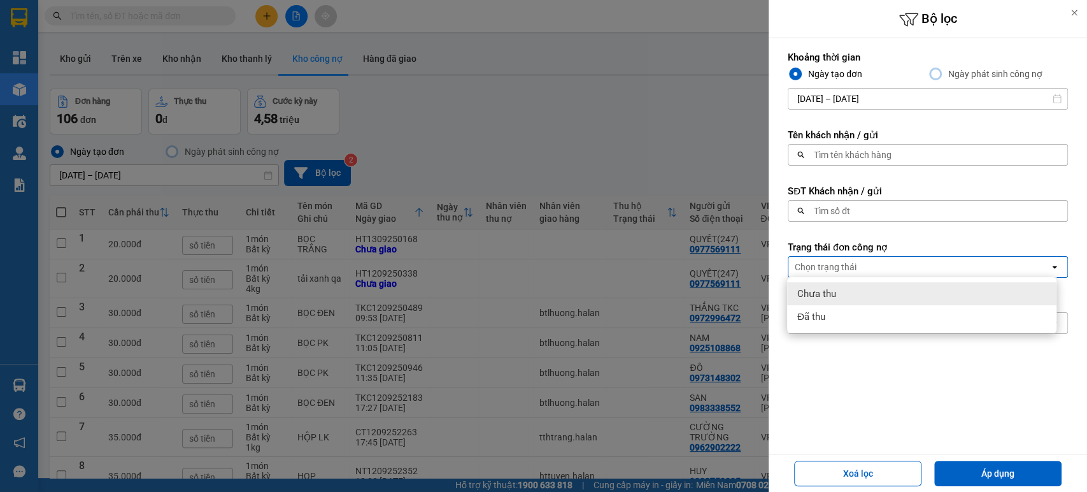
click at [830, 292] on span "Chưa thu" at bounding box center [816, 293] width 39 height 13
click at [821, 204] on div "Tìm số đt" at bounding box center [832, 210] width 36 height 13
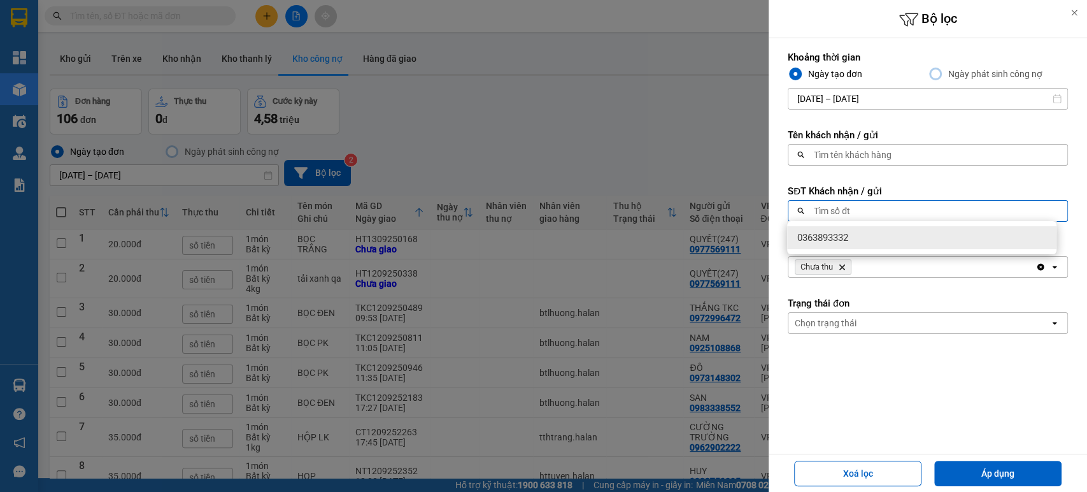
paste input "0363893332"
type input "0363893332"
click at [876, 240] on div "0363893332" at bounding box center [921, 237] width 269 height 23
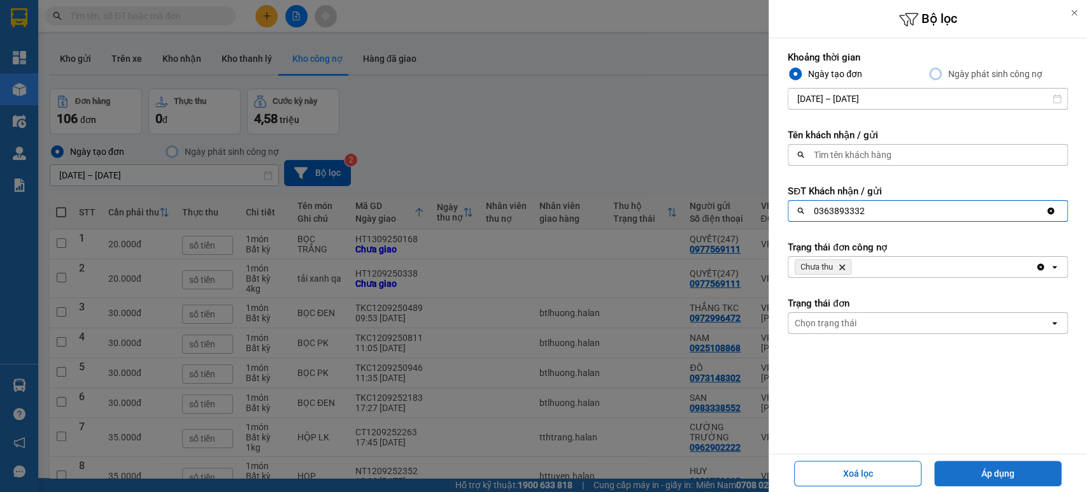
click at [980, 470] on button "Áp dụng" at bounding box center [997, 472] width 127 height 25
type input "[DATE] – [DATE]"
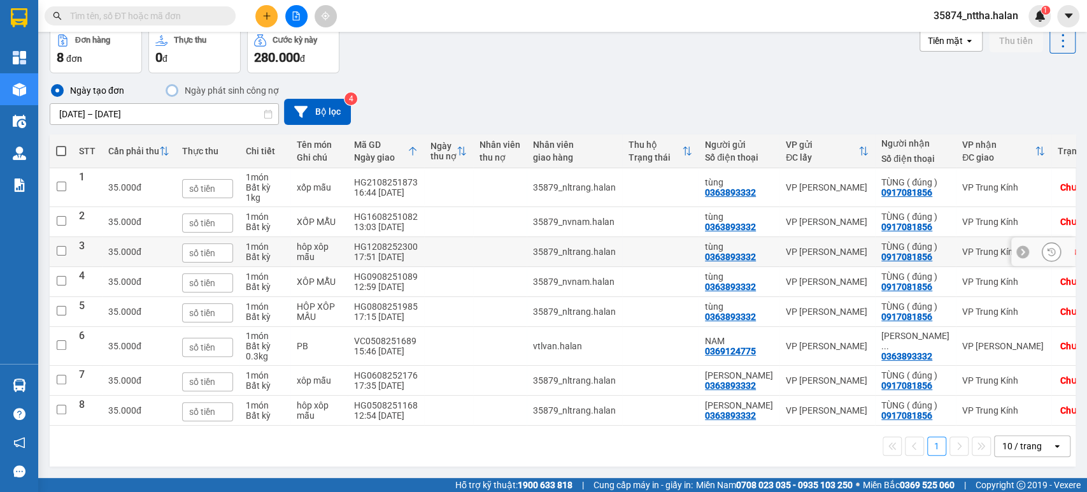
scroll to position [71, 0]
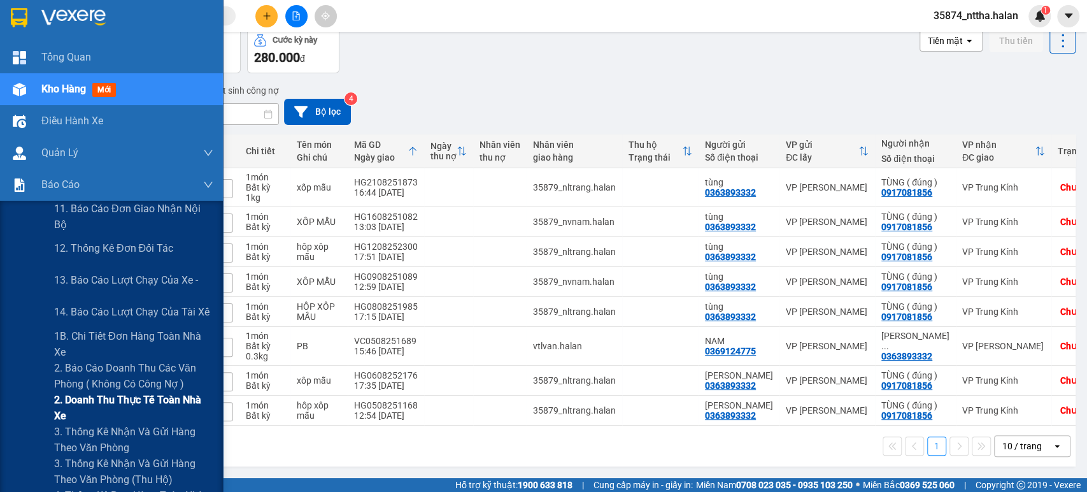
click at [97, 407] on span "2. Doanh thu thực tế toàn nhà xe" at bounding box center [133, 408] width 159 height 32
